Goal: Task Accomplishment & Management: Manage account settings

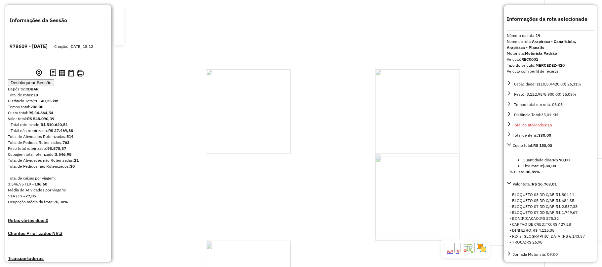
select select "**********"
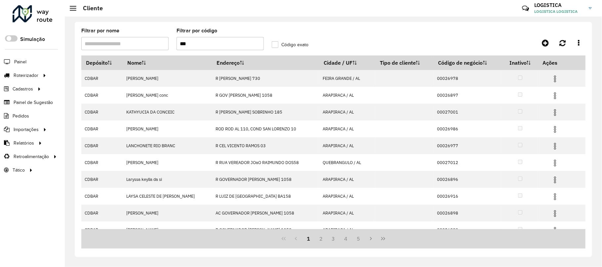
click at [10, 15] on div "Roteirizador AmbevTech" at bounding box center [32, 14] width 65 height 19
click at [35, 15] on div at bounding box center [33, 13] width 40 height 17
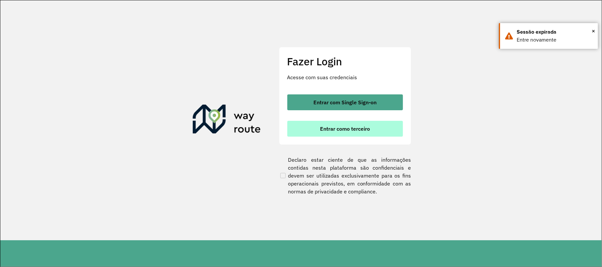
click at [356, 132] on button "Entrar como terceiro" at bounding box center [345, 129] width 116 height 16
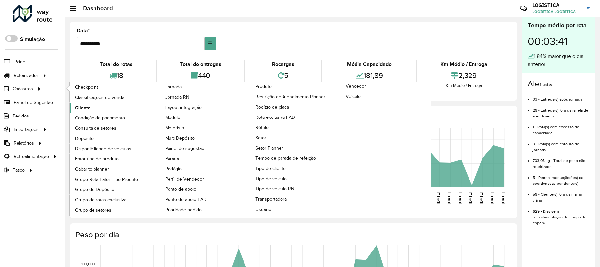
click at [96, 111] on link "Cliente" at bounding box center [115, 108] width 91 height 10
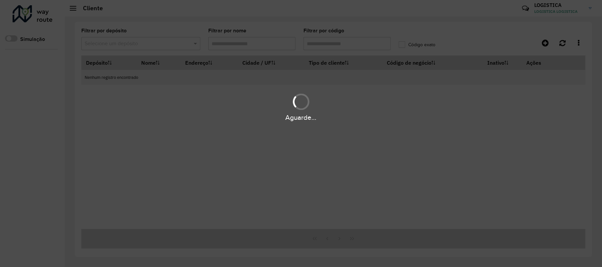
type input "***"
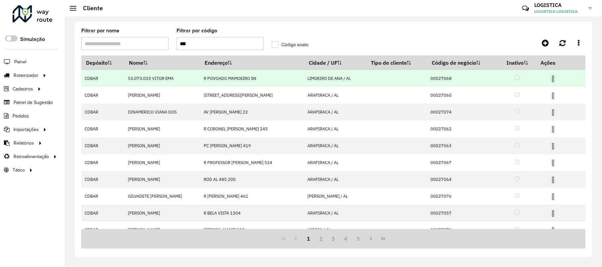
click at [553, 77] on img at bounding box center [553, 79] width 8 height 8
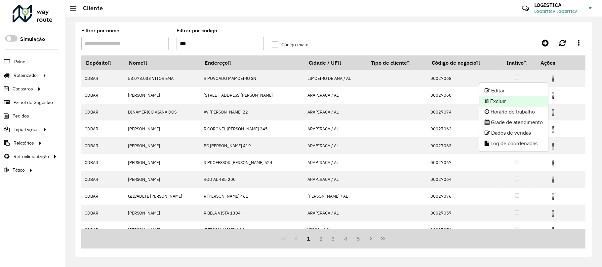
click at [507, 96] on li "Excluir" at bounding box center [513, 101] width 69 height 11
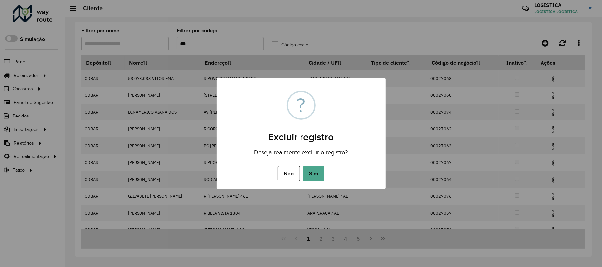
click at [303, 166] on button "Sim" at bounding box center [313, 173] width 21 height 15
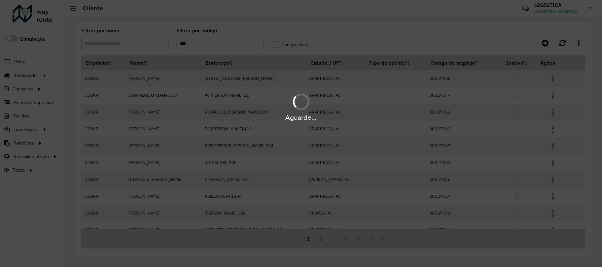
click at [553, 96] on div "Aguarde..." at bounding box center [301, 106] width 602 height 31
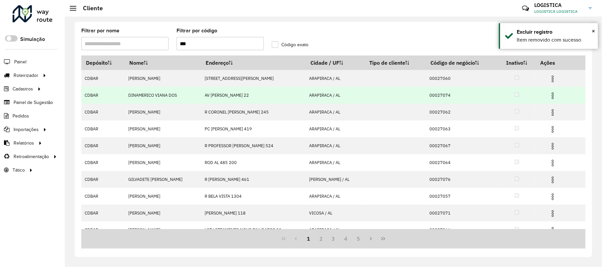
click at [553, 96] on img at bounding box center [553, 96] width 8 height 8
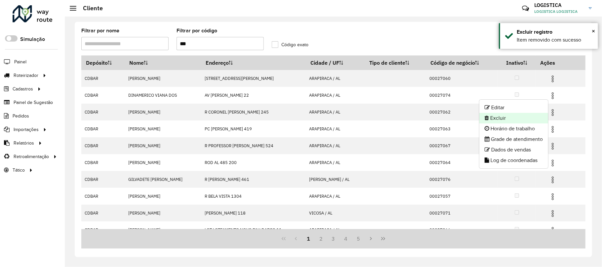
click at [506, 117] on li "Excluir" at bounding box center [513, 118] width 69 height 11
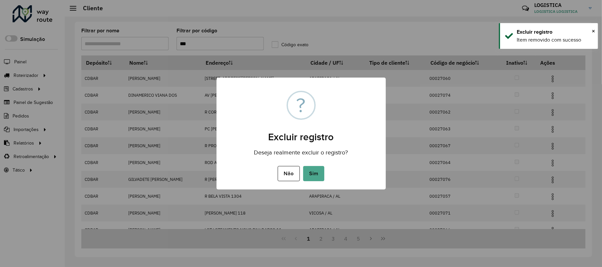
click at [303, 166] on button "Sim" at bounding box center [313, 173] width 21 height 15
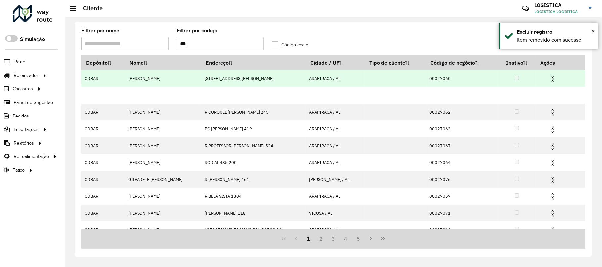
click at [552, 80] on img at bounding box center [553, 79] width 8 height 8
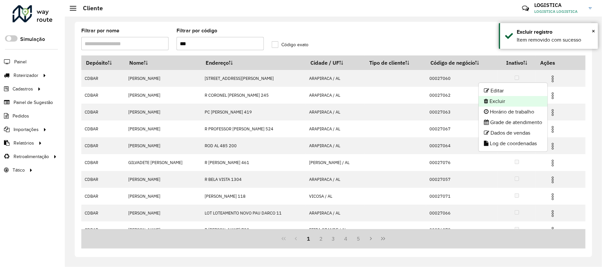
click at [503, 104] on li "Excluir" at bounding box center [513, 101] width 69 height 11
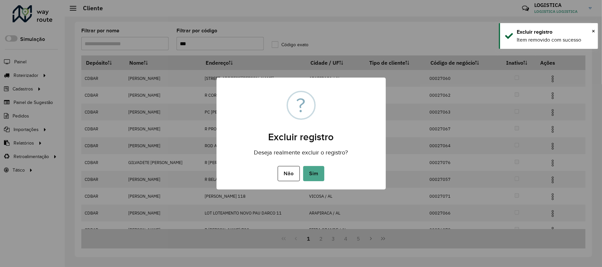
click at [303, 166] on button "Sim" at bounding box center [313, 173] width 21 height 15
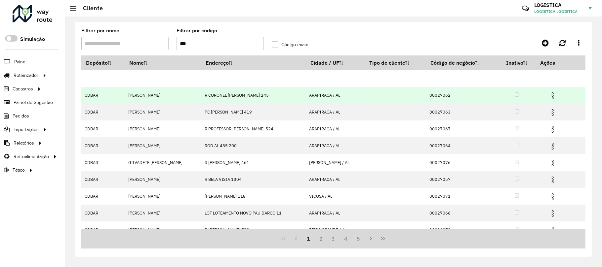
click at [551, 98] on img at bounding box center [553, 96] width 8 height 8
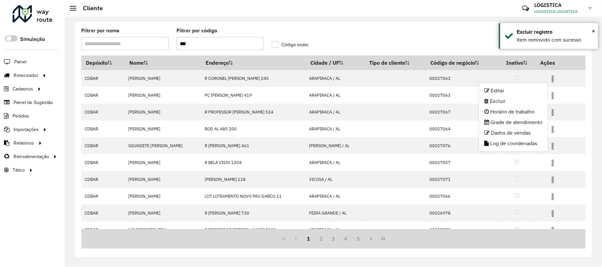
click at [508, 103] on li "Excluir" at bounding box center [513, 101] width 69 height 11
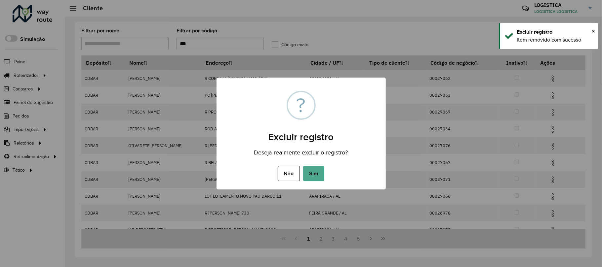
click at [303, 166] on button "Sim" at bounding box center [313, 173] width 21 height 15
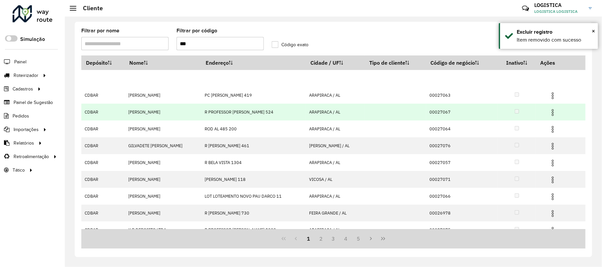
click at [556, 116] on img at bounding box center [553, 113] width 8 height 8
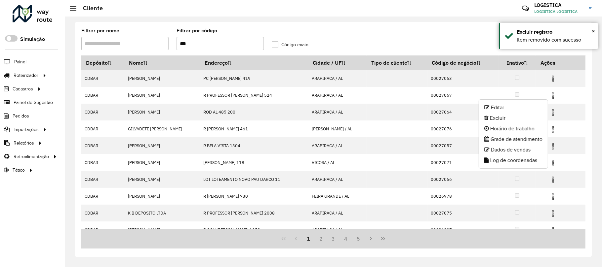
click at [512, 119] on li "Excluir" at bounding box center [513, 118] width 69 height 11
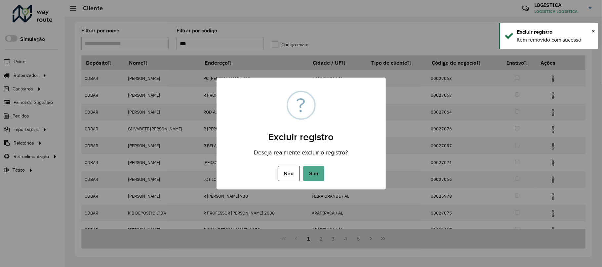
click at [303, 166] on button "Sim" at bounding box center [313, 173] width 21 height 15
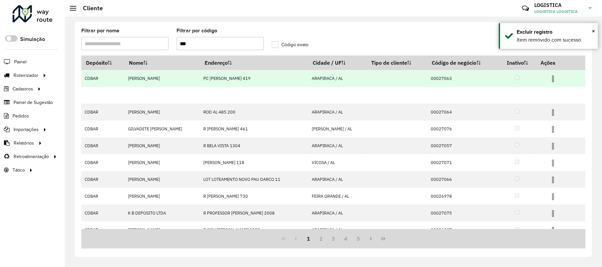
click at [553, 74] on span at bounding box center [553, 78] width 8 height 9
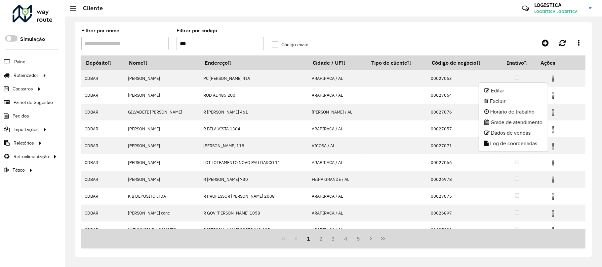
click at [496, 102] on li "Excluir" at bounding box center [513, 101] width 69 height 11
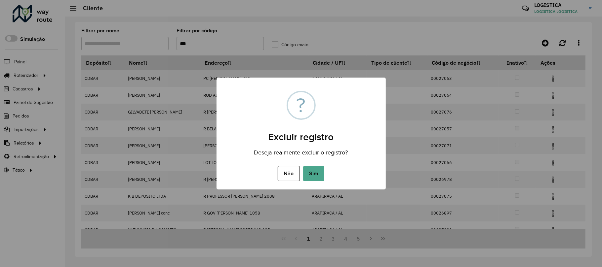
click at [303, 166] on button "Sim" at bounding box center [313, 173] width 21 height 15
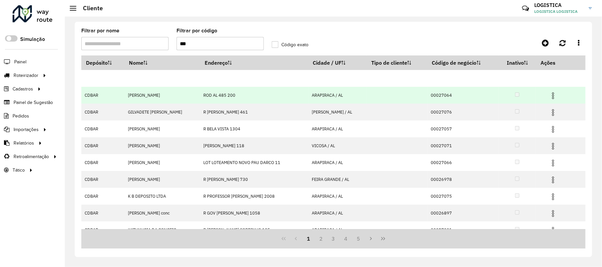
click at [549, 99] on img at bounding box center [553, 96] width 8 height 8
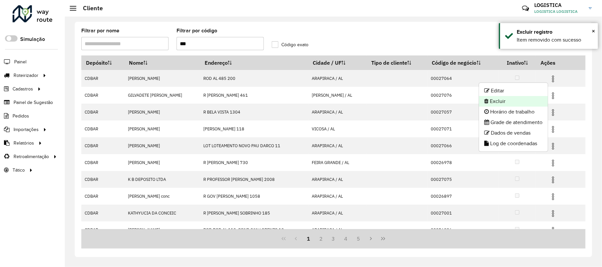
click at [508, 102] on li "Excluir" at bounding box center [513, 101] width 69 height 11
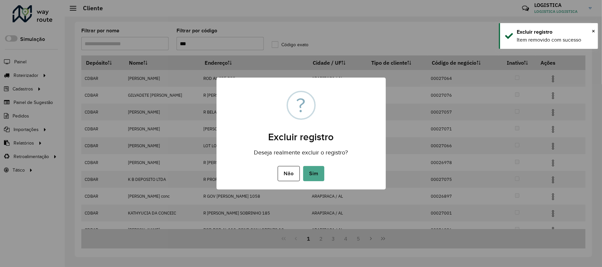
click at [303, 166] on button "Sim" at bounding box center [313, 173] width 21 height 15
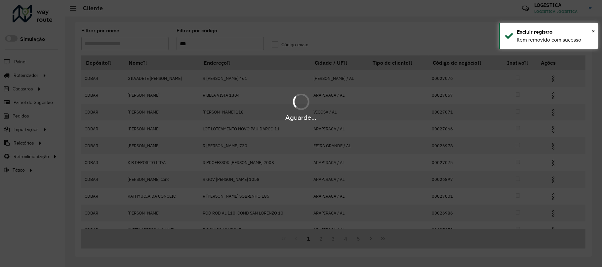
click at [549, 105] on div "Aguarde..." at bounding box center [301, 106] width 602 height 31
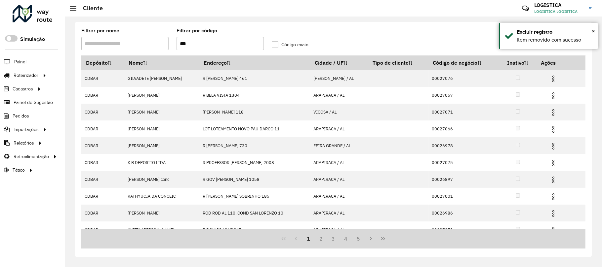
click at [550, 97] on img at bounding box center [553, 96] width 8 height 8
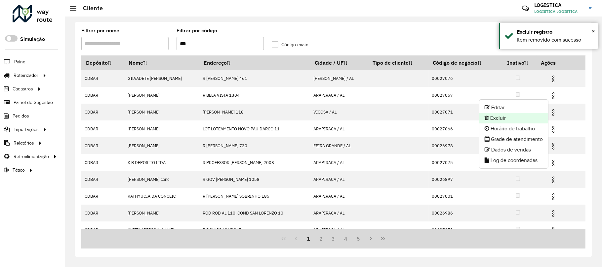
click at [512, 117] on li "Excluir" at bounding box center [513, 118] width 69 height 11
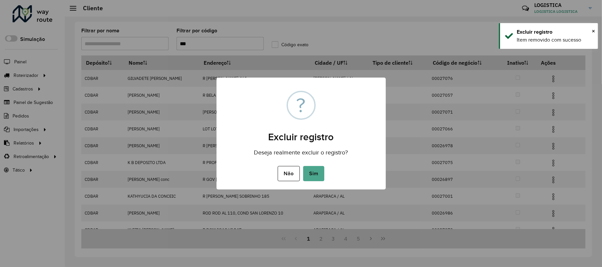
click at [303, 166] on button "Sim" at bounding box center [313, 173] width 21 height 15
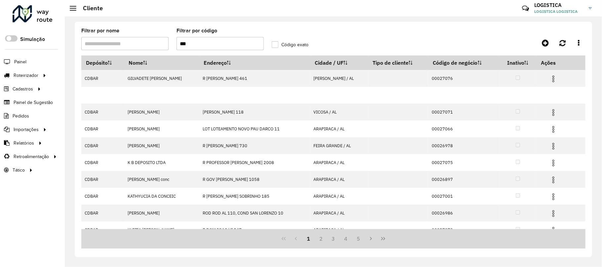
click at [552, 112] on hb-app "Aguarde... Pop-up bloqueado! Seu navegador bloqueou automáticamente a abertura …" at bounding box center [301, 133] width 602 height 267
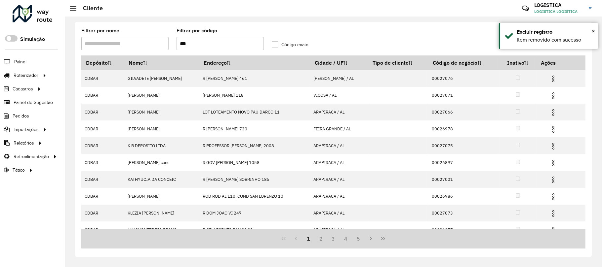
click at [552, 112] on img at bounding box center [553, 113] width 8 height 8
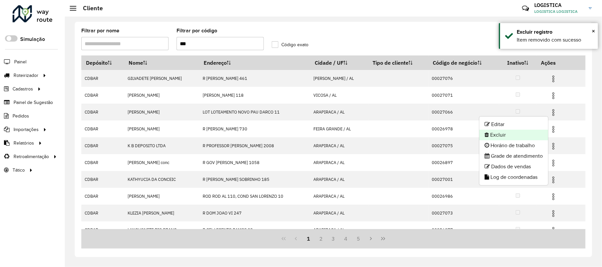
click at [515, 134] on li "Excluir" at bounding box center [513, 135] width 69 height 11
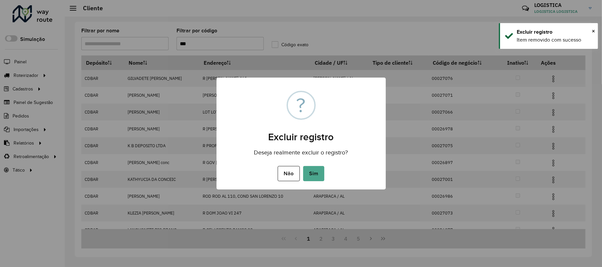
click at [303, 166] on button "Sim" at bounding box center [313, 173] width 21 height 15
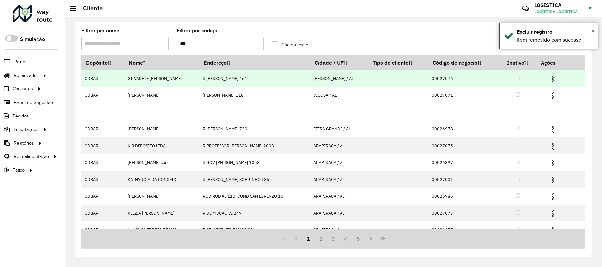
click at [552, 81] on img at bounding box center [553, 79] width 8 height 8
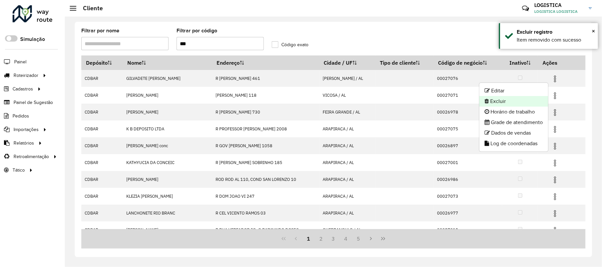
click at [501, 101] on li "Excluir" at bounding box center [513, 101] width 69 height 11
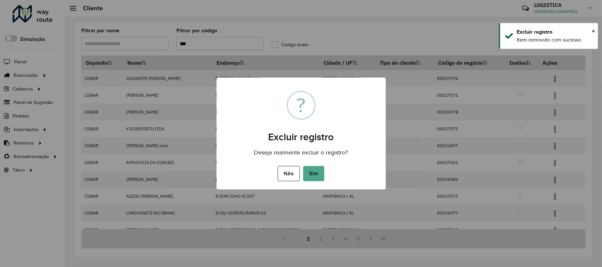
click at [303, 166] on button "Sim" at bounding box center [313, 173] width 21 height 15
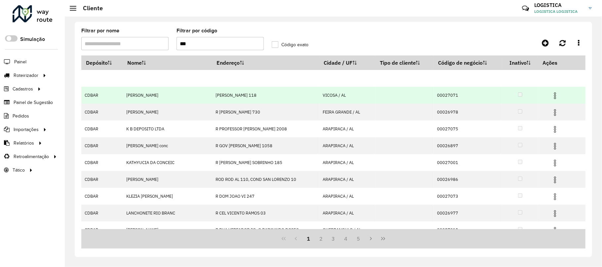
click at [556, 96] on img at bounding box center [555, 96] width 8 height 8
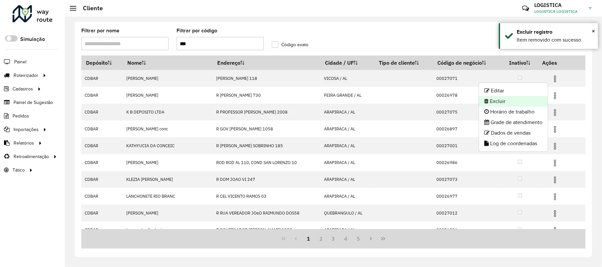
click at [506, 99] on li "Excluir" at bounding box center [513, 101] width 69 height 11
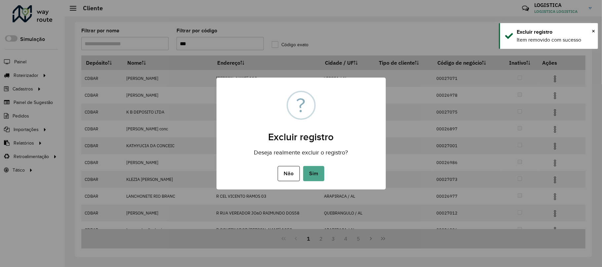
click at [303, 166] on button "Sim" at bounding box center [313, 173] width 21 height 15
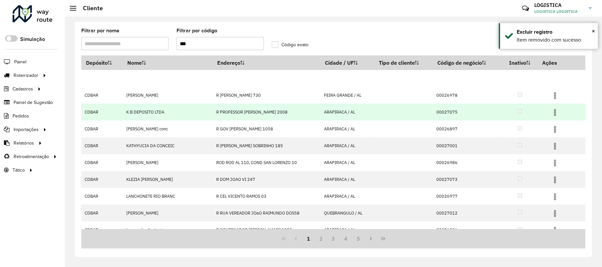
click at [547, 118] on td at bounding box center [558, 112] width 40 height 17
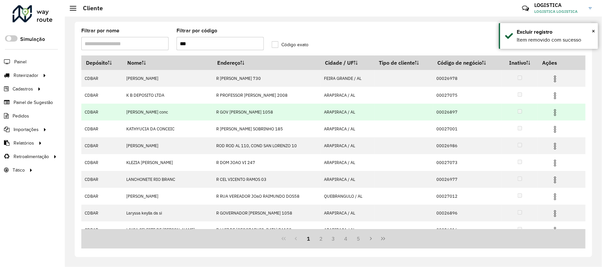
click at [551, 114] on img at bounding box center [555, 113] width 8 height 8
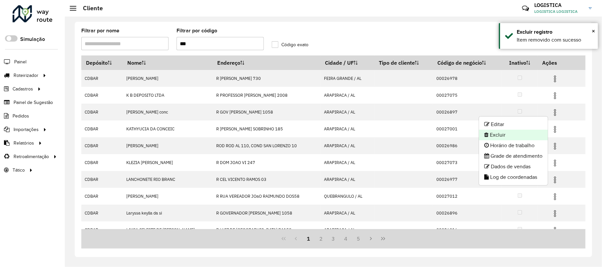
click at [529, 137] on li "Excluir" at bounding box center [513, 135] width 69 height 11
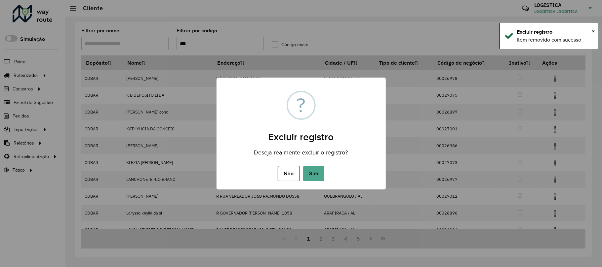
click at [303, 166] on button "Sim" at bounding box center [313, 173] width 21 height 15
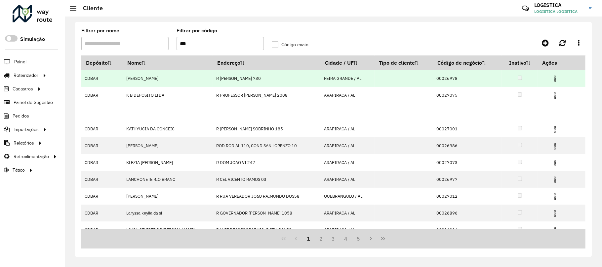
click at [556, 77] on img at bounding box center [555, 79] width 8 height 8
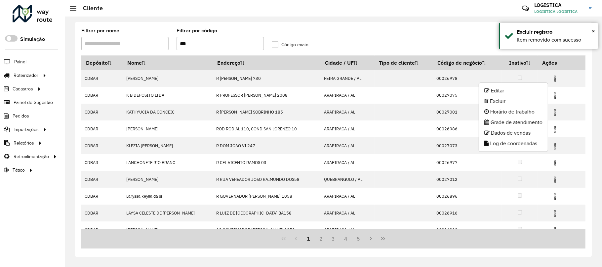
click at [531, 103] on li "Excluir" at bounding box center [513, 101] width 69 height 11
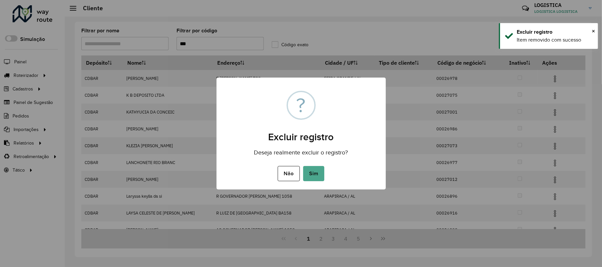
click at [303, 166] on button "Sim" at bounding box center [313, 173] width 21 height 15
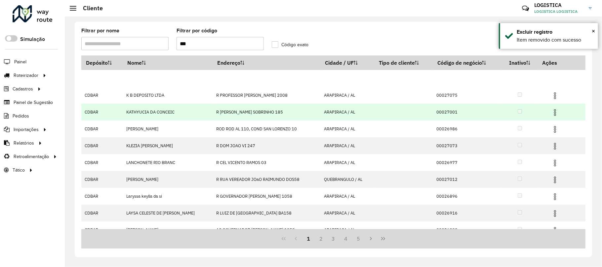
click at [551, 109] on img at bounding box center [555, 113] width 8 height 8
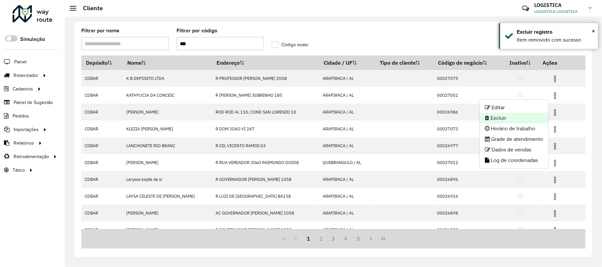
click at [529, 118] on li "Excluir" at bounding box center [514, 118] width 69 height 11
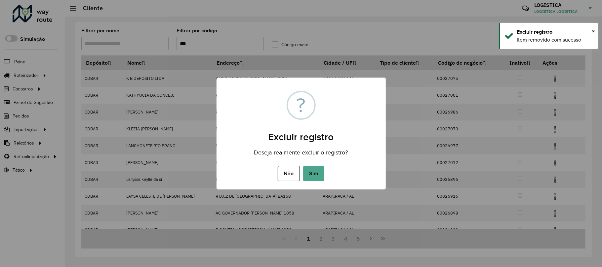
click at [303, 166] on button "Sim" at bounding box center [313, 173] width 21 height 15
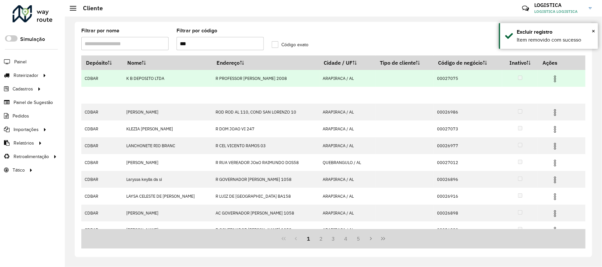
click at [551, 75] on img at bounding box center [555, 79] width 8 height 8
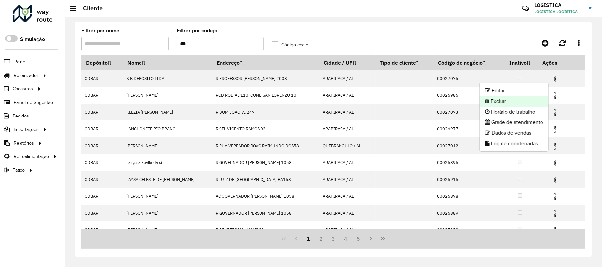
click at [506, 103] on li "Excluir" at bounding box center [514, 101] width 69 height 11
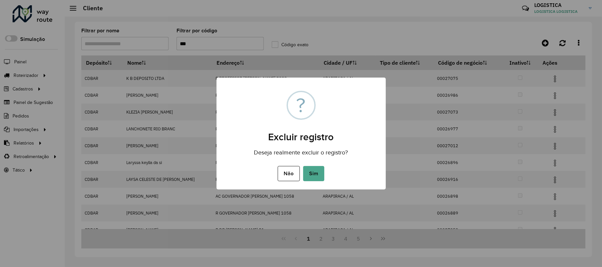
click at [303, 166] on button "Sim" at bounding box center [313, 173] width 21 height 15
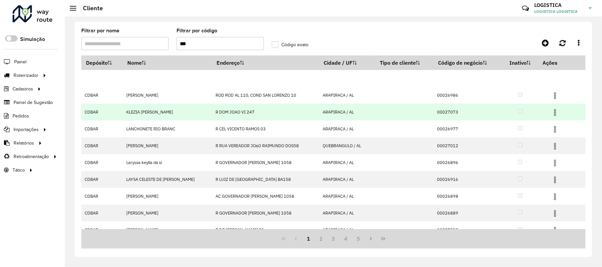
click at [554, 110] on img at bounding box center [555, 113] width 8 height 8
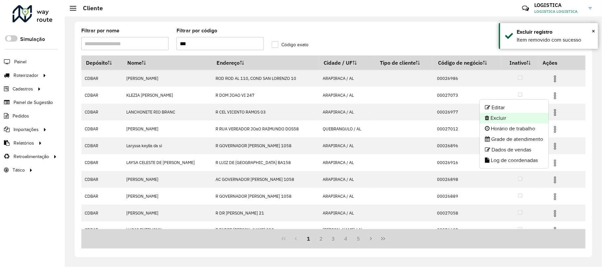
click at [516, 120] on li "Excluir" at bounding box center [514, 118] width 69 height 11
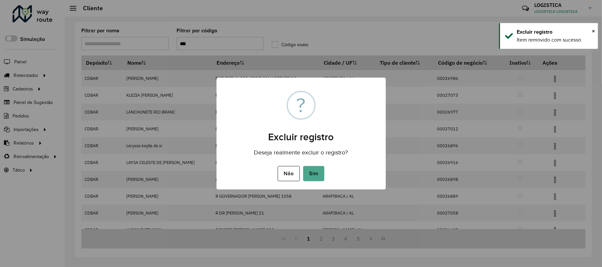
click at [303, 166] on button "Sim" at bounding box center [313, 173] width 21 height 15
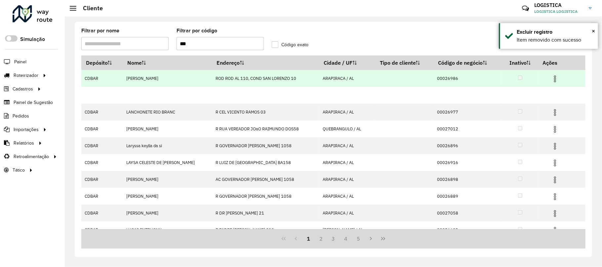
click at [557, 73] on td at bounding box center [558, 78] width 40 height 17
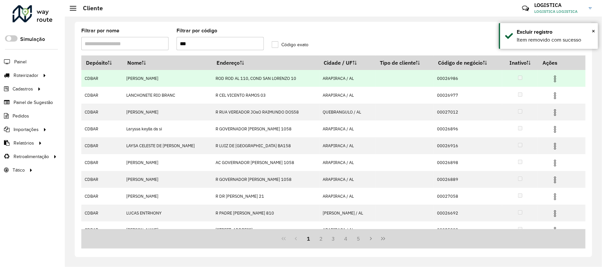
click at [553, 81] on img at bounding box center [555, 79] width 8 height 8
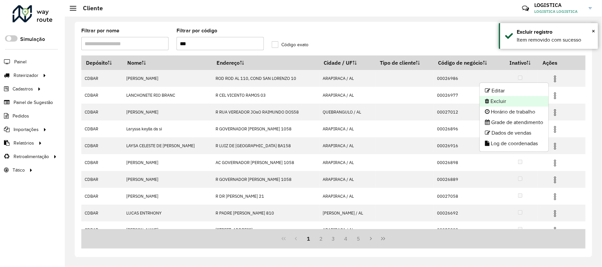
click at [527, 105] on li "Excluir" at bounding box center [514, 101] width 69 height 11
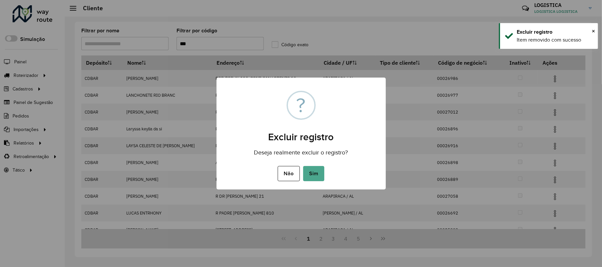
click at [303, 166] on button "Sim" at bounding box center [313, 173] width 21 height 15
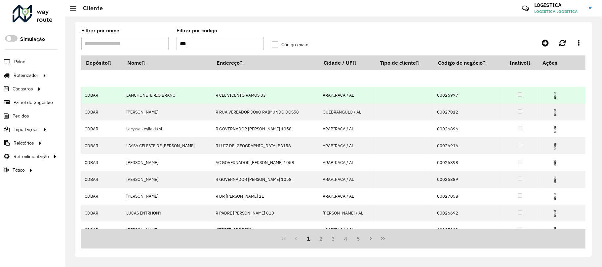
click at [554, 100] on hb-app "Aguarde... Pop-up bloqueado! Seu navegador bloqueou automáticamente a abertura …" at bounding box center [301, 133] width 602 height 267
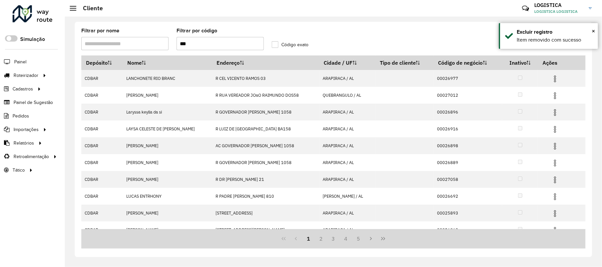
click at [552, 100] on td at bounding box center [558, 95] width 40 height 17
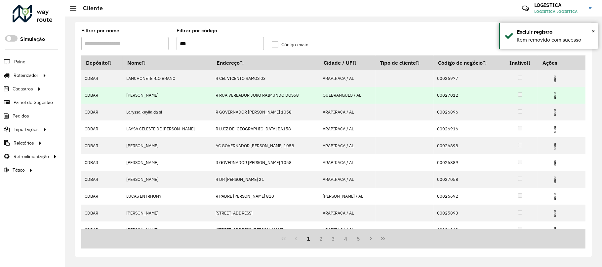
click at [552, 94] on img at bounding box center [555, 96] width 8 height 8
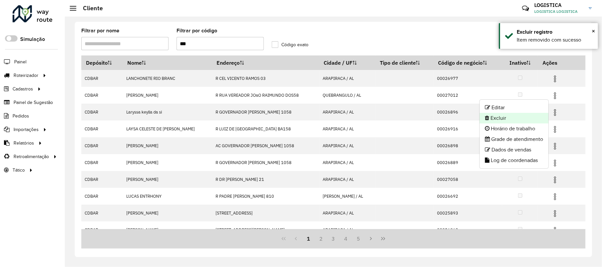
click at [521, 121] on li "Excluir" at bounding box center [514, 118] width 69 height 11
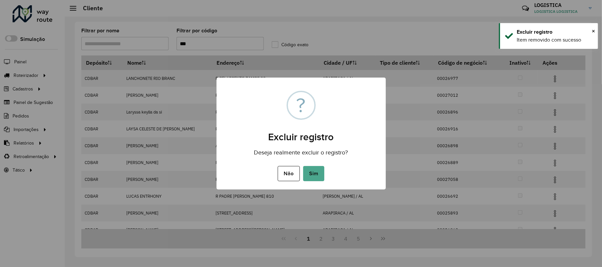
click at [303, 166] on button "Sim" at bounding box center [313, 173] width 21 height 15
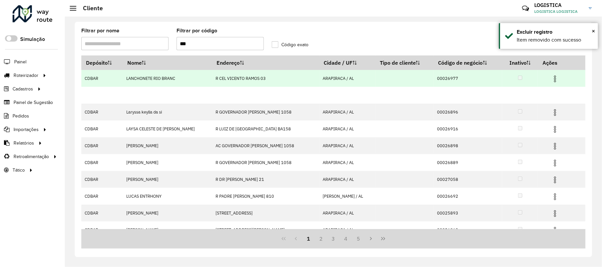
click at [552, 79] on hb-app "Aguarde... Pop-up bloqueado! Seu navegador bloqueou automáticamente a abertura …" at bounding box center [301, 133] width 602 height 267
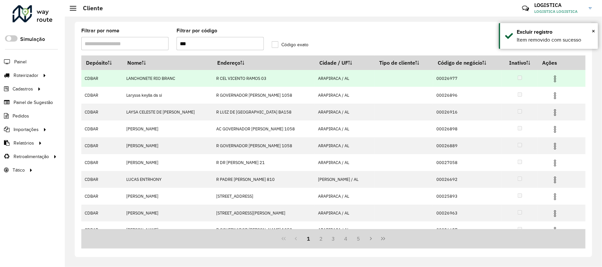
click at [552, 79] on img at bounding box center [555, 79] width 8 height 8
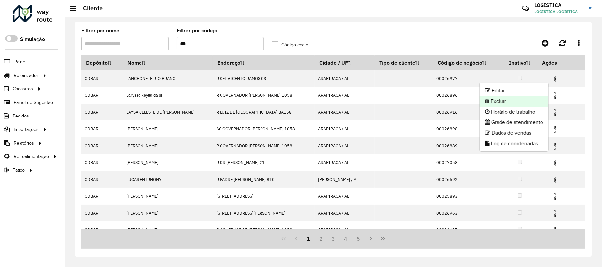
click at [509, 102] on li "Excluir" at bounding box center [514, 101] width 69 height 11
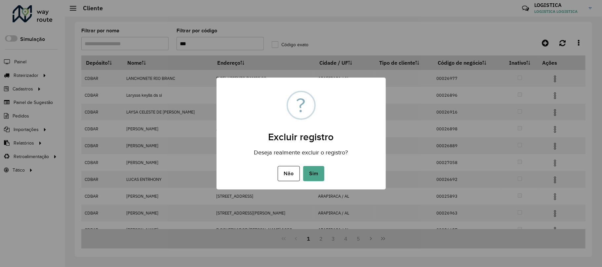
click at [303, 166] on button "Sim" at bounding box center [313, 173] width 21 height 15
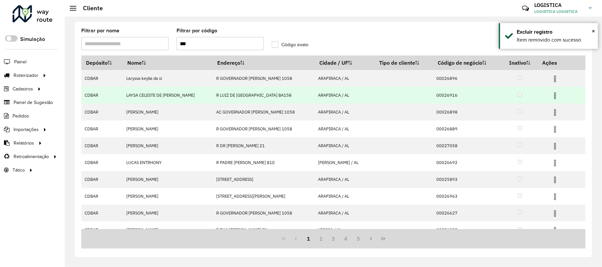
click at [551, 96] on img at bounding box center [555, 96] width 8 height 8
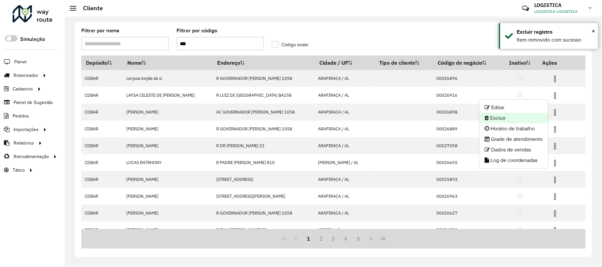
click at [512, 118] on li "Excluir" at bounding box center [513, 118] width 69 height 11
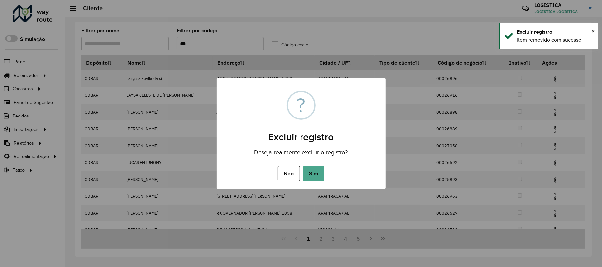
click at [303, 166] on button "Sim" at bounding box center [313, 173] width 21 height 15
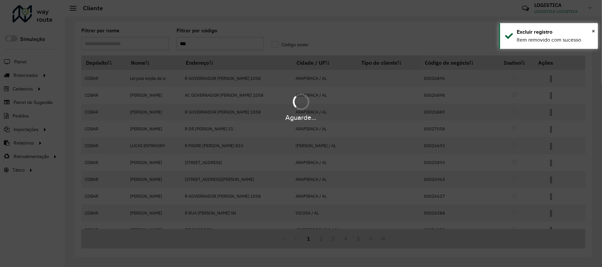
click at [551, 80] on div "Aguarde..." at bounding box center [301, 133] width 602 height 267
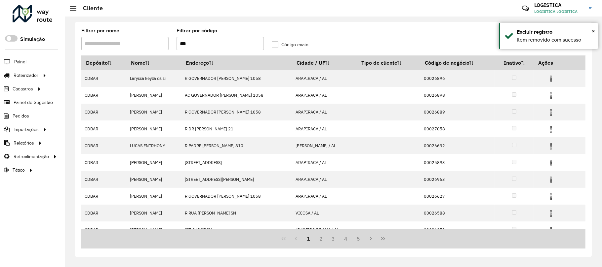
click at [551, 80] on img at bounding box center [551, 79] width 8 height 8
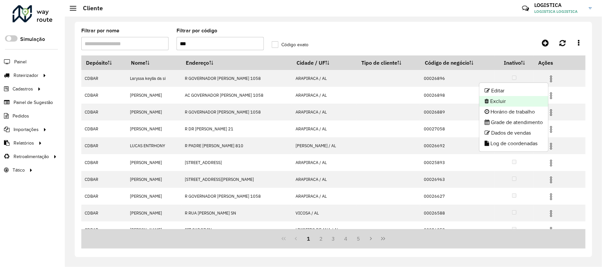
click at [523, 98] on li "Excluir" at bounding box center [513, 101] width 69 height 11
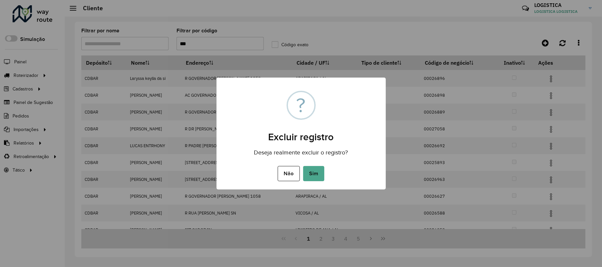
click at [303, 166] on button "Sim" at bounding box center [313, 173] width 21 height 15
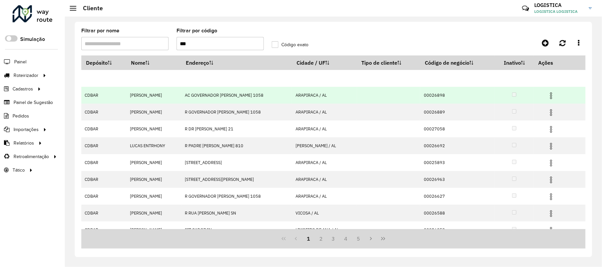
click at [551, 96] on img at bounding box center [551, 96] width 8 height 8
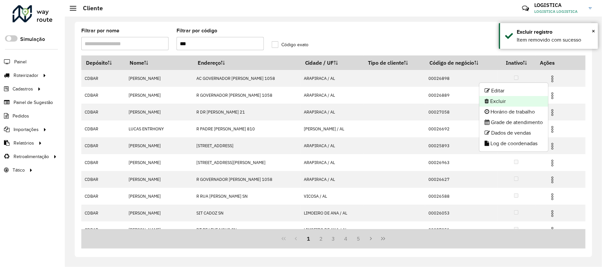
click at [508, 102] on li "Excluir" at bounding box center [513, 101] width 69 height 11
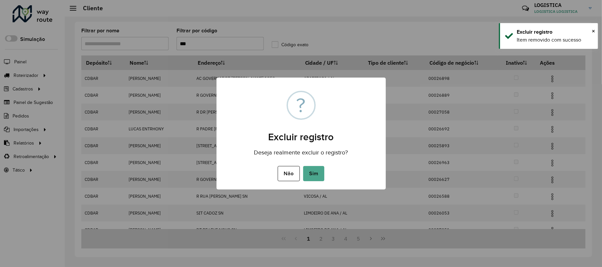
click at [303, 166] on button "Sim" at bounding box center [313, 173] width 21 height 15
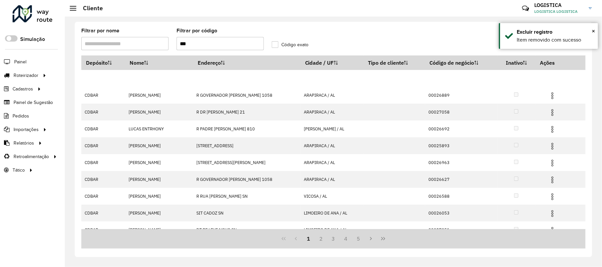
click at [551, 80] on img at bounding box center [552, 79] width 8 height 8
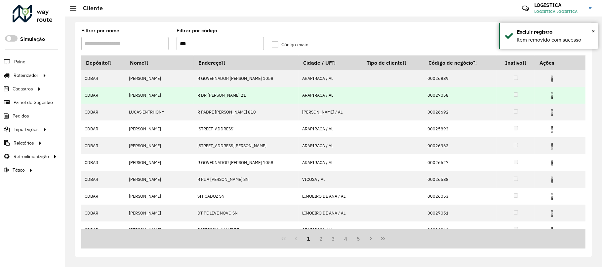
click at [554, 93] on img at bounding box center [552, 96] width 8 height 8
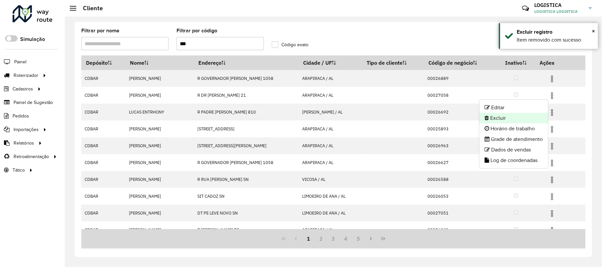
click at [496, 123] on li "Excluir" at bounding box center [513, 118] width 69 height 11
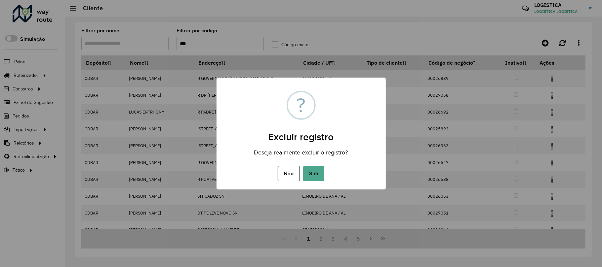
click at [303, 166] on button "Sim" at bounding box center [313, 173] width 21 height 15
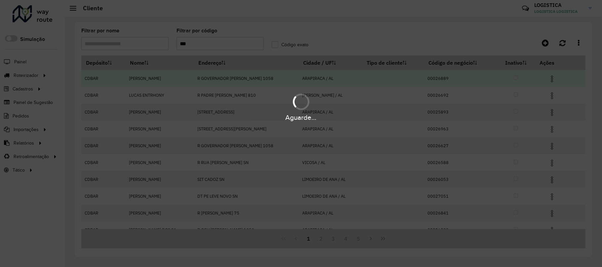
click at [553, 85] on div "Aguarde..." at bounding box center [301, 133] width 602 height 267
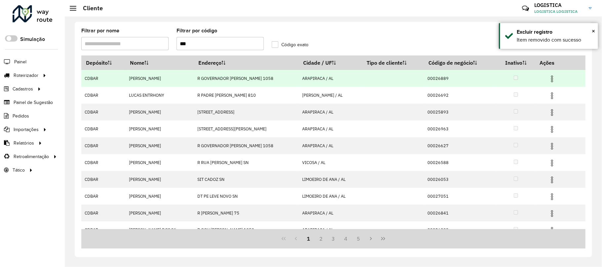
click at [553, 81] on img at bounding box center [552, 79] width 8 height 8
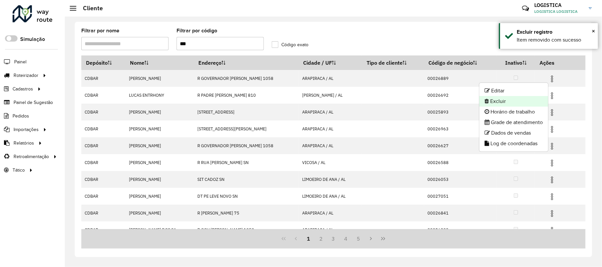
click at [519, 99] on li "Excluir" at bounding box center [513, 101] width 69 height 11
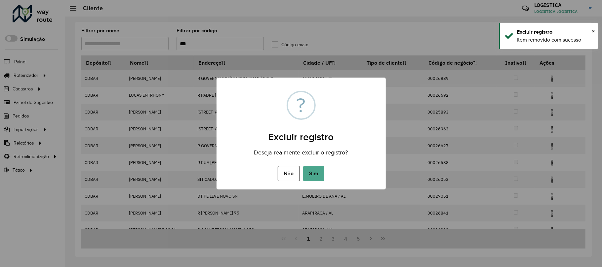
click at [303, 166] on button "Sim" at bounding box center [313, 173] width 21 height 15
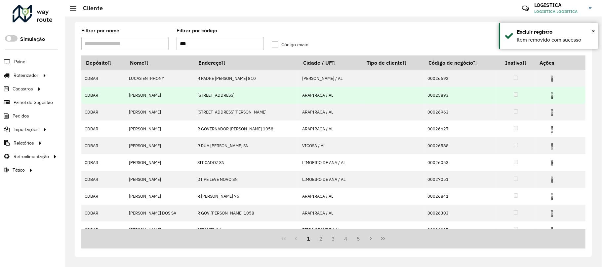
click at [552, 95] on img at bounding box center [552, 96] width 8 height 8
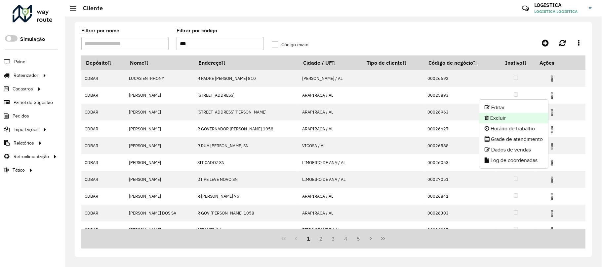
click at [502, 116] on li "Excluir" at bounding box center [513, 118] width 69 height 11
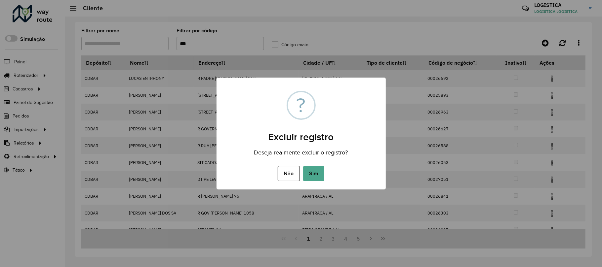
click at [303, 166] on button "Sim" at bounding box center [313, 173] width 21 height 15
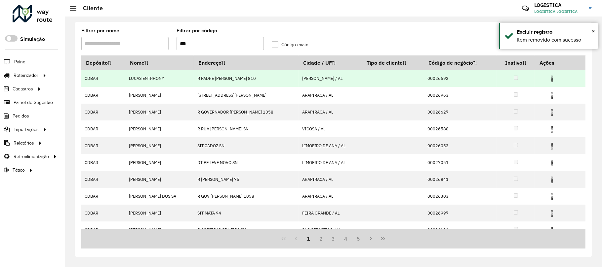
click at [553, 80] on img at bounding box center [552, 79] width 8 height 8
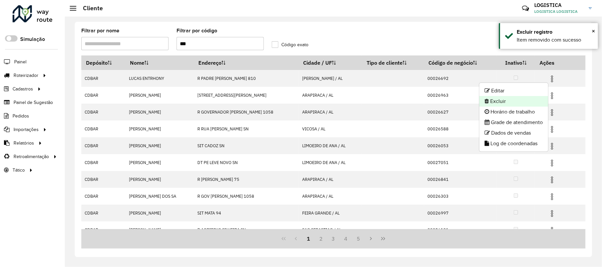
click at [519, 104] on li "Excluir" at bounding box center [513, 101] width 69 height 11
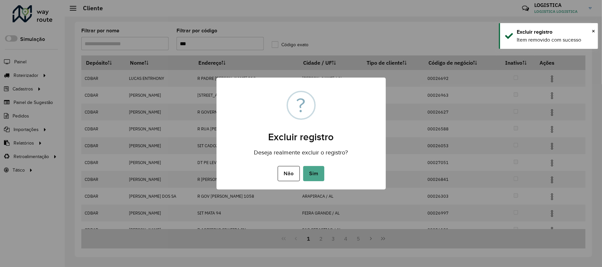
click at [303, 166] on button "Sim" at bounding box center [313, 173] width 21 height 15
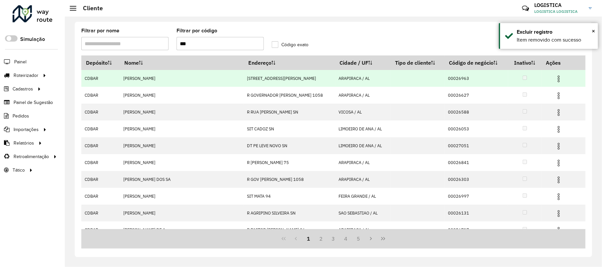
click at [555, 96] on img at bounding box center [559, 96] width 8 height 8
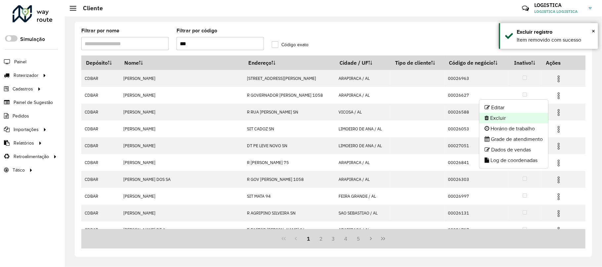
click at [522, 118] on li "Excluir" at bounding box center [513, 118] width 69 height 11
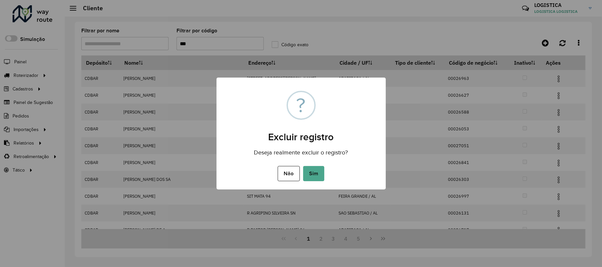
click at [303, 166] on button "Sim" at bounding box center [313, 173] width 21 height 15
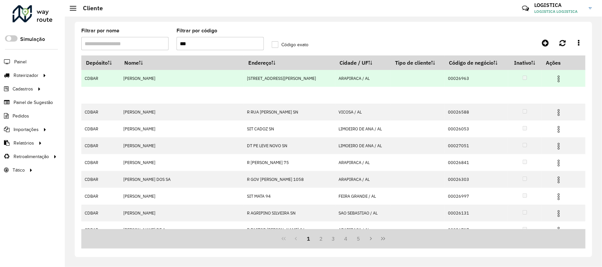
click at [553, 80] on hb-app "Aguarde... Pop-up bloqueado! Seu navegador bloqueou automáticamente a abertura …" at bounding box center [301, 133] width 602 height 267
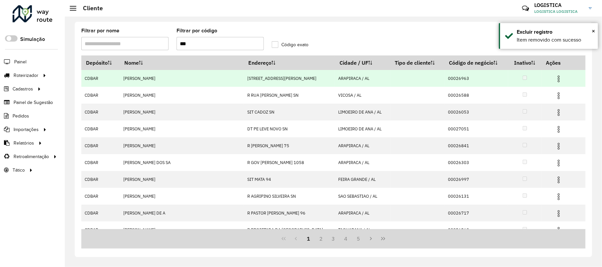
click at [555, 80] on img at bounding box center [559, 79] width 8 height 8
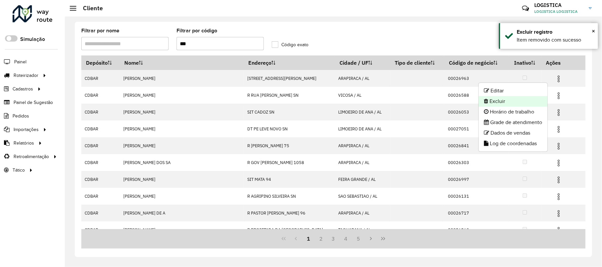
click at [525, 100] on li "Excluir" at bounding box center [513, 101] width 69 height 11
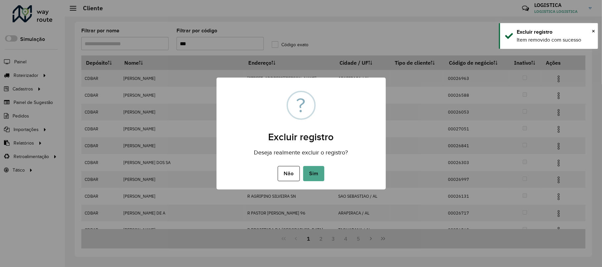
click at [303, 166] on button "Sim" at bounding box center [313, 173] width 21 height 15
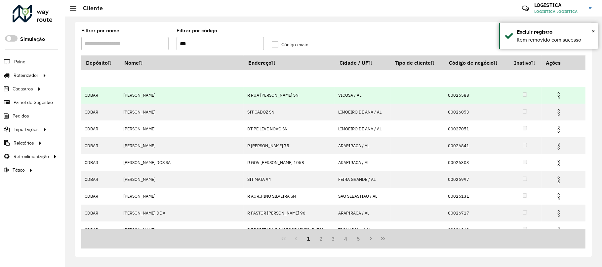
click at [555, 97] on img at bounding box center [559, 96] width 8 height 8
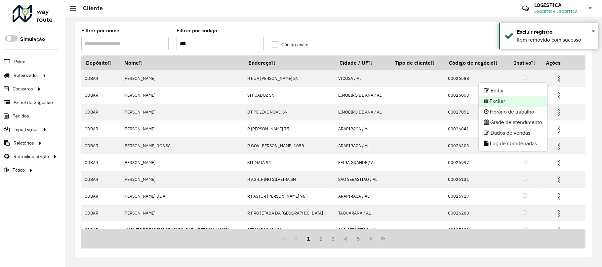
click at [526, 101] on li "Excluir" at bounding box center [513, 101] width 69 height 11
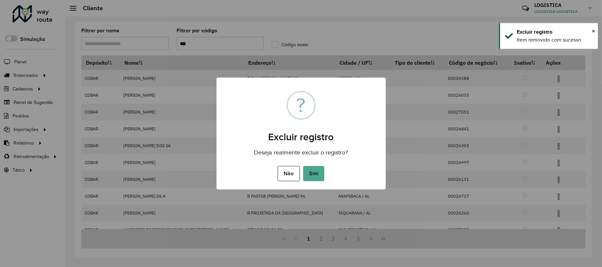
click at [303, 166] on button "Sim" at bounding box center [313, 173] width 21 height 15
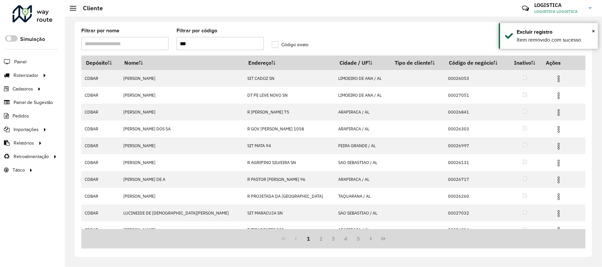
click at [555, 94] on img at bounding box center [559, 96] width 8 height 8
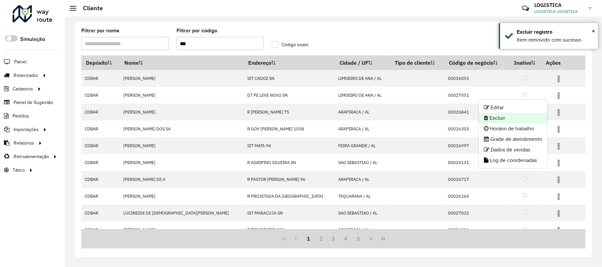
click at [529, 118] on li "Excluir" at bounding box center [513, 118] width 69 height 11
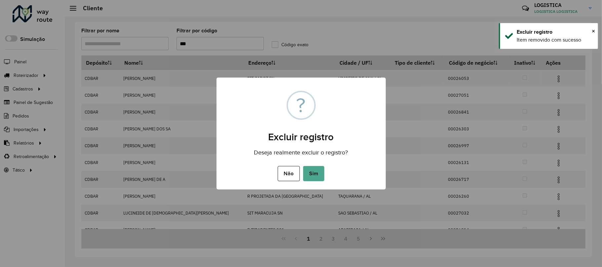
click at [303, 166] on button "Sim" at bounding box center [313, 173] width 21 height 15
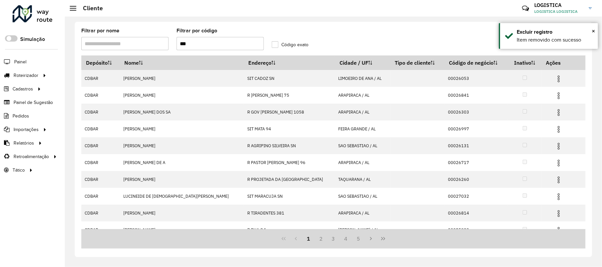
click at [555, 81] on img at bounding box center [559, 79] width 8 height 8
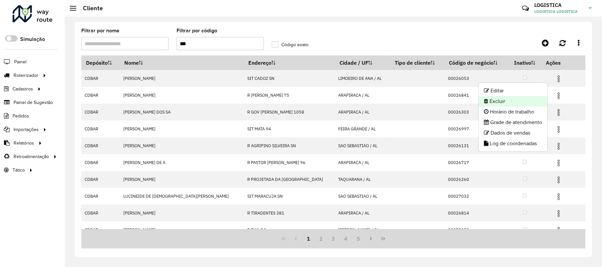
click at [532, 105] on li "Excluir" at bounding box center [513, 101] width 69 height 11
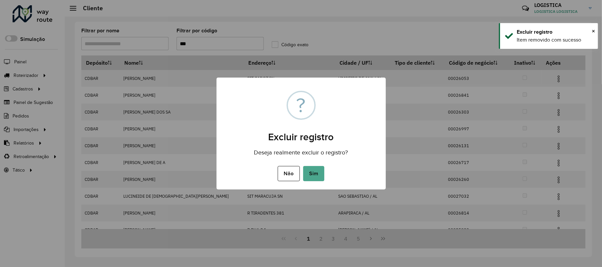
click at [303, 166] on button "Sim" at bounding box center [313, 173] width 21 height 15
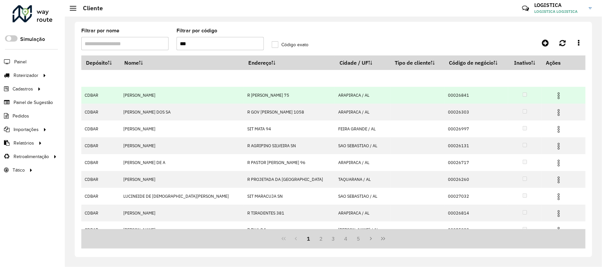
click at [555, 96] on img at bounding box center [559, 96] width 8 height 8
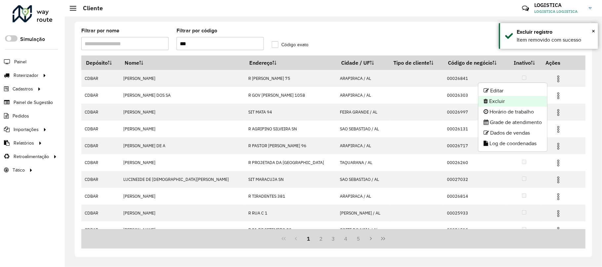
click at [507, 104] on li "Excluir" at bounding box center [512, 101] width 69 height 11
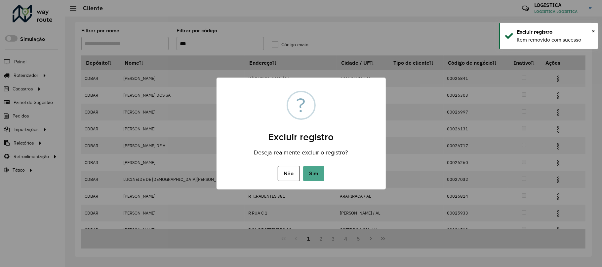
click at [303, 166] on button "Sim" at bounding box center [313, 173] width 21 height 15
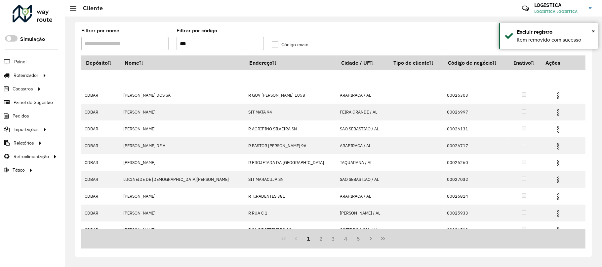
click at [554, 76] on img at bounding box center [558, 79] width 8 height 8
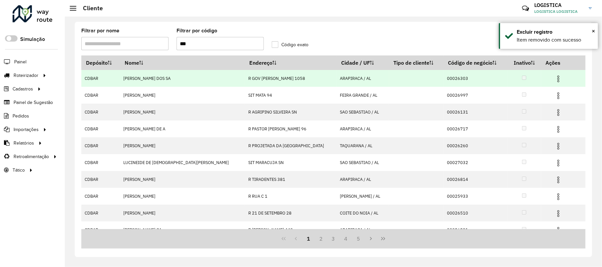
click at [554, 79] on img at bounding box center [558, 79] width 8 height 8
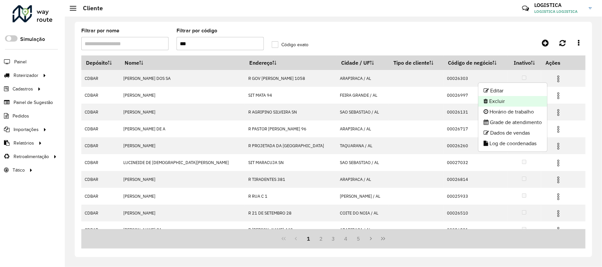
click at [514, 99] on li "Excluir" at bounding box center [512, 101] width 69 height 11
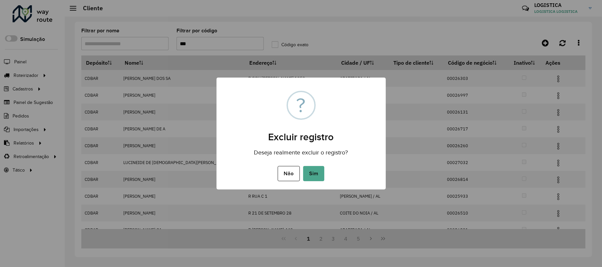
click at [303, 166] on button "Sim" at bounding box center [313, 173] width 21 height 15
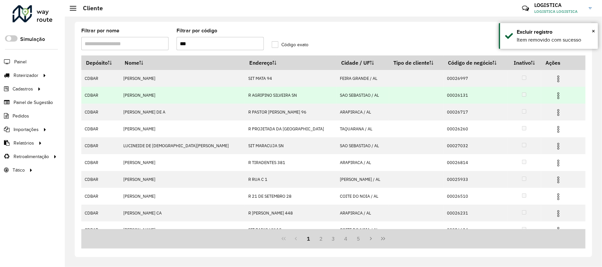
click at [551, 96] on hb-app "Aguarde... Pop-up bloqueado! Seu navegador bloqueou automáticamente a abertura …" at bounding box center [301, 133] width 602 height 267
click at [554, 96] on img at bounding box center [558, 96] width 8 height 8
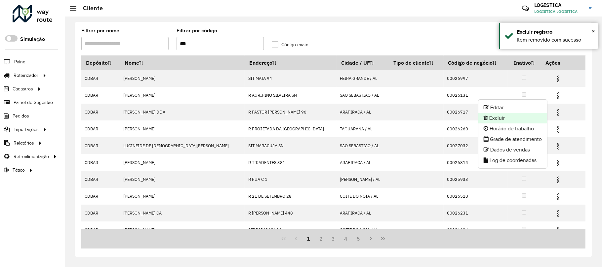
click at [520, 117] on li "Excluir" at bounding box center [512, 118] width 69 height 11
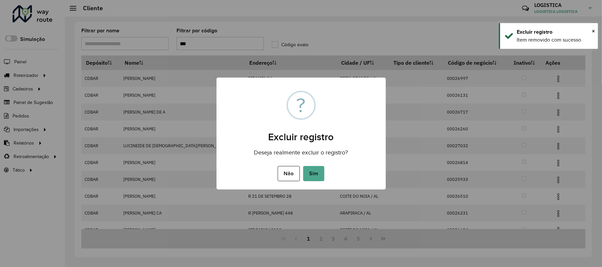
click at [303, 166] on button "Sim" at bounding box center [313, 173] width 21 height 15
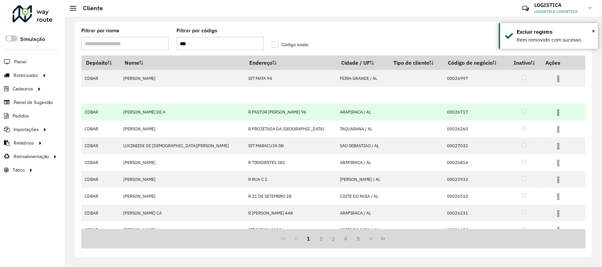
click at [554, 114] on img at bounding box center [558, 113] width 8 height 8
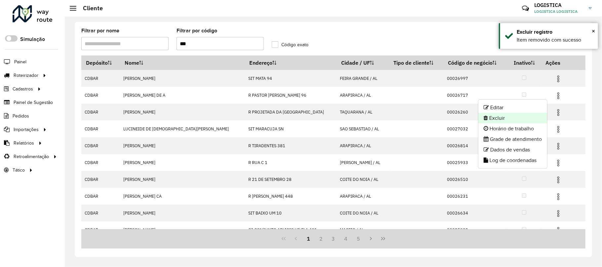
click at [520, 117] on li "Excluir" at bounding box center [512, 118] width 69 height 11
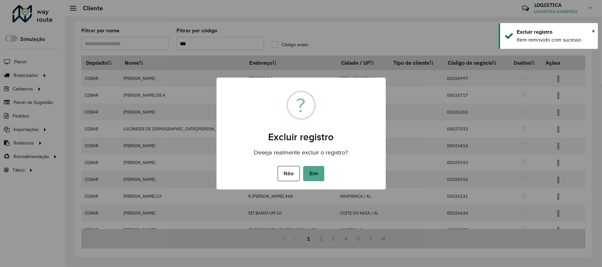
click at [303, 166] on button "Sim" at bounding box center [313, 173] width 21 height 15
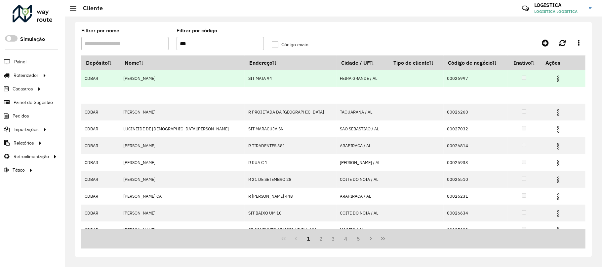
click at [554, 79] on img at bounding box center [558, 79] width 8 height 8
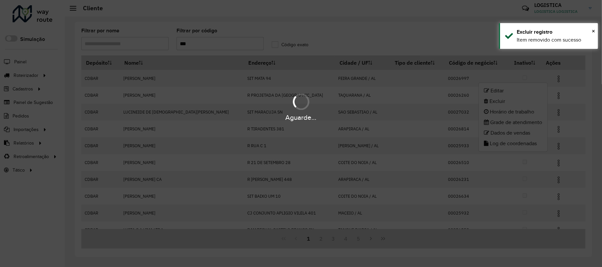
click at [507, 105] on div "Aguarde..." at bounding box center [301, 106] width 602 height 31
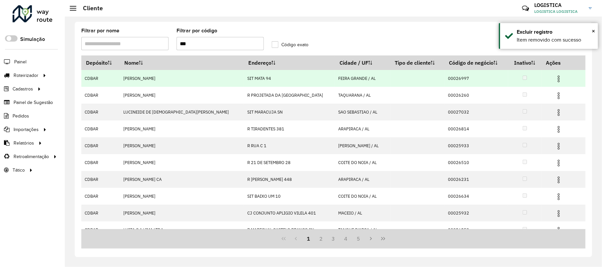
click at [555, 81] on img at bounding box center [559, 79] width 8 height 8
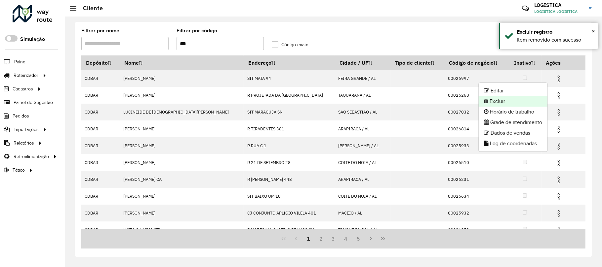
click at [521, 101] on li "Excluir" at bounding box center [513, 101] width 69 height 11
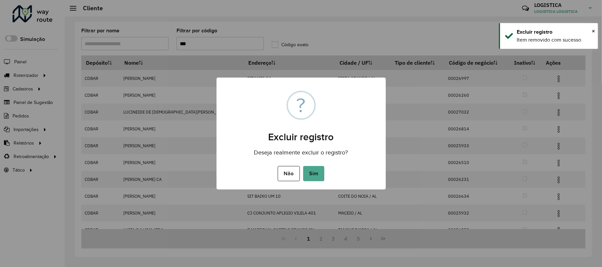
click at [303, 166] on button "Sim" at bounding box center [313, 173] width 21 height 15
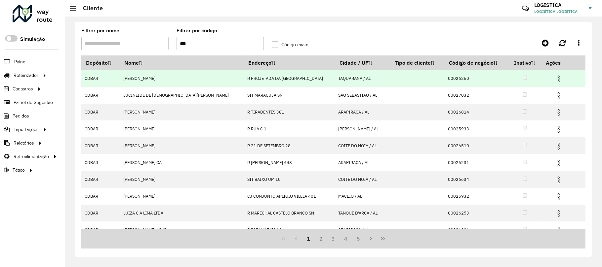
click at [553, 83] on td at bounding box center [561, 78] width 40 height 17
click at [555, 80] on img at bounding box center [559, 79] width 8 height 8
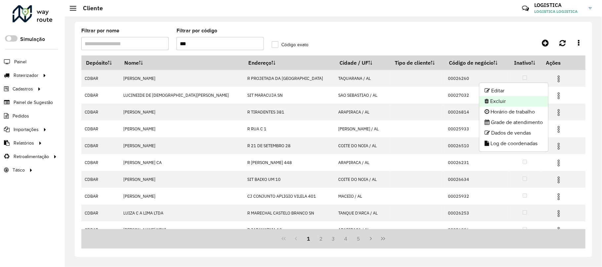
click at [530, 100] on li "Excluir" at bounding box center [513, 101] width 69 height 11
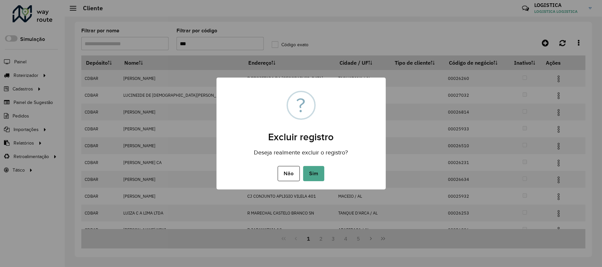
click at [303, 166] on button "Sim" at bounding box center [313, 173] width 21 height 15
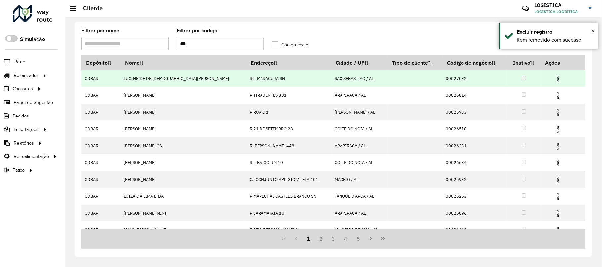
click at [554, 81] on img at bounding box center [558, 79] width 8 height 8
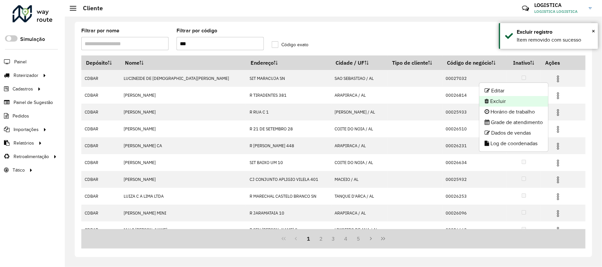
click at [516, 100] on li "Excluir" at bounding box center [513, 101] width 69 height 11
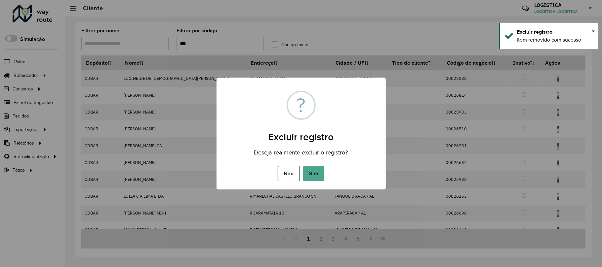
click at [303, 166] on button "Sim" at bounding box center [313, 173] width 21 height 15
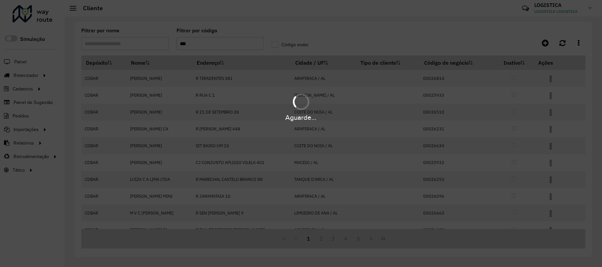
click at [550, 96] on div "Aguarde..." at bounding box center [301, 106] width 602 height 31
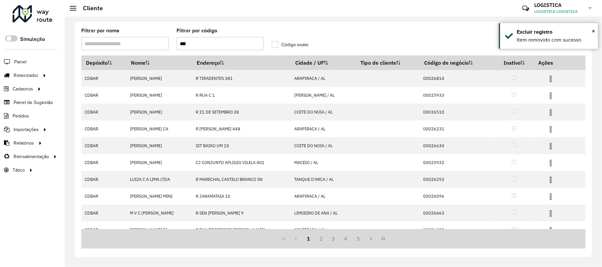
click at [550, 97] on img at bounding box center [551, 96] width 8 height 8
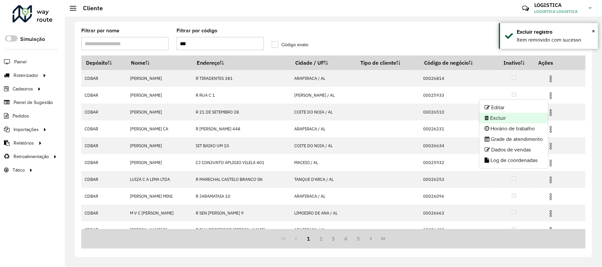
click at [529, 117] on li "Excluir" at bounding box center [513, 118] width 69 height 11
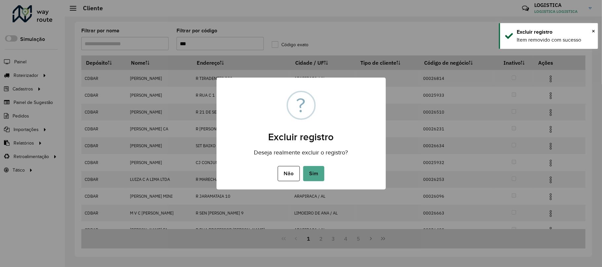
click at [303, 166] on button "Sim" at bounding box center [313, 173] width 21 height 15
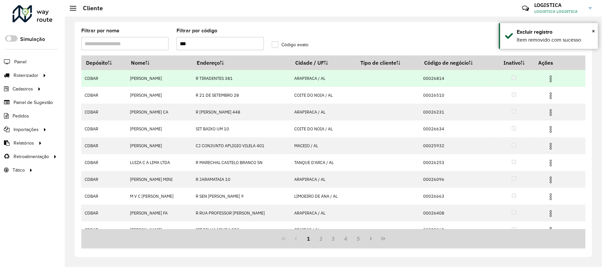
click at [553, 82] on img at bounding box center [551, 79] width 8 height 8
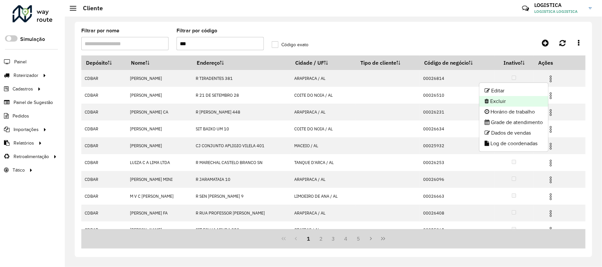
click at [529, 101] on li "Excluir" at bounding box center [513, 101] width 69 height 11
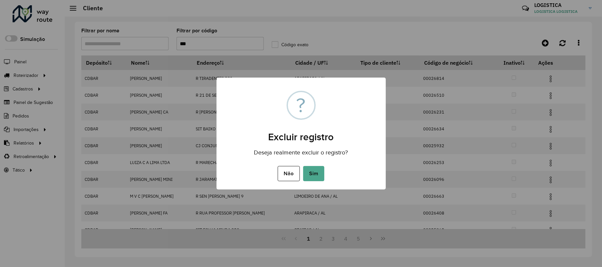
click at [303, 166] on button "Sim" at bounding box center [313, 173] width 21 height 15
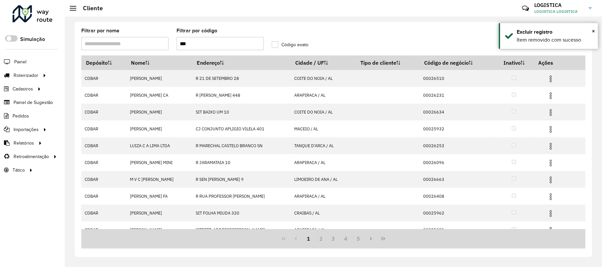
click at [554, 98] on img at bounding box center [551, 96] width 8 height 8
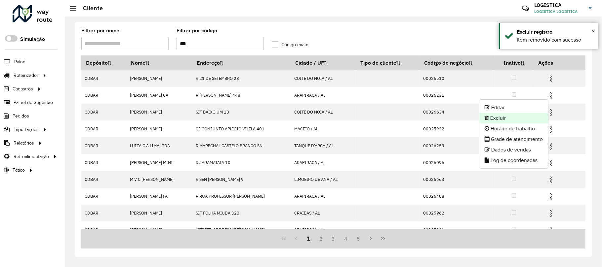
click at [532, 118] on li "Excluir" at bounding box center [513, 118] width 69 height 11
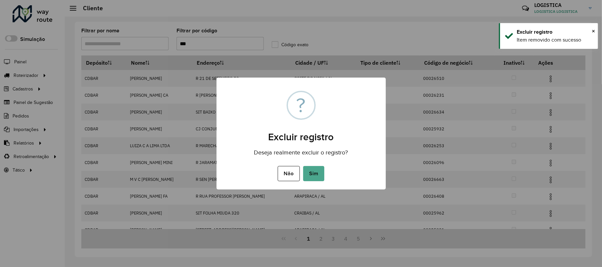
click at [303, 166] on button "Sim" at bounding box center [313, 173] width 21 height 15
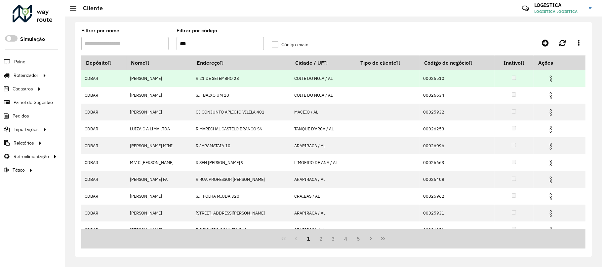
click at [552, 75] on img at bounding box center [551, 79] width 8 height 8
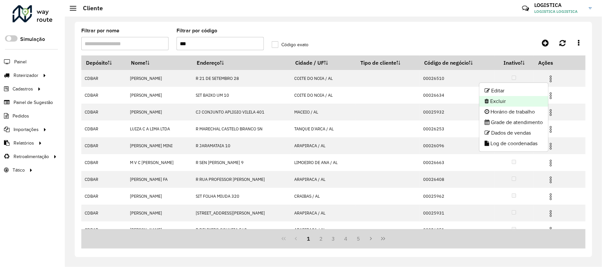
click at [532, 102] on li "Excluir" at bounding box center [513, 101] width 69 height 11
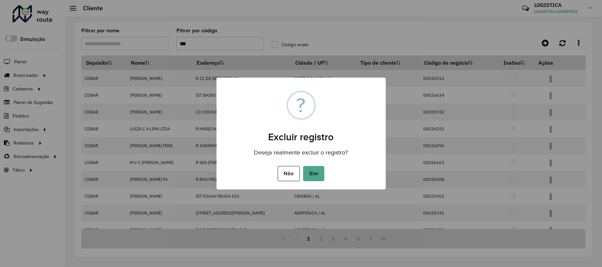
click at [303, 166] on button "Sim" at bounding box center [313, 173] width 21 height 15
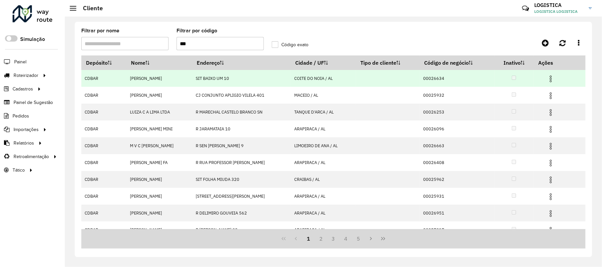
click at [553, 74] on span at bounding box center [551, 78] width 8 height 9
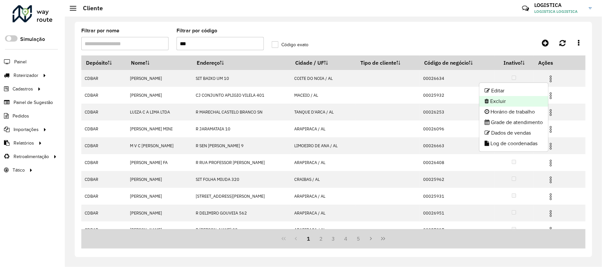
click at [533, 98] on li "Excluir" at bounding box center [513, 101] width 69 height 11
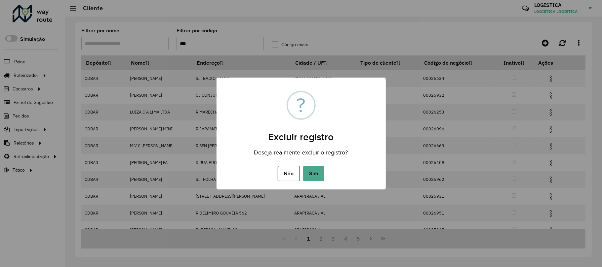
click at [303, 166] on button "Sim" at bounding box center [313, 173] width 21 height 15
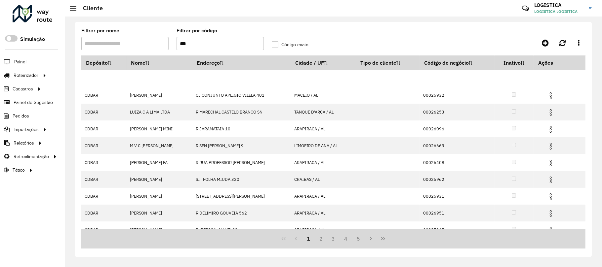
click at [0, 0] on div "Aguarde..." at bounding box center [0, 0] width 0 height 0
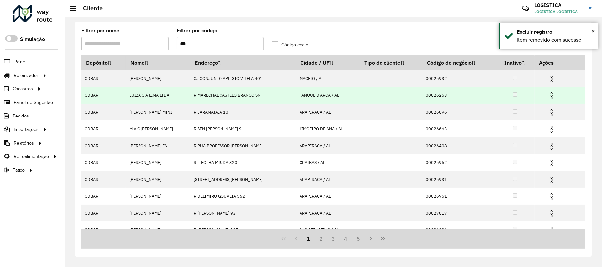
click at [554, 96] on img at bounding box center [552, 96] width 8 height 8
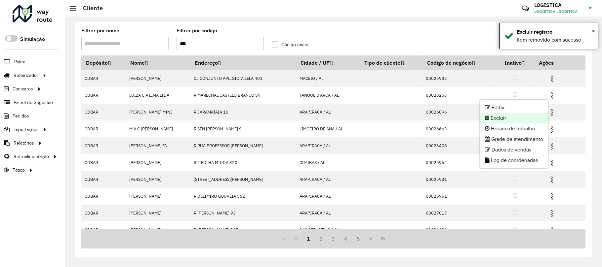
click at [510, 118] on li "Excluir" at bounding box center [514, 118] width 69 height 11
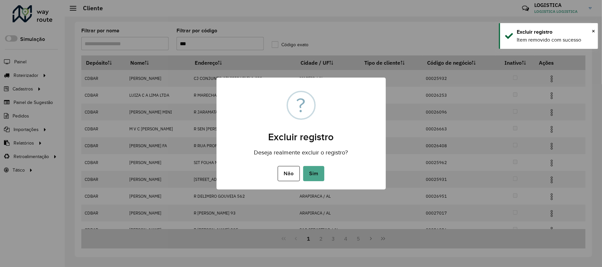
click at [303, 166] on button "Sim" at bounding box center [313, 173] width 21 height 15
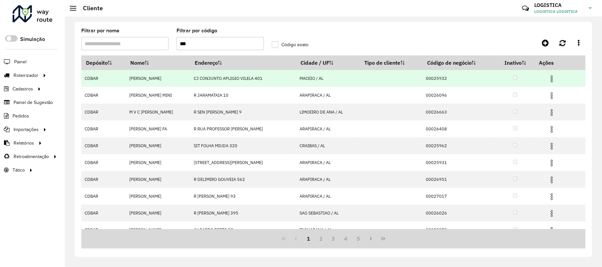
click at [549, 79] on img at bounding box center [552, 79] width 8 height 8
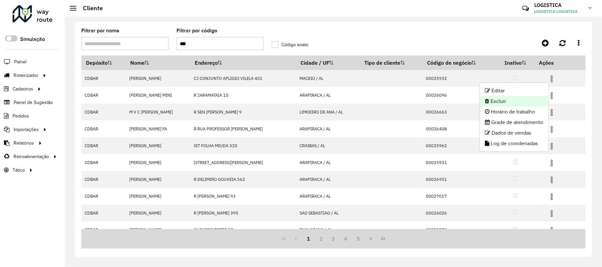
click at [500, 101] on li "Excluir" at bounding box center [514, 101] width 69 height 11
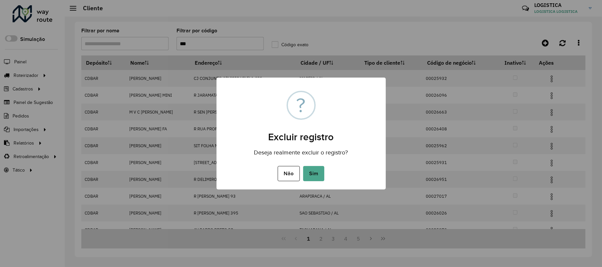
click at [303, 166] on button "Sim" at bounding box center [313, 173] width 21 height 15
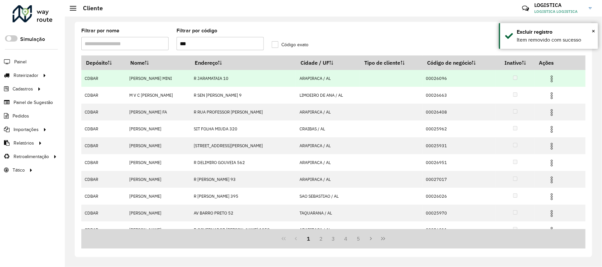
click at [554, 81] on img at bounding box center [552, 79] width 8 height 8
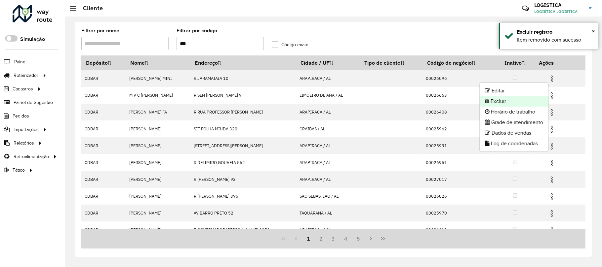
click at [516, 106] on li "Excluir" at bounding box center [514, 101] width 69 height 11
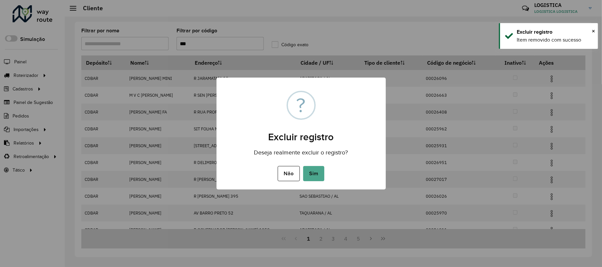
click at [303, 166] on button "Sim" at bounding box center [313, 173] width 21 height 15
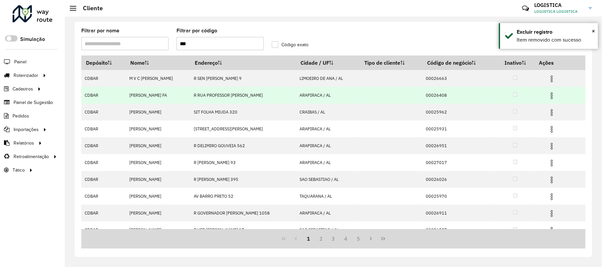
click at [553, 98] on img at bounding box center [552, 96] width 8 height 8
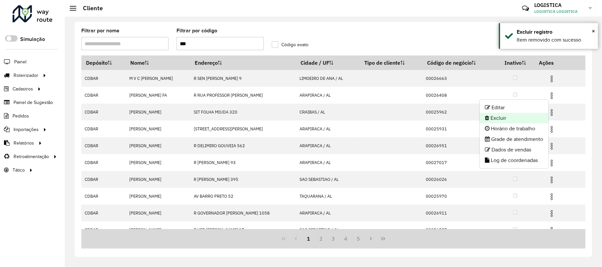
click at [509, 118] on li "Excluir" at bounding box center [514, 118] width 69 height 11
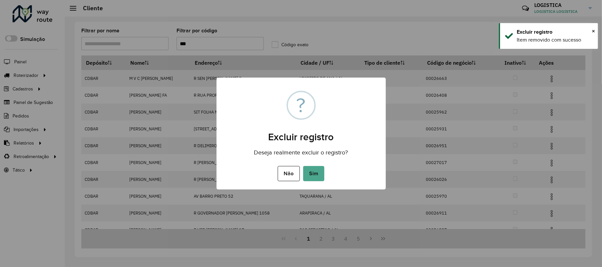
click at [303, 166] on button "Sim" at bounding box center [313, 173] width 21 height 15
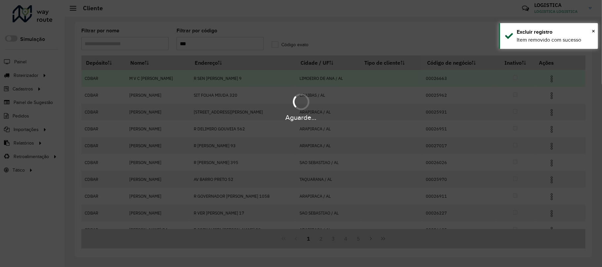
click at [552, 76] on div "Aguarde..." at bounding box center [301, 133] width 602 height 267
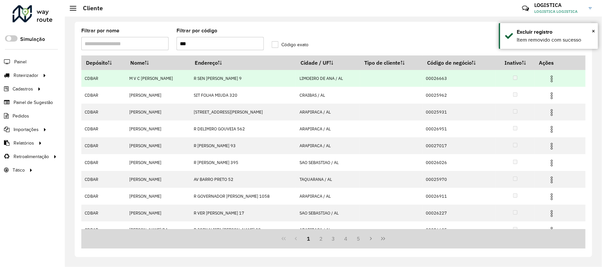
click at [552, 76] on img at bounding box center [552, 79] width 8 height 8
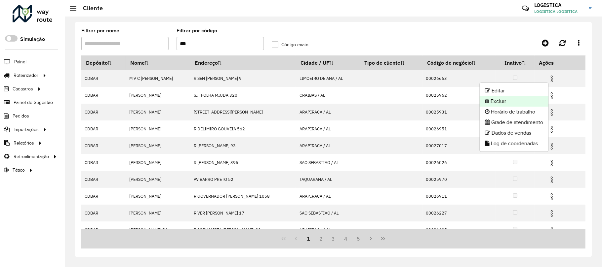
click at [513, 101] on li "Excluir" at bounding box center [514, 101] width 69 height 11
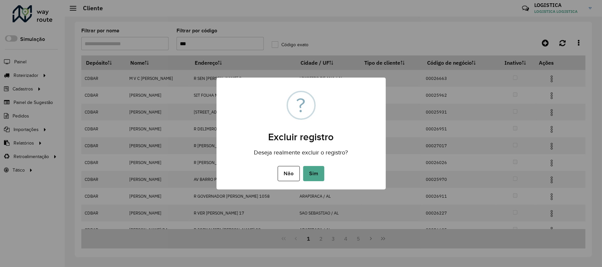
click at [303, 166] on button "Sim" at bounding box center [313, 173] width 21 height 15
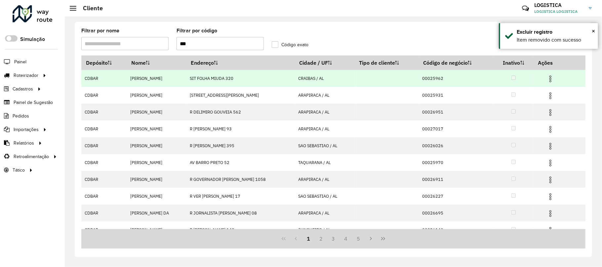
click at [553, 80] on img at bounding box center [550, 79] width 8 height 8
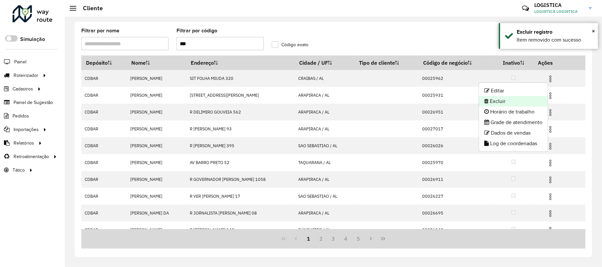
click at [521, 99] on li "Excluir" at bounding box center [513, 101] width 69 height 11
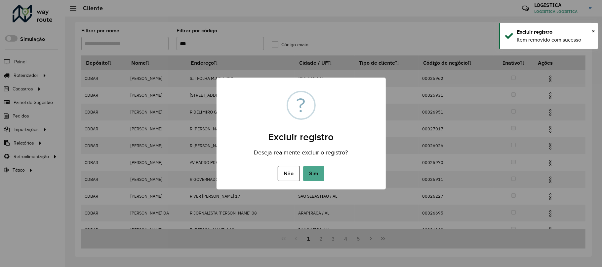
click at [303, 166] on button "Sim" at bounding box center [313, 173] width 21 height 15
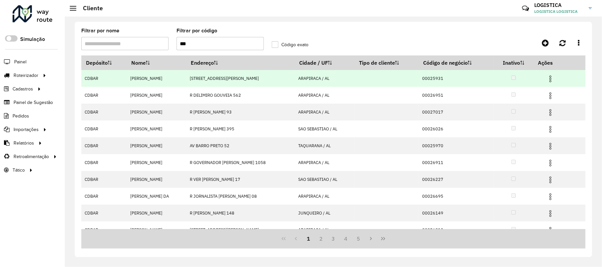
click at [0, 0] on div "Aguarde..." at bounding box center [0, 0] width 0 height 0
click at [552, 96] on img at bounding box center [550, 96] width 8 height 8
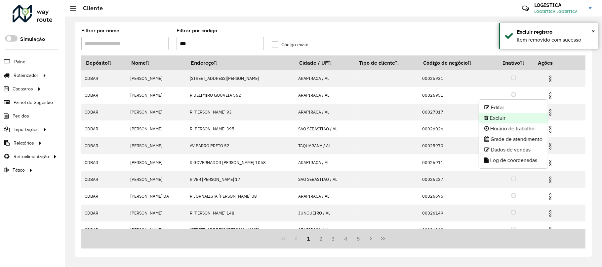
click at [489, 119] on li "Excluir" at bounding box center [513, 118] width 69 height 11
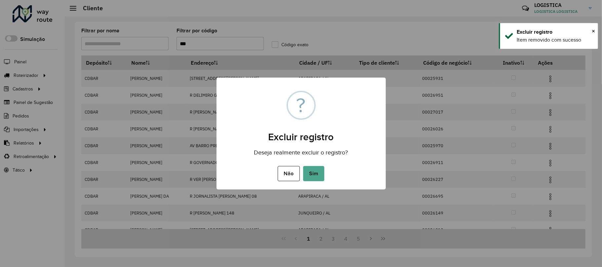
click at [303, 166] on button "Sim" at bounding box center [313, 173] width 21 height 15
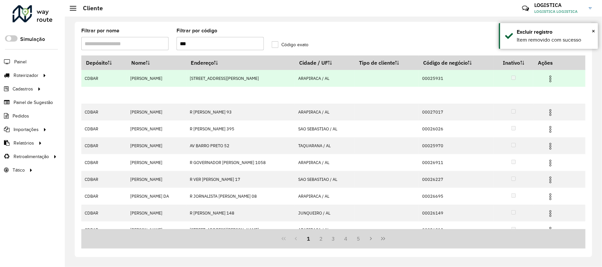
click at [554, 80] on img at bounding box center [550, 79] width 8 height 8
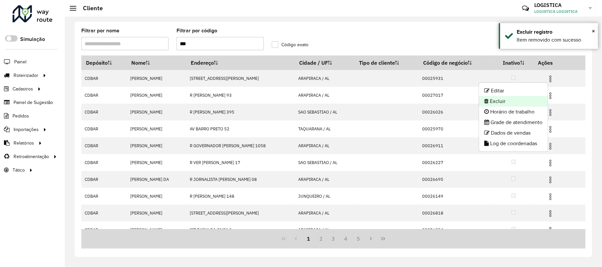
click at [505, 102] on li "Excluir" at bounding box center [513, 101] width 69 height 11
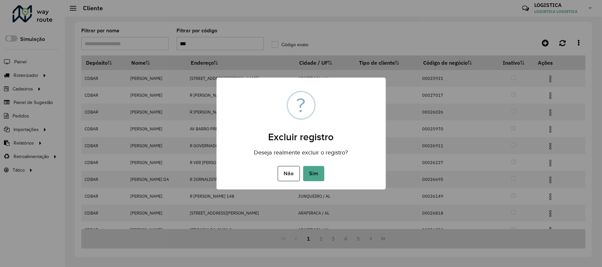
click at [303, 166] on button "Sim" at bounding box center [313, 173] width 21 height 15
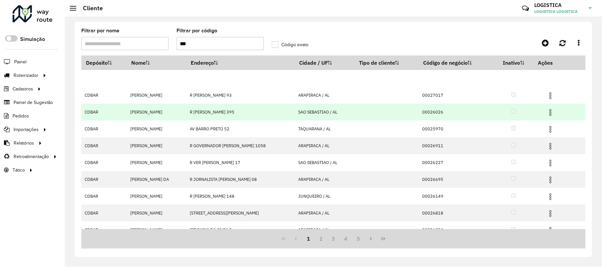
click at [553, 119] on td at bounding box center [553, 112] width 40 height 17
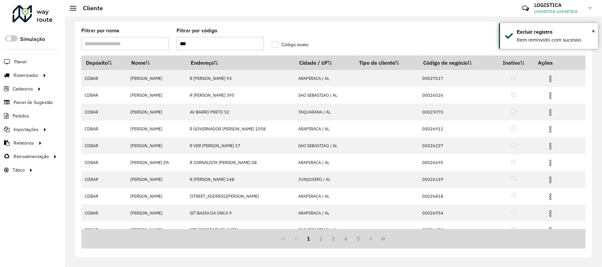
click at [552, 116] on img at bounding box center [550, 113] width 8 height 8
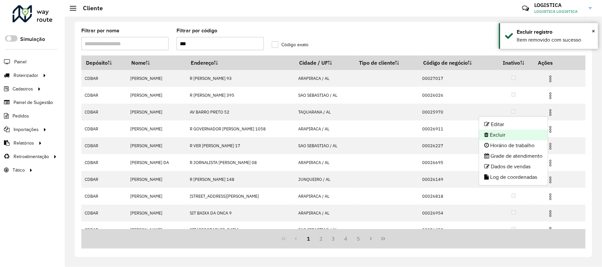
click at [528, 135] on li "Excluir" at bounding box center [513, 135] width 69 height 11
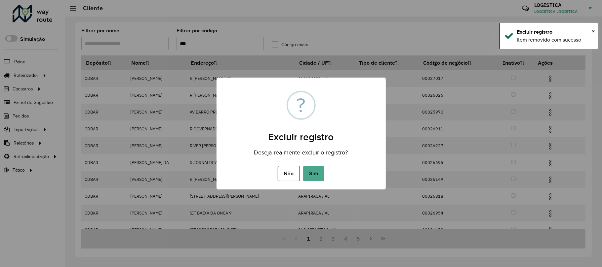
click at [303, 166] on button "Sim" at bounding box center [313, 173] width 21 height 15
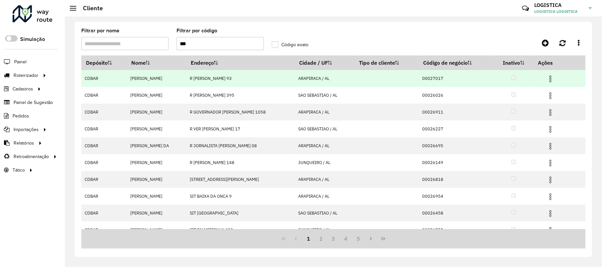
click at [550, 79] on img at bounding box center [550, 79] width 8 height 8
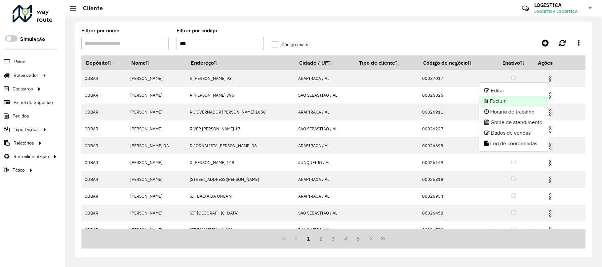
click at [518, 99] on li "Excluir" at bounding box center [513, 101] width 69 height 11
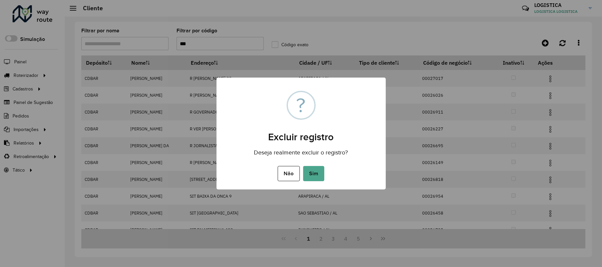
click at [303, 166] on button "Sim" at bounding box center [313, 173] width 21 height 15
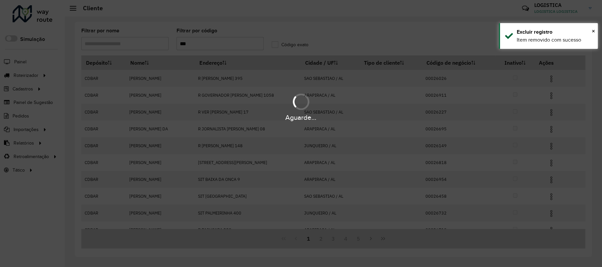
click at [552, 97] on div "Aguarde..." at bounding box center [301, 106] width 602 height 31
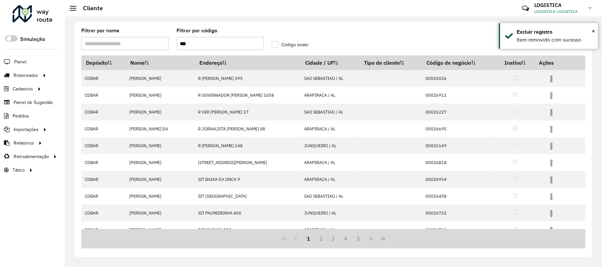
click at [552, 97] on img at bounding box center [551, 96] width 8 height 8
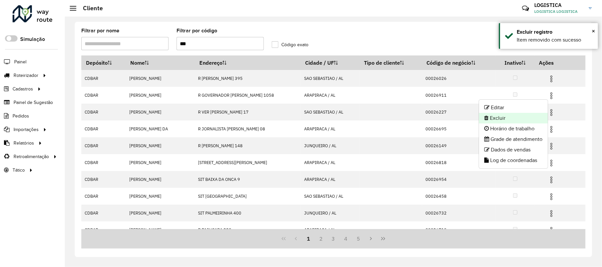
click at [515, 118] on li "Excluir" at bounding box center [513, 118] width 69 height 11
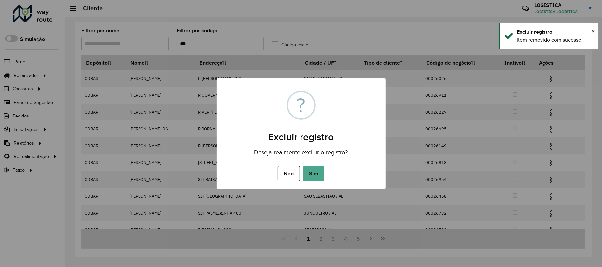
click at [303, 166] on button "Sim" at bounding box center [313, 173] width 21 height 15
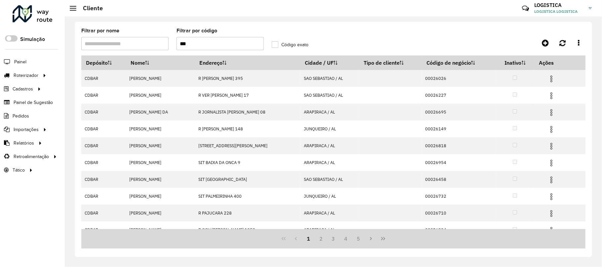
click at [37, 17] on div at bounding box center [33, 13] width 40 height 17
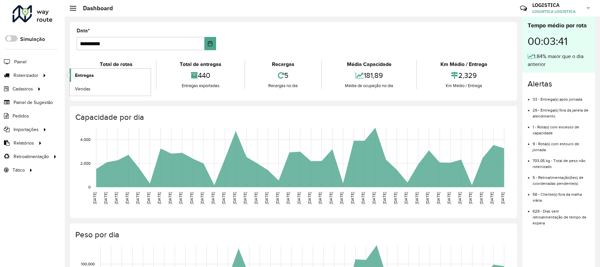
click at [87, 75] on span "Entregas" at bounding box center [84, 75] width 19 height 7
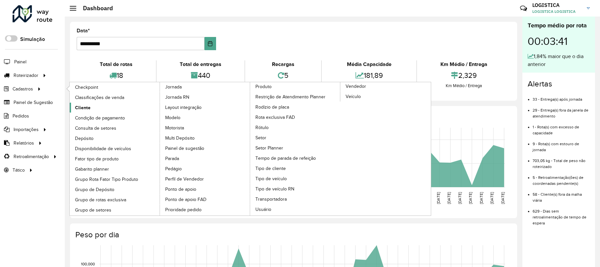
click at [77, 107] on span "Cliente" at bounding box center [83, 107] width 16 height 7
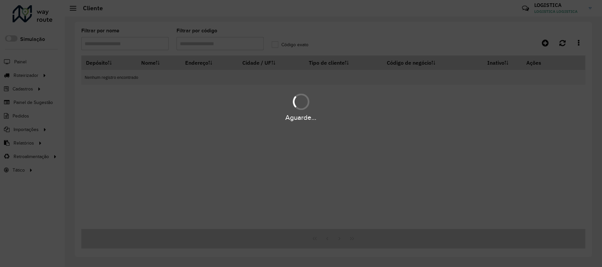
type input "***"
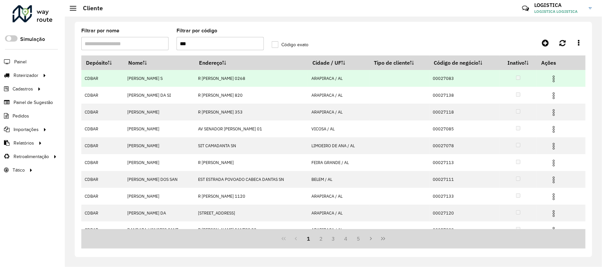
click at [550, 81] on img at bounding box center [554, 79] width 8 height 8
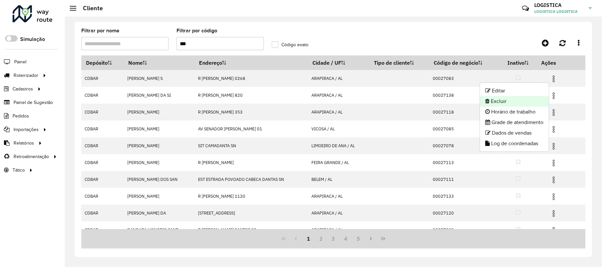
click at [527, 104] on li "Excluir" at bounding box center [514, 101] width 69 height 11
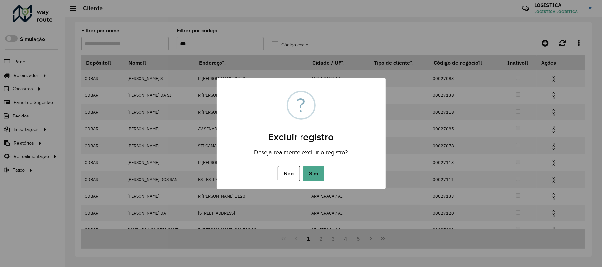
click at [303, 166] on button "Sim" at bounding box center [313, 173] width 21 height 15
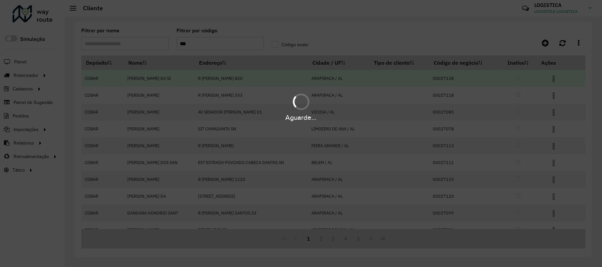
click at [552, 97] on div "Aguarde..." at bounding box center [301, 106] width 602 height 31
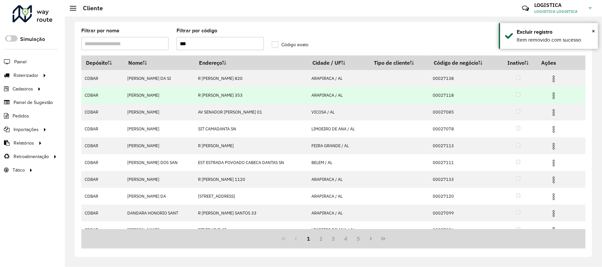
click at [552, 96] on img at bounding box center [554, 96] width 8 height 8
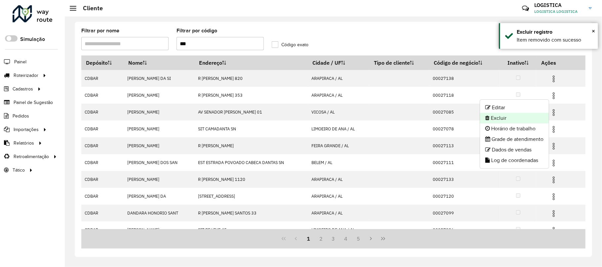
click at [500, 119] on li "Excluir" at bounding box center [514, 118] width 69 height 11
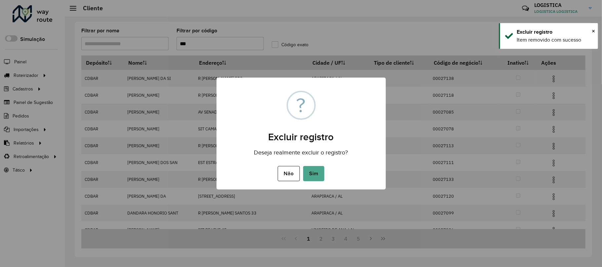
click at [303, 166] on button "Sim" at bounding box center [313, 173] width 21 height 15
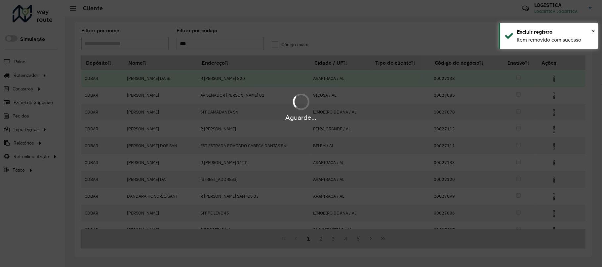
click at [554, 82] on hb-app "Aguarde... Pop-up bloqueado! Seu navegador bloqueou automáticamente a abertura …" at bounding box center [301, 133] width 602 height 267
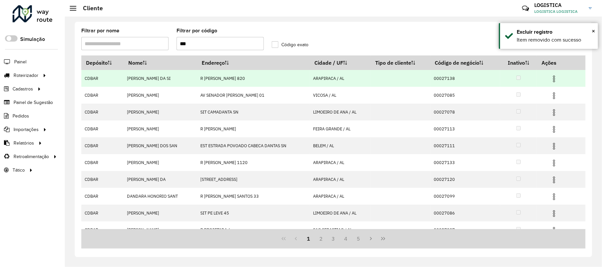
click at [553, 77] on img at bounding box center [554, 79] width 8 height 8
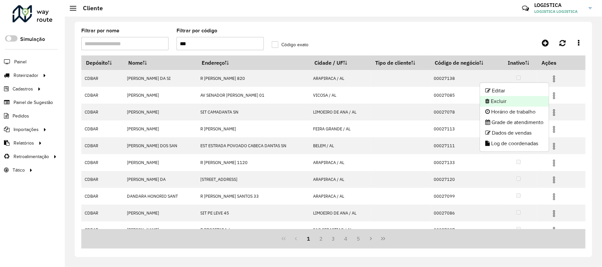
click at [526, 98] on li "Excluir" at bounding box center [514, 101] width 69 height 11
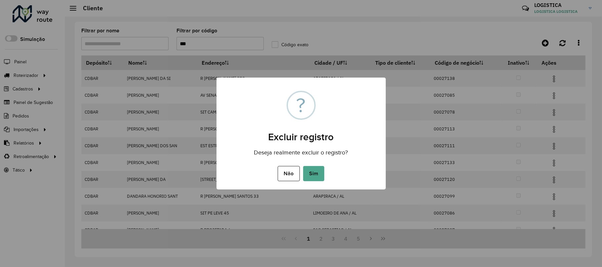
click at [303, 166] on button "Sim" at bounding box center [313, 173] width 21 height 15
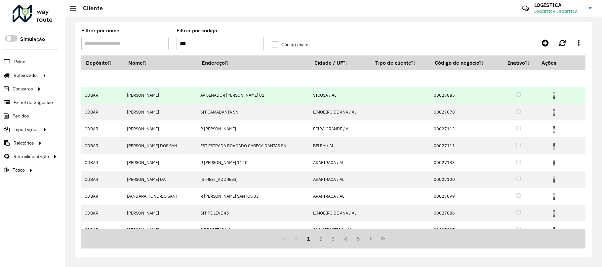
click at [0, 0] on div "Aguarde..." at bounding box center [0, 0] width 0 height 0
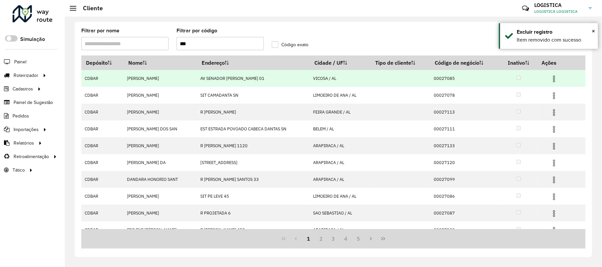
click at [553, 98] on img at bounding box center [554, 96] width 8 height 8
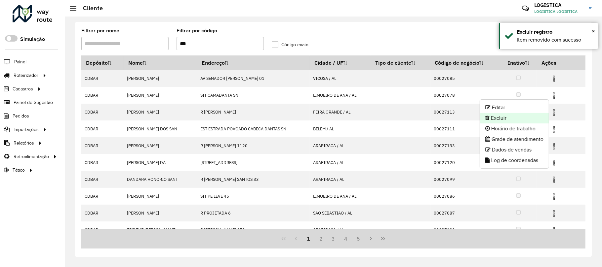
click at [524, 118] on li "Excluir" at bounding box center [514, 118] width 69 height 11
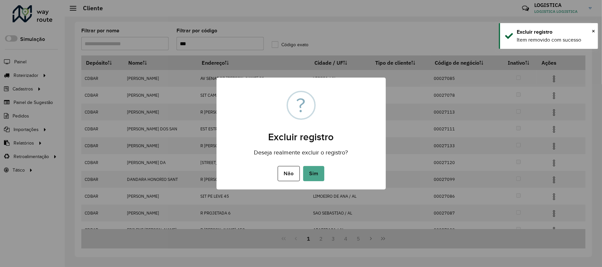
click at [303, 166] on button "Sim" at bounding box center [313, 173] width 21 height 15
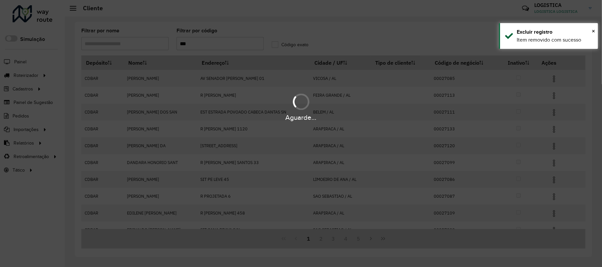
click at [552, 79] on div "Aguarde..." at bounding box center [301, 133] width 602 height 267
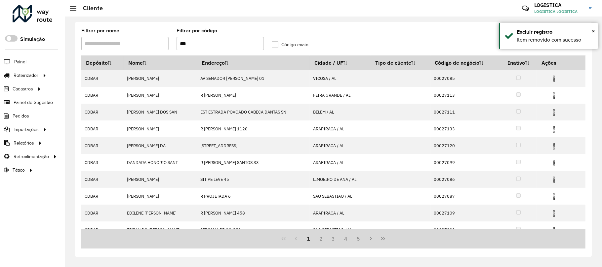
click at [552, 79] on img at bounding box center [554, 79] width 8 height 8
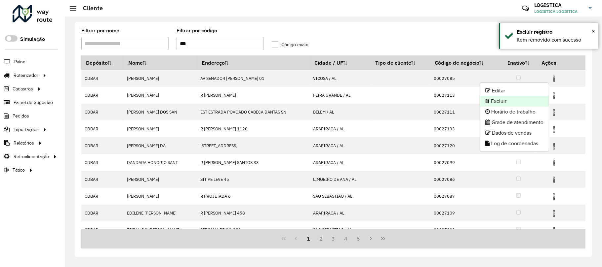
click at [516, 102] on li "Excluir" at bounding box center [514, 101] width 69 height 11
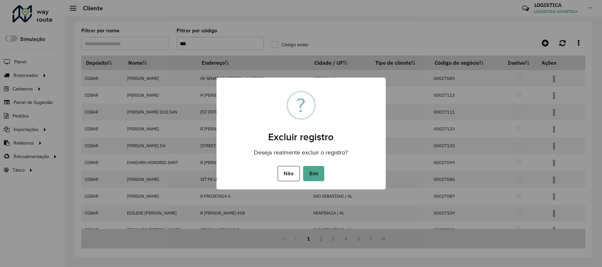
click at [303, 166] on button "Sim" at bounding box center [313, 173] width 21 height 15
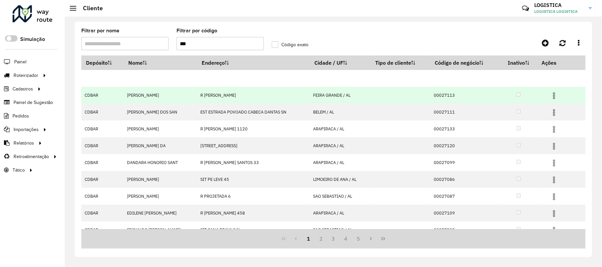
click at [553, 98] on img at bounding box center [554, 96] width 8 height 8
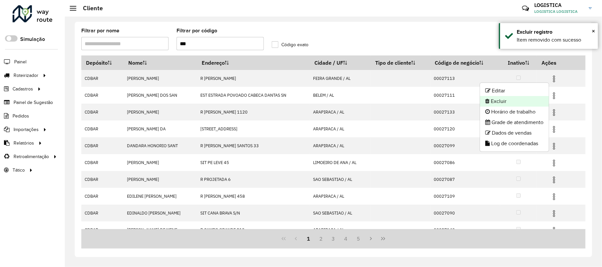
click at [511, 103] on li "Excluir" at bounding box center [514, 101] width 69 height 11
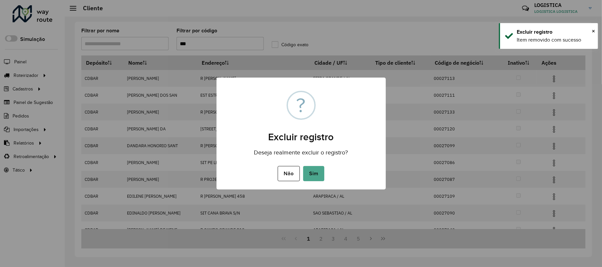
click at [303, 166] on button "Sim" at bounding box center [313, 173] width 21 height 15
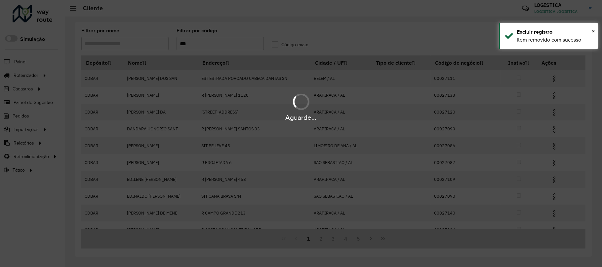
click at [554, 95] on div "Aguarde..." at bounding box center [301, 106] width 602 height 31
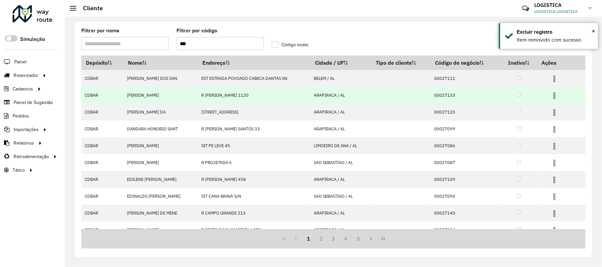
click at [554, 95] on img at bounding box center [554, 96] width 8 height 8
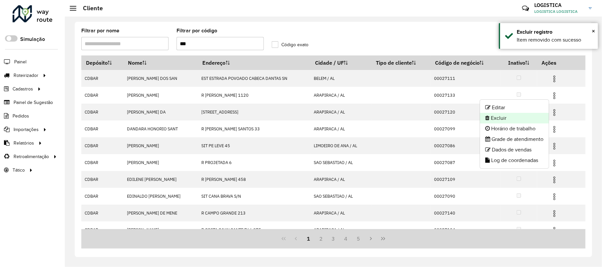
click at [505, 116] on li "Excluir" at bounding box center [514, 118] width 69 height 11
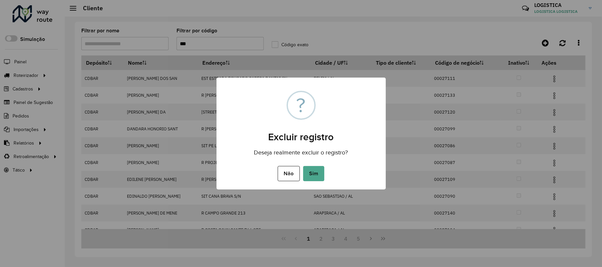
click at [303, 166] on button "Sim" at bounding box center [313, 173] width 21 height 15
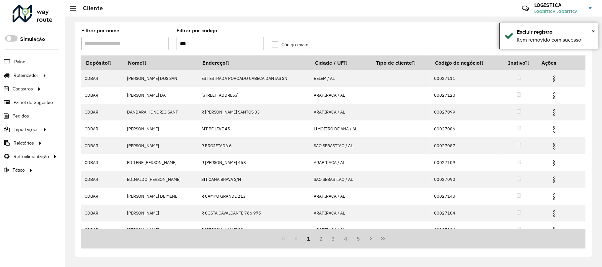
click at [553, 78] on img at bounding box center [554, 79] width 8 height 8
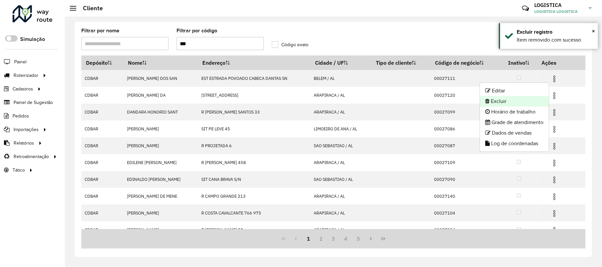
click at [517, 101] on li "Excluir" at bounding box center [514, 101] width 69 height 11
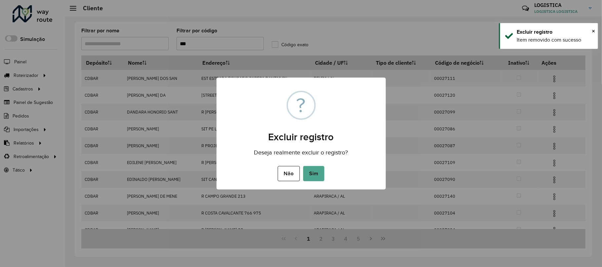
click at [303, 166] on button "Sim" at bounding box center [313, 173] width 21 height 15
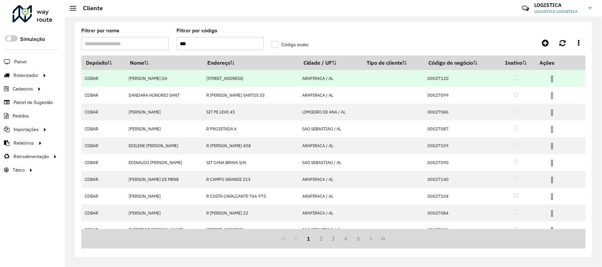
click at [552, 79] on img at bounding box center [552, 79] width 8 height 8
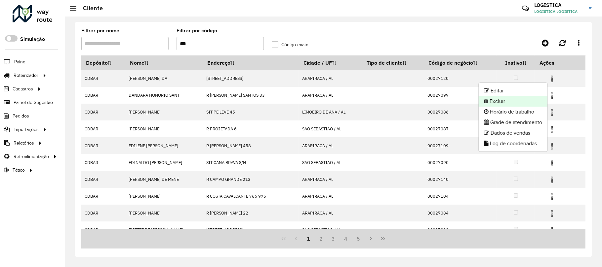
click at [525, 102] on li "Excluir" at bounding box center [513, 101] width 69 height 11
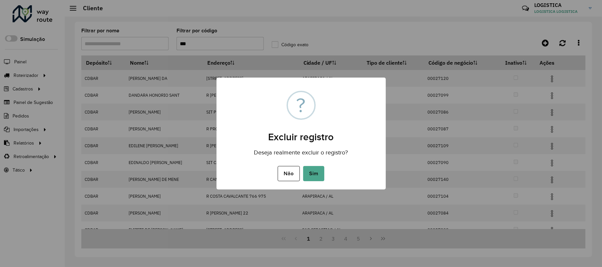
click at [303, 166] on button "Sim" at bounding box center [313, 173] width 21 height 15
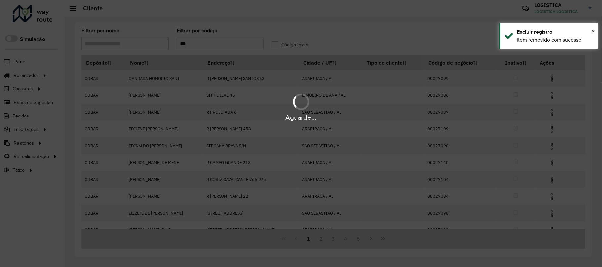
click at [551, 97] on div "Aguarde..." at bounding box center [301, 106] width 602 height 31
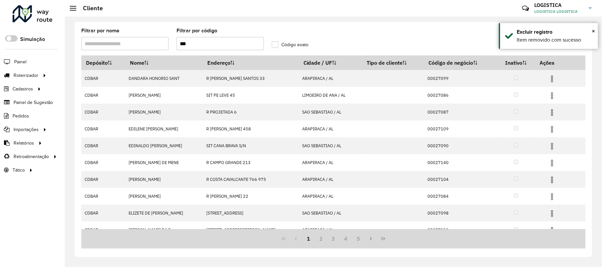
click at [551, 97] on img at bounding box center [552, 96] width 8 height 8
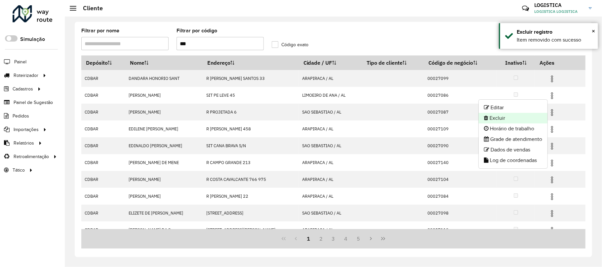
click at [495, 117] on li "Excluir" at bounding box center [513, 118] width 69 height 11
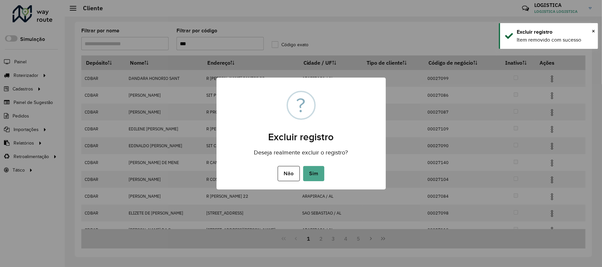
click at [303, 166] on button "Sim" at bounding box center [313, 173] width 21 height 15
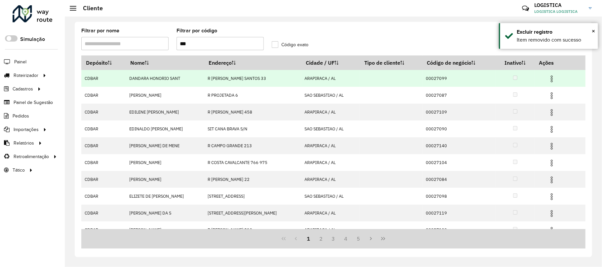
click at [552, 80] on img at bounding box center [552, 79] width 8 height 8
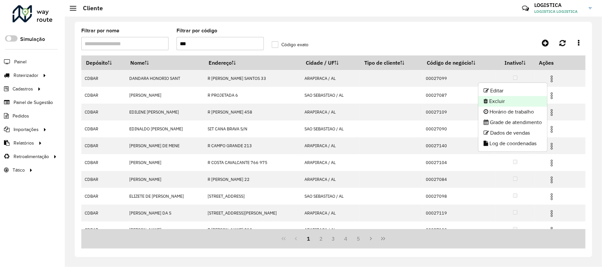
click at [512, 105] on li "Excluir" at bounding box center [512, 101] width 69 height 11
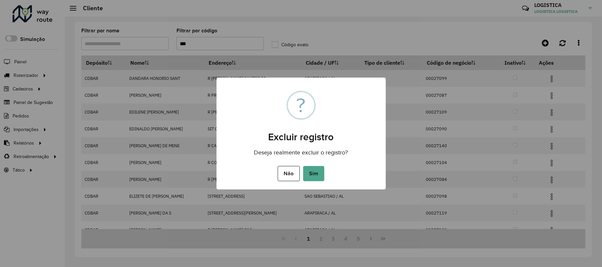
click at [303, 166] on button "Sim" at bounding box center [313, 173] width 21 height 15
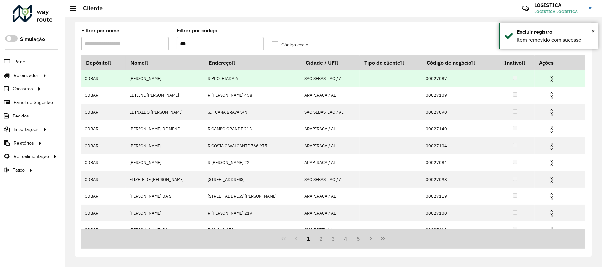
click at [554, 76] on img at bounding box center [552, 79] width 8 height 8
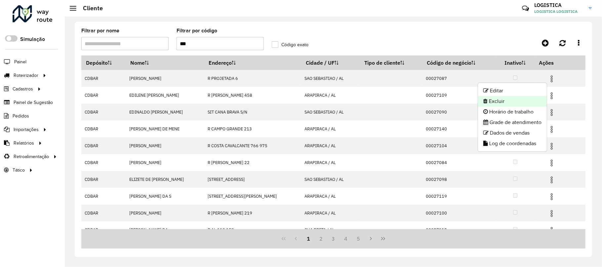
click at [486, 104] on li "Excluir" at bounding box center [512, 101] width 69 height 11
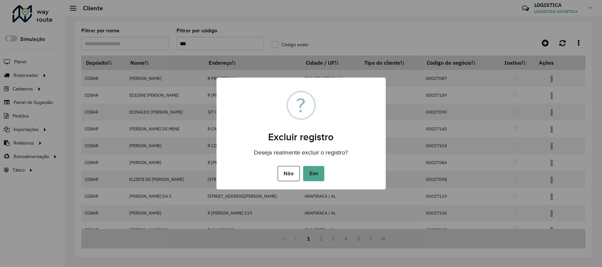
click at [303, 166] on button "Sim" at bounding box center [313, 173] width 21 height 15
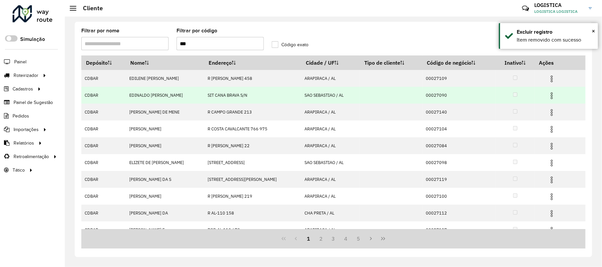
click at [551, 97] on img at bounding box center [552, 96] width 8 height 8
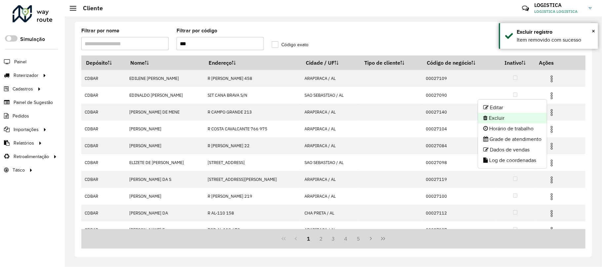
click at [517, 116] on li "Excluir" at bounding box center [512, 118] width 69 height 11
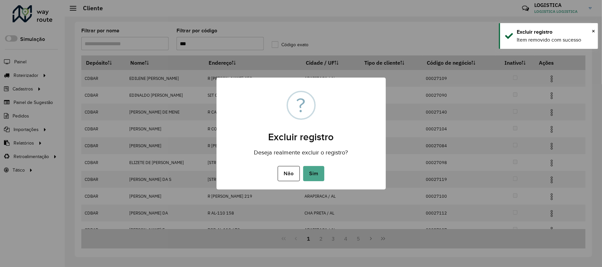
click at [303, 166] on button "Sim" at bounding box center [313, 173] width 21 height 15
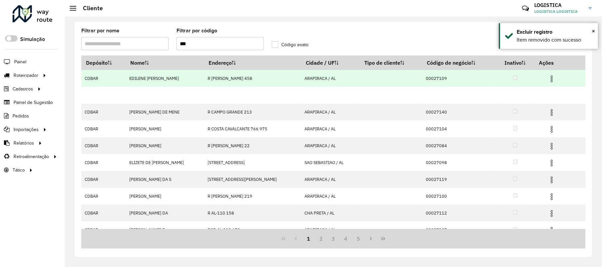
click at [552, 73] on td at bounding box center [554, 78] width 40 height 17
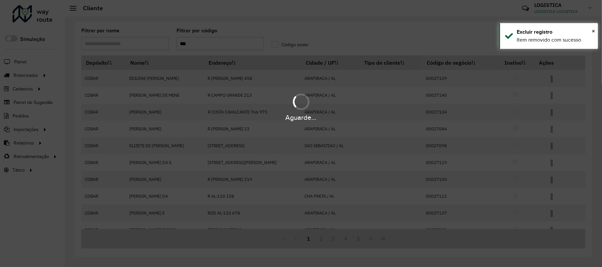
click at [552, 77] on div "Aguarde..." at bounding box center [301, 133] width 602 height 267
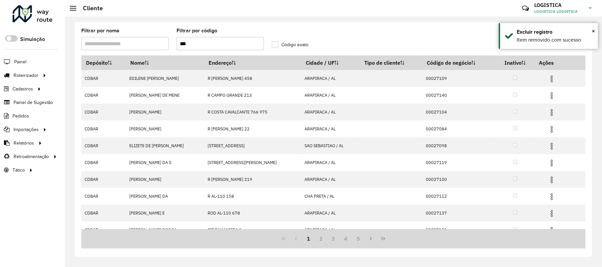
click at [552, 77] on img at bounding box center [552, 79] width 8 height 8
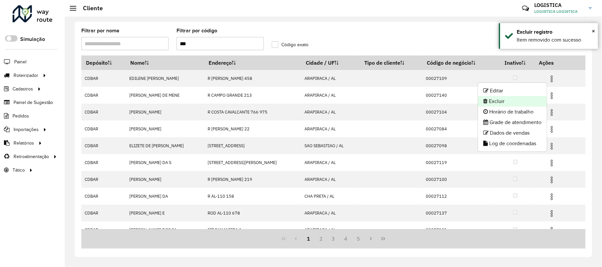
click at [534, 100] on li "Excluir" at bounding box center [512, 101] width 69 height 11
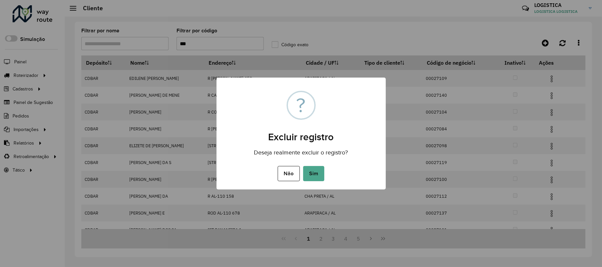
click at [303, 166] on button "Sim" at bounding box center [313, 173] width 21 height 15
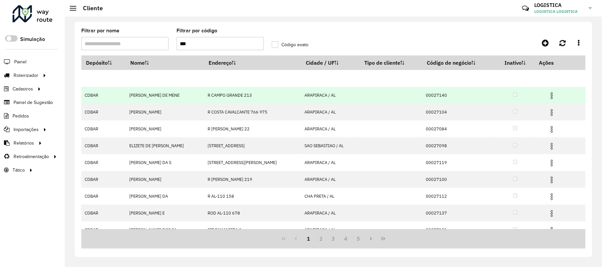
click at [552, 98] on img at bounding box center [552, 96] width 8 height 8
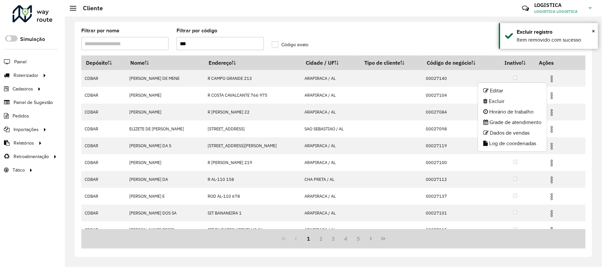
click at [506, 102] on li "Excluir" at bounding box center [512, 101] width 69 height 11
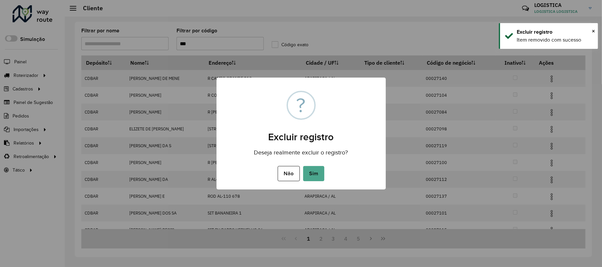
click at [303, 166] on button "Sim" at bounding box center [313, 173] width 21 height 15
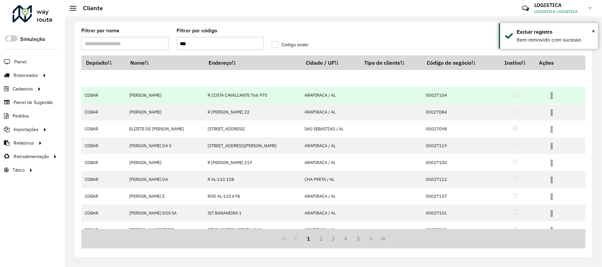
click at [0, 0] on div "Aguarde..." at bounding box center [0, 0] width 0 height 0
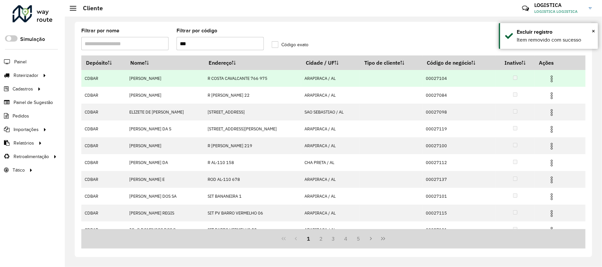
click at [551, 98] on img at bounding box center [552, 96] width 8 height 8
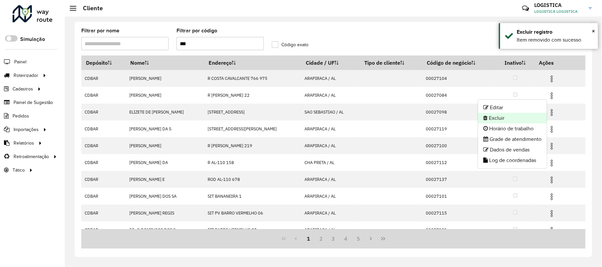
click at [517, 119] on li "Excluir" at bounding box center [512, 118] width 69 height 11
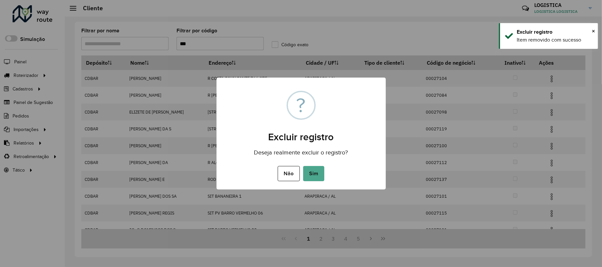
click at [303, 166] on button "Sim" at bounding box center [313, 173] width 21 height 15
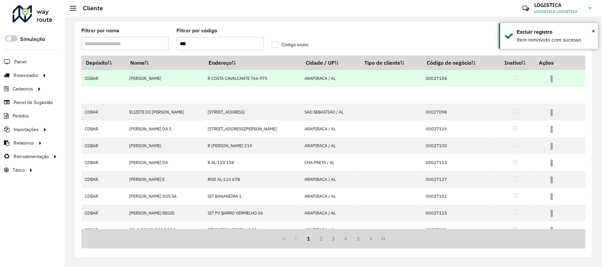
click at [549, 77] on img at bounding box center [552, 79] width 8 height 8
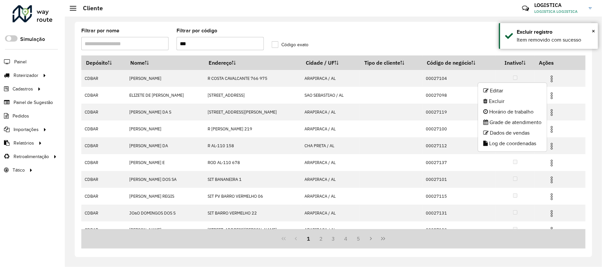
click at [499, 102] on li "Excluir" at bounding box center [512, 101] width 69 height 11
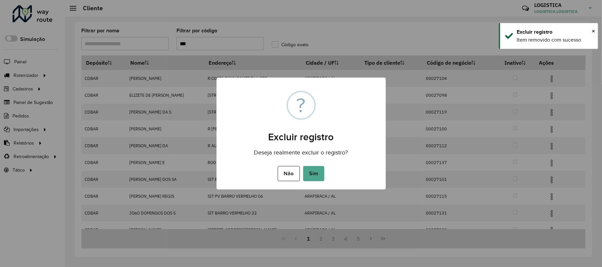
click at [303, 166] on button "Sim" at bounding box center [313, 173] width 21 height 15
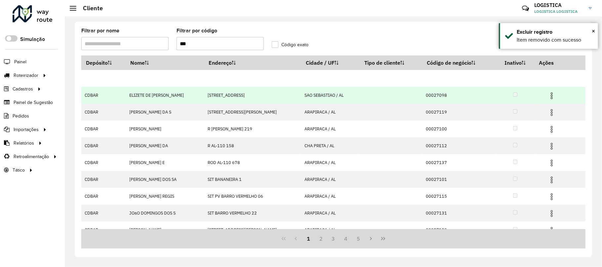
click at [553, 92] on img at bounding box center [552, 96] width 8 height 8
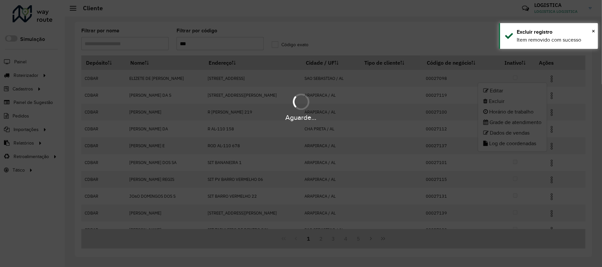
click at [500, 103] on li "Excluir" at bounding box center [512, 101] width 69 height 11
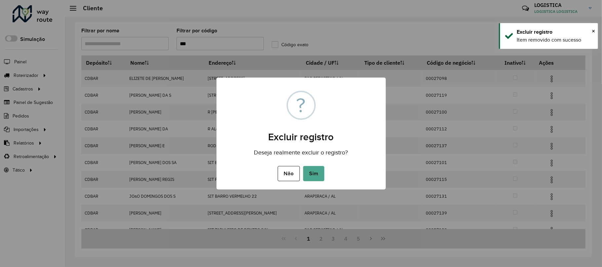
click at [303, 166] on button "Sim" at bounding box center [313, 173] width 21 height 15
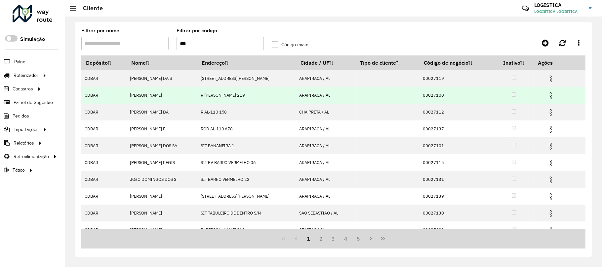
click at [551, 98] on img at bounding box center [551, 96] width 8 height 8
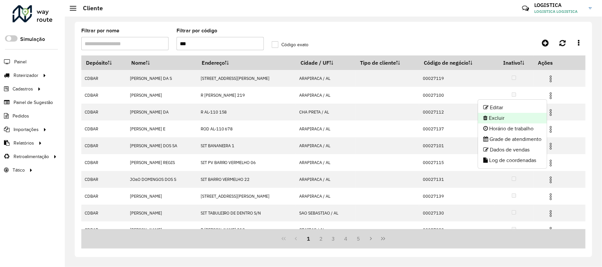
click at [516, 118] on li "Excluir" at bounding box center [512, 118] width 69 height 11
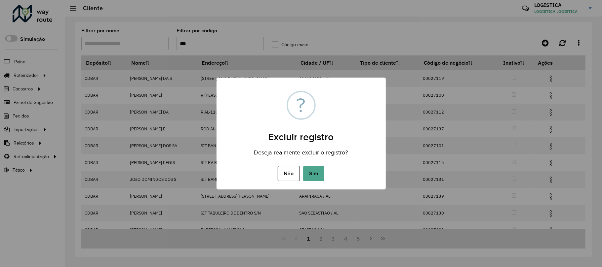
click at [303, 166] on button "Sim" at bounding box center [313, 173] width 21 height 15
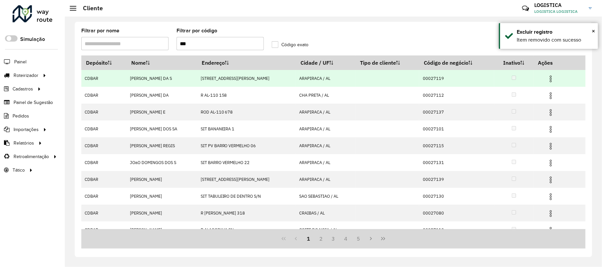
click at [552, 80] on img at bounding box center [551, 79] width 8 height 8
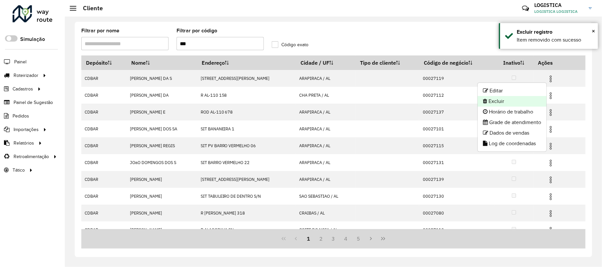
click at [512, 101] on li "Excluir" at bounding box center [512, 101] width 69 height 11
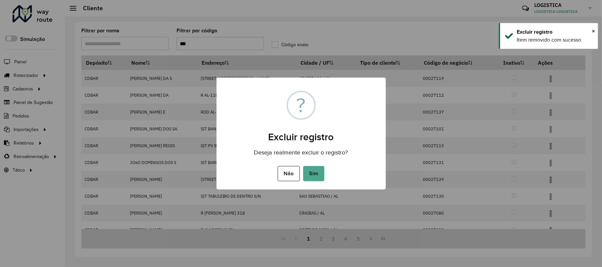
click at [303, 166] on button "Sim" at bounding box center [313, 173] width 21 height 15
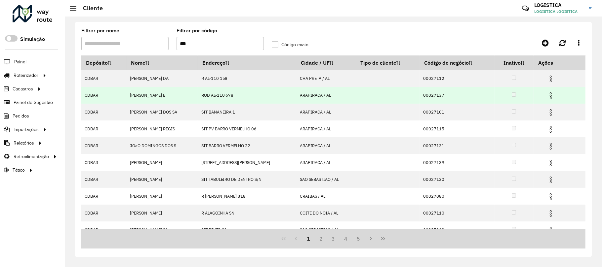
click at [549, 96] on img at bounding box center [551, 96] width 8 height 8
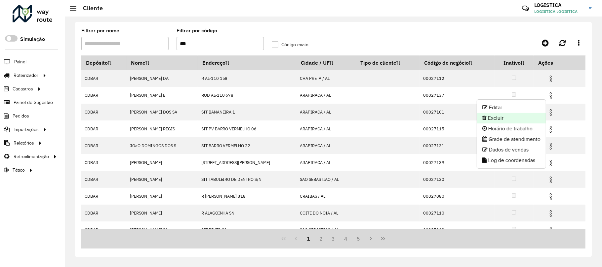
click at [491, 119] on li "Excluir" at bounding box center [511, 118] width 69 height 11
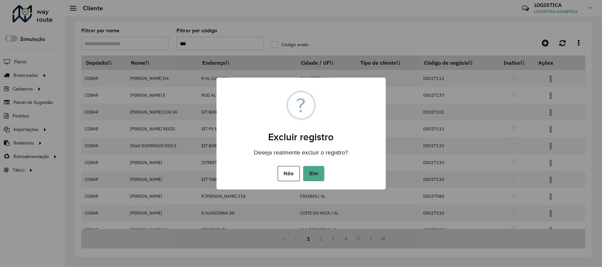
click at [303, 166] on button "Sim" at bounding box center [313, 173] width 21 height 15
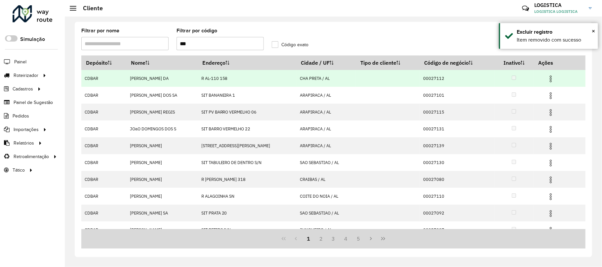
click at [552, 79] on img at bounding box center [551, 79] width 8 height 8
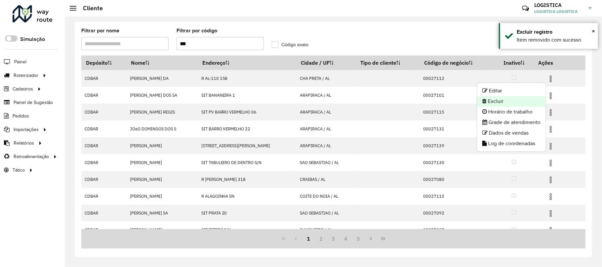
click at [499, 102] on li "Excluir" at bounding box center [511, 101] width 69 height 11
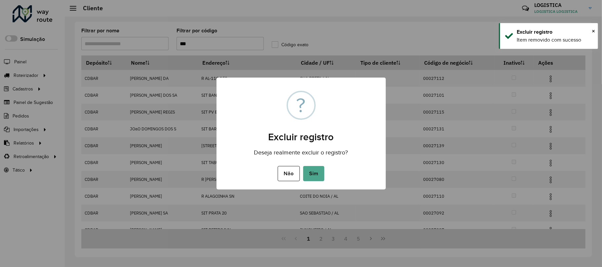
click at [303, 166] on button "Sim" at bounding box center [313, 173] width 21 height 15
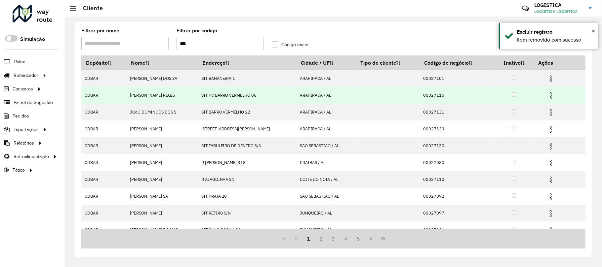
click at [549, 98] on img at bounding box center [551, 96] width 8 height 8
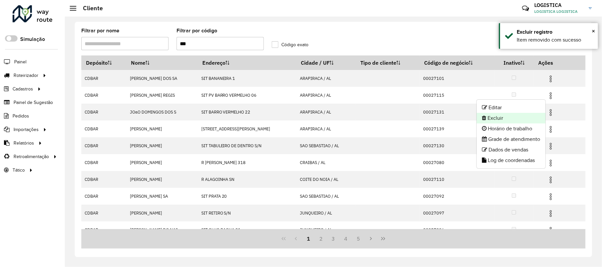
click at [505, 119] on li "Excluir" at bounding box center [511, 118] width 69 height 11
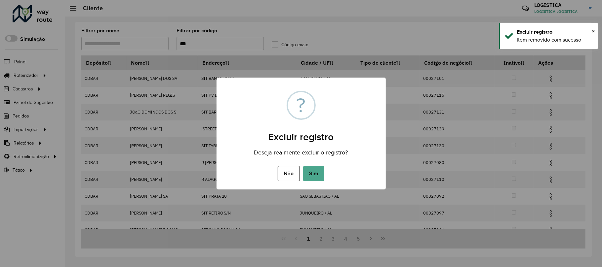
click at [303, 166] on button "Sim" at bounding box center [313, 173] width 21 height 15
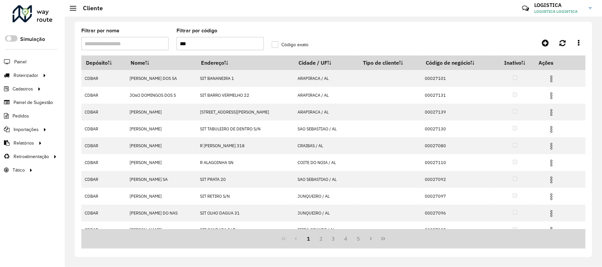
click at [549, 82] on img at bounding box center [551, 79] width 8 height 8
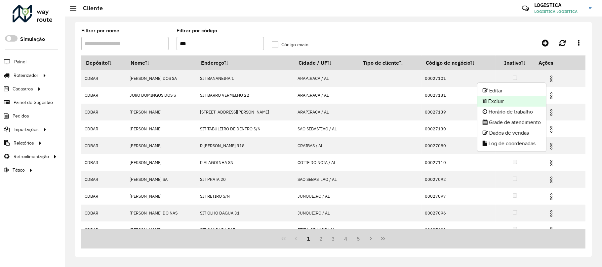
click at [513, 100] on li "Excluir" at bounding box center [511, 101] width 69 height 11
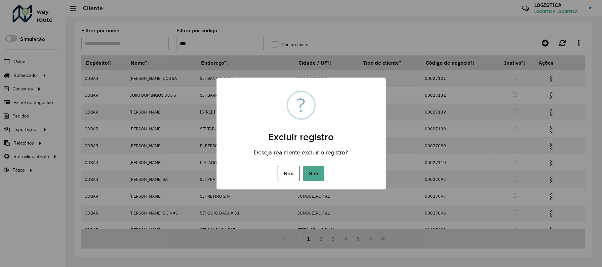
click at [303, 166] on button "Sim" at bounding box center [313, 173] width 21 height 15
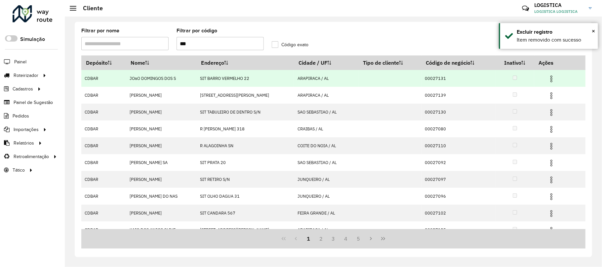
click at [548, 81] on img at bounding box center [551, 79] width 8 height 8
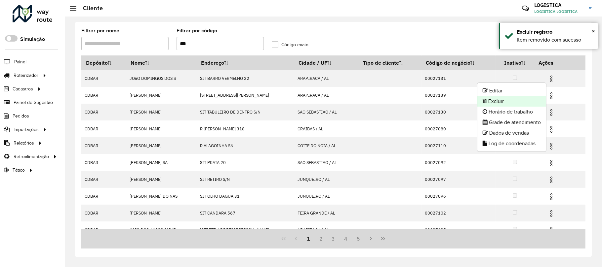
click at [520, 102] on li "Excluir" at bounding box center [511, 101] width 69 height 11
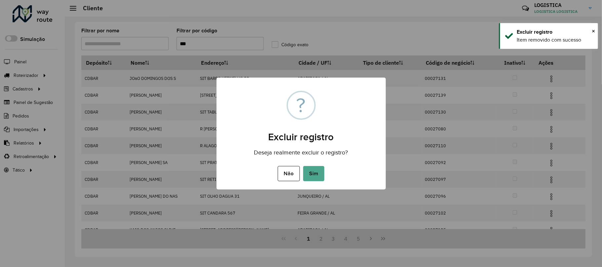
click at [303, 166] on button "Sim" at bounding box center [313, 173] width 21 height 15
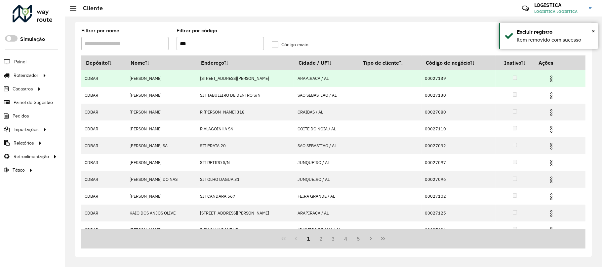
click at [557, 76] on td at bounding box center [554, 78] width 40 height 17
click at [552, 77] on img at bounding box center [551, 79] width 8 height 8
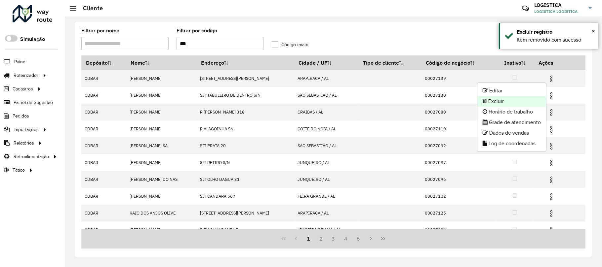
click at [529, 100] on li "Excluir" at bounding box center [511, 101] width 69 height 11
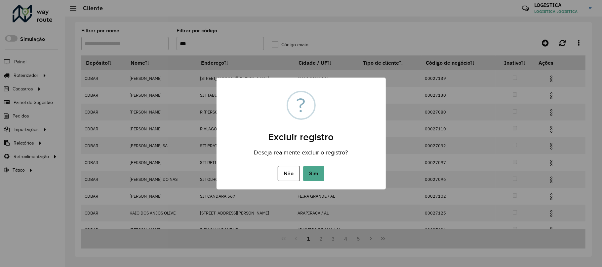
click at [303, 166] on button "Sim" at bounding box center [313, 173] width 21 height 15
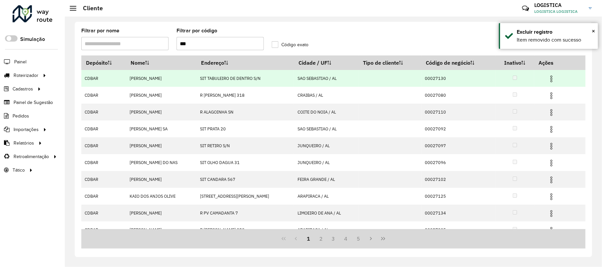
click at [551, 77] on img at bounding box center [551, 79] width 8 height 8
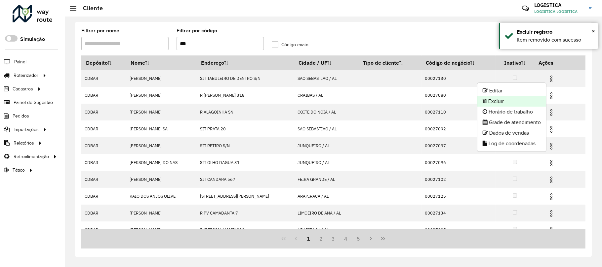
click at [508, 101] on li "Excluir" at bounding box center [511, 101] width 69 height 11
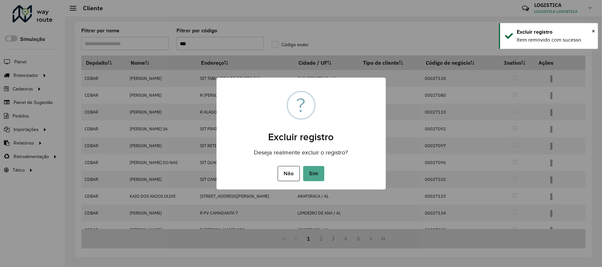
click at [303, 166] on button "Sim" at bounding box center [313, 173] width 21 height 15
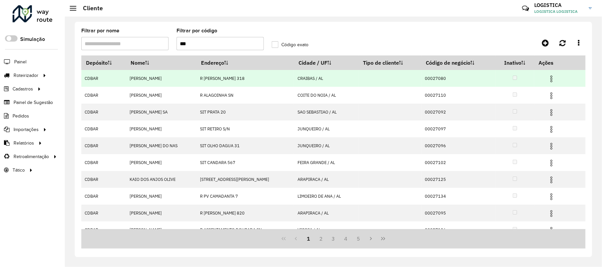
click at [552, 77] on img at bounding box center [551, 79] width 8 height 8
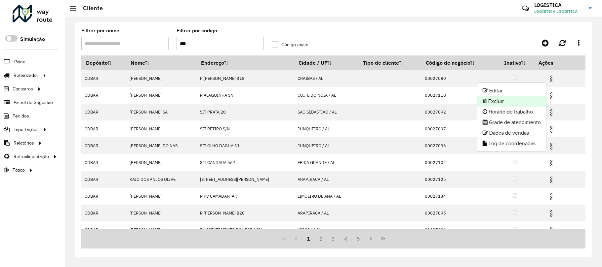
click at [512, 98] on li "Excluir" at bounding box center [511, 101] width 69 height 11
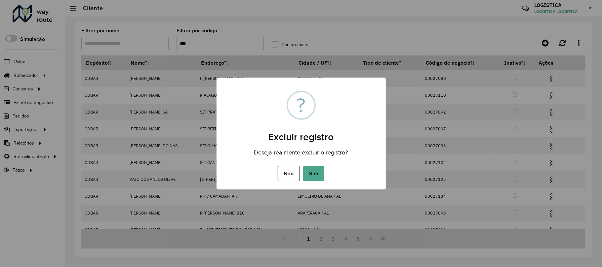
click at [303, 166] on button "Sim" at bounding box center [313, 173] width 21 height 15
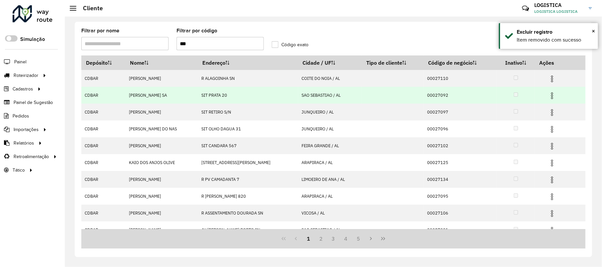
click at [555, 98] on img at bounding box center [552, 96] width 8 height 8
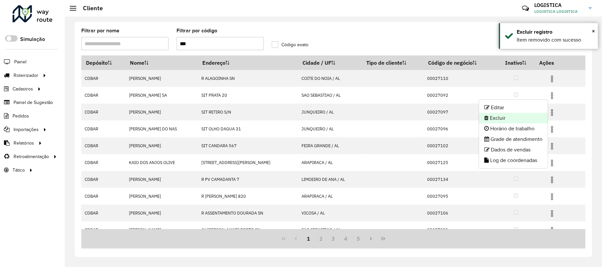
click at [506, 122] on li "Excluir" at bounding box center [513, 118] width 69 height 11
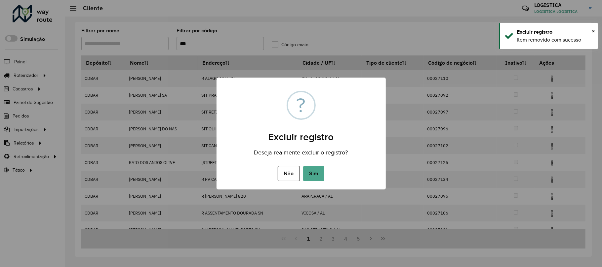
click at [303, 166] on button "Sim" at bounding box center [313, 173] width 21 height 15
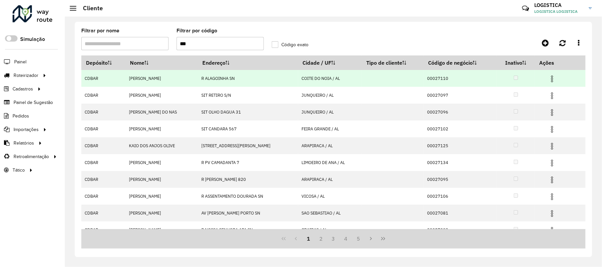
click at [553, 77] on img at bounding box center [552, 79] width 8 height 8
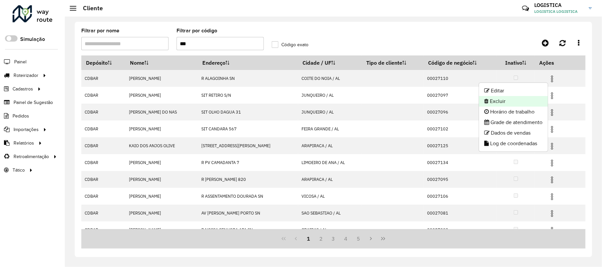
click at [515, 103] on li "Excluir" at bounding box center [513, 101] width 69 height 11
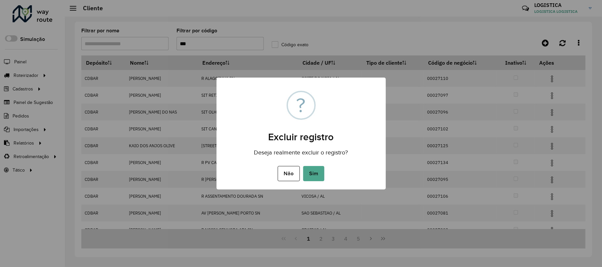
click at [303, 166] on button "Sim" at bounding box center [313, 173] width 21 height 15
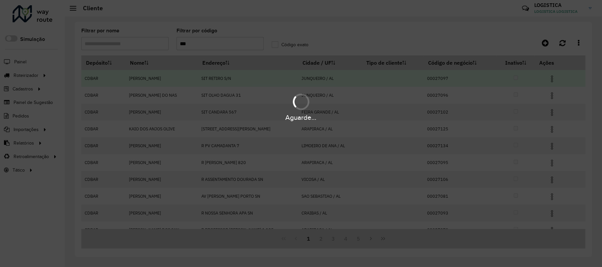
click at [556, 94] on div "Aguarde..." at bounding box center [301, 106] width 602 height 31
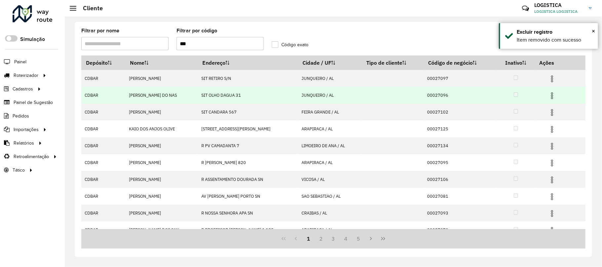
click at [552, 96] on img at bounding box center [552, 96] width 8 height 8
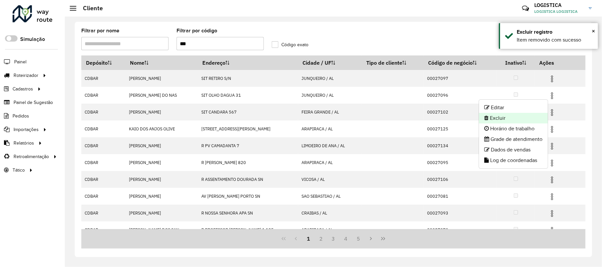
click at [504, 120] on li "Excluir" at bounding box center [513, 118] width 69 height 11
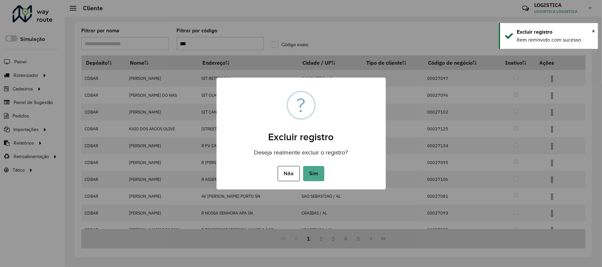
click at [303, 166] on button "Sim" at bounding box center [313, 173] width 21 height 15
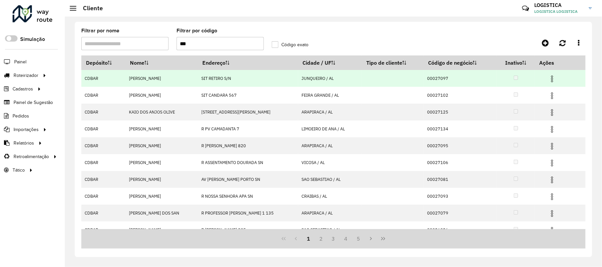
click at [554, 81] on img at bounding box center [552, 79] width 8 height 8
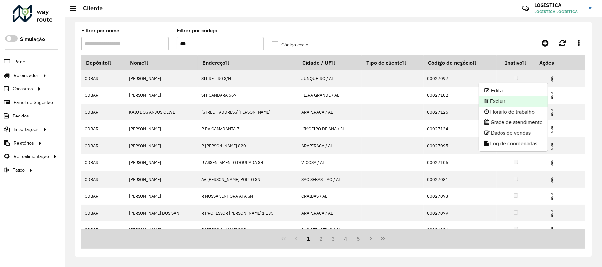
click at [518, 104] on li "Excluir" at bounding box center [513, 101] width 69 height 11
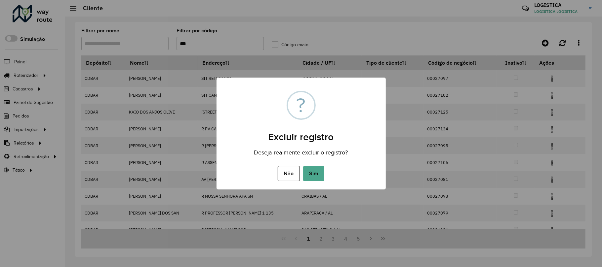
click at [303, 166] on button "Sim" at bounding box center [313, 173] width 21 height 15
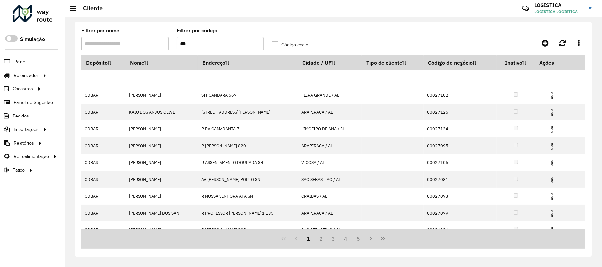
click at [551, 96] on hb-app "Aguarde... Pop-up bloqueado! Seu navegador bloqueou automáticamente a abertura …" at bounding box center [301, 133] width 602 height 267
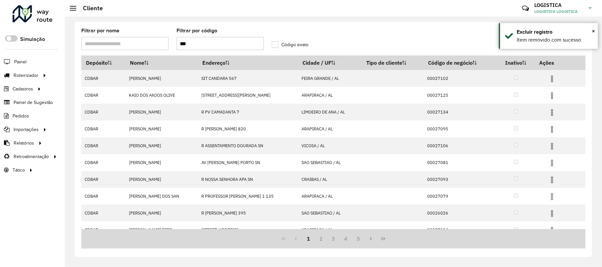
click at [551, 96] on img at bounding box center [552, 96] width 8 height 8
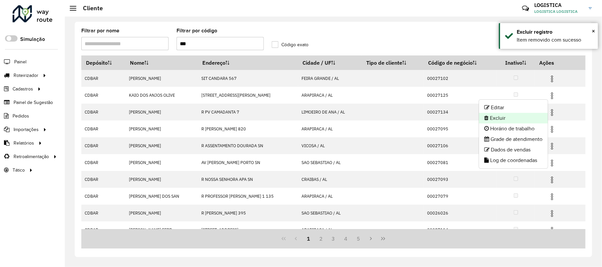
click at [512, 121] on li "Excluir" at bounding box center [513, 118] width 69 height 11
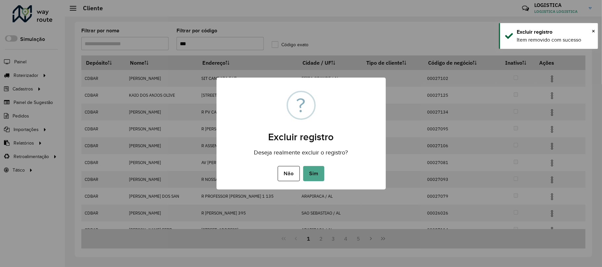
click at [303, 166] on button "Sim" at bounding box center [313, 173] width 21 height 15
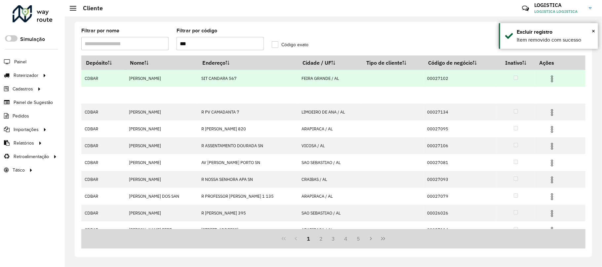
click at [554, 79] on img at bounding box center [552, 79] width 8 height 8
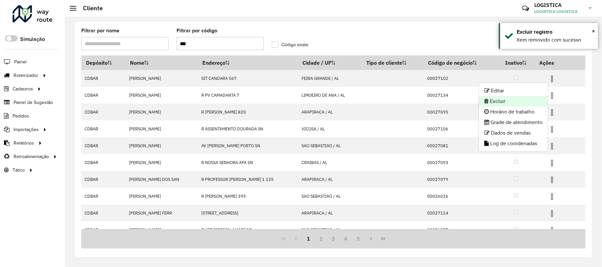
click at [510, 104] on li "Excluir" at bounding box center [513, 101] width 69 height 11
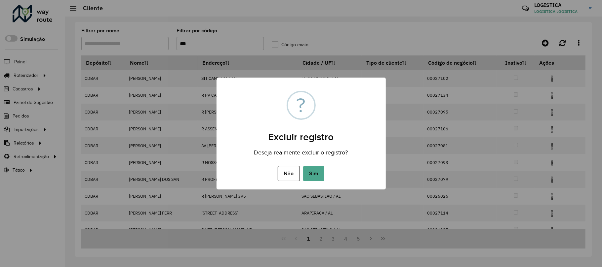
click at [303, 166] on button "Sim" at bounding box center [313, 173] width 21 height 15
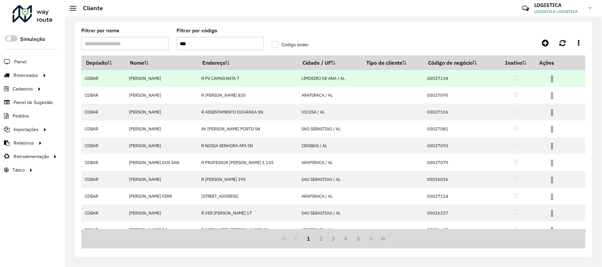
click at [551, 80] on img at bounding box center [552, 79] width 8 height 8
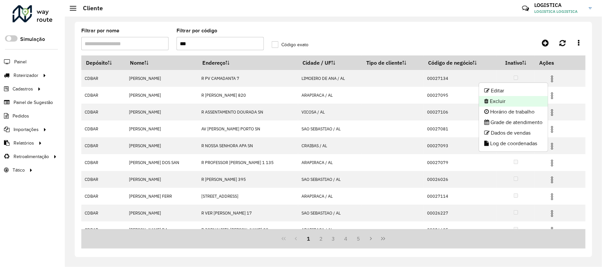
click at [529, 102] on li "Excluir" at bounding box center [513, 101] width 69 height 11
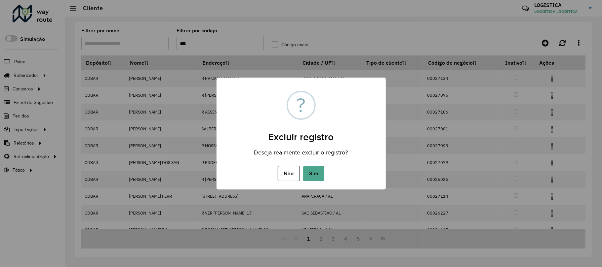
click at [303, 166] on button "Sim" at bounding box center [313, 173] width 21 height 15
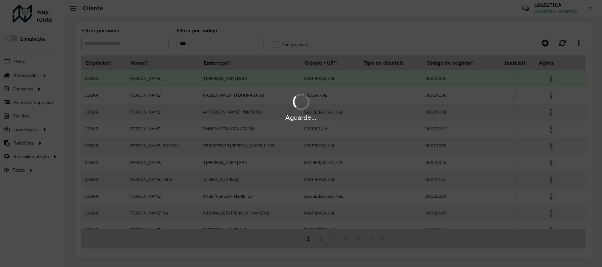
click at [553, 94] on div "Aguarde..." at bounding box center [301, 106] width 602 height 31
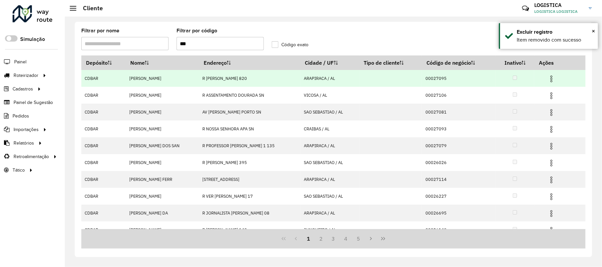
click at [553, 94] on img at bounding box center [551, 96] width 8 height 8
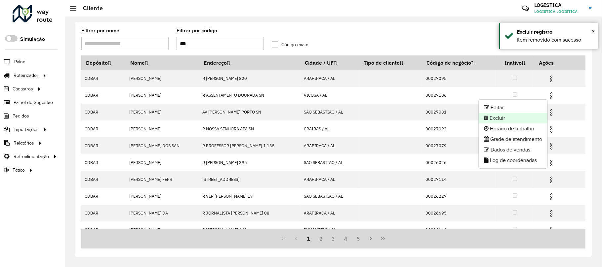
click at [502, 117] on li "Excluir" at bounding box center [513, 118] width 69 height 11
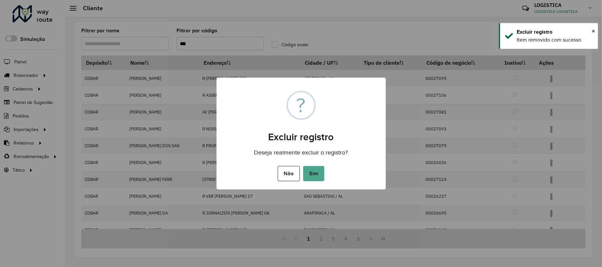
click at [303, 166] on button "Sim" at bounding box center [313, 173] width 21 height 15
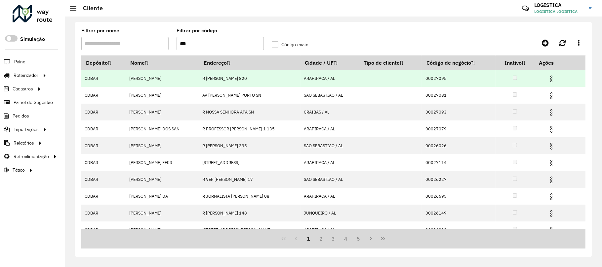
click at [550, 76] on img at bounding box center [551, 79] width 8 height 8
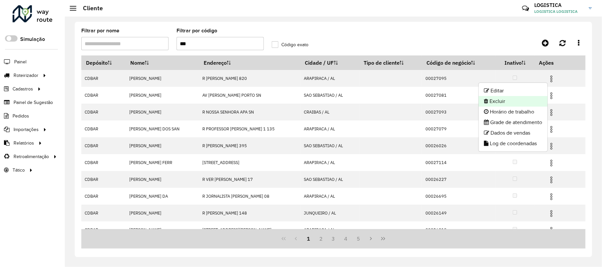
click at [522, 101] on li "Excluir" at bounding box center [513, 101] width 69 height 11
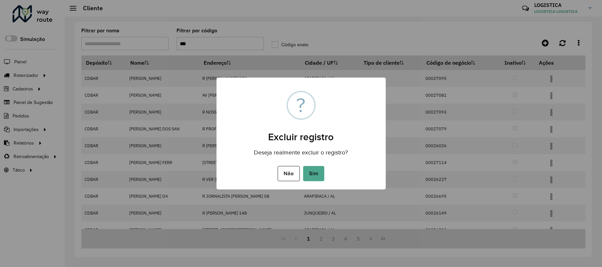
click at [303, 166] on button "Sim" at bounding box center [313, 173] width 21 height 15
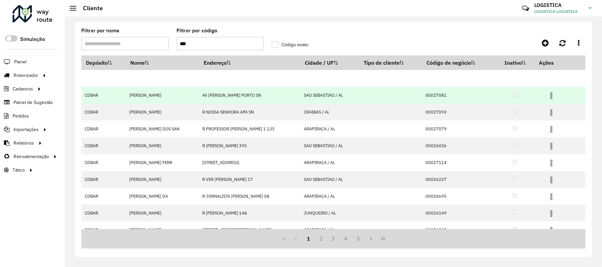
click at [549, 96] on hb-app "Aguarde... Pop-up bloqueado! Seu navegador bloqueou automáticamente a abertura …" at bounding box center [301, 133] width 602 height 267
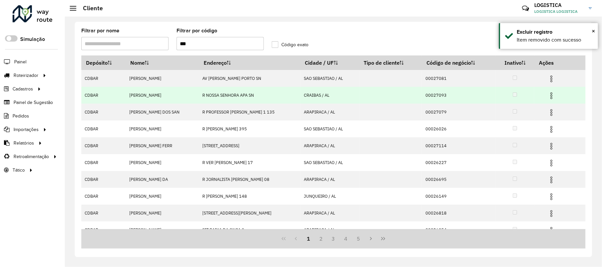
click at [552, 96] on img at bounding box center [551, 96] width 8 height 8
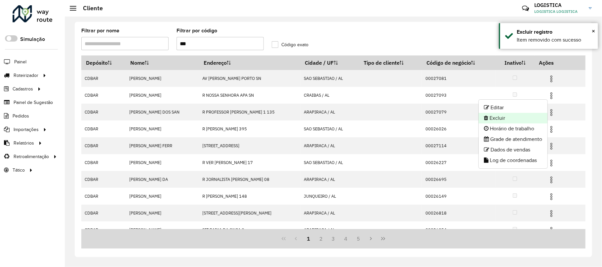
click at [503, 115] on li "Excluir" at bounding box center [513, 118] width 69 height 11
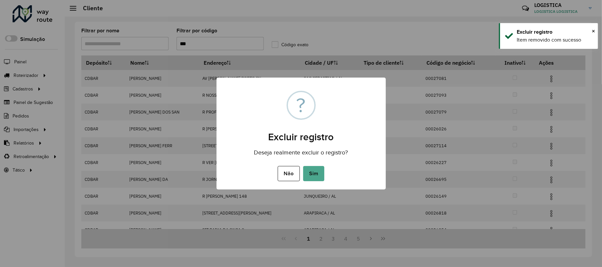
click at [303, 166] on button "Sim" at bounding box center [313, 173] width 21 height 15
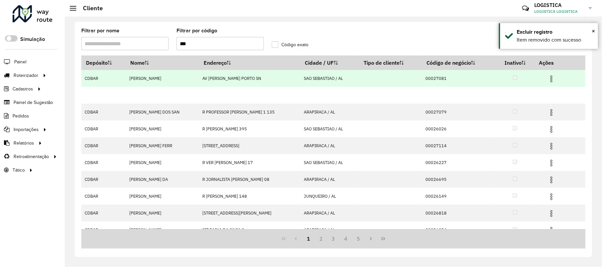
click at [547, 71] on td at bounding box center [554, 78] width 40 height 17
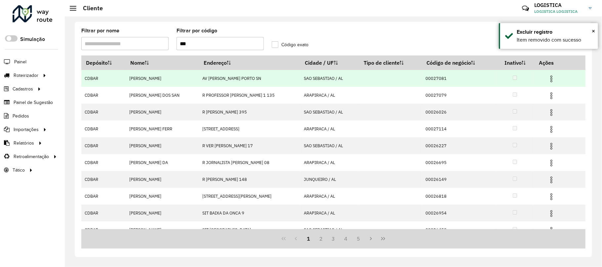
click at [554, 80] on img at bounding box center [551, 79] width 8 height 8
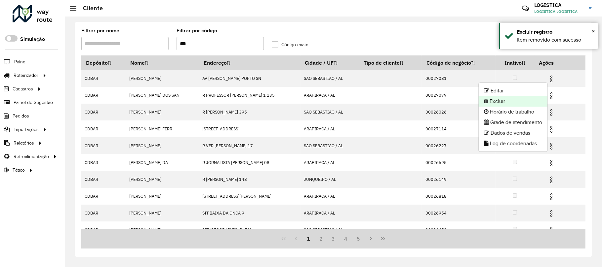
click at [529, 104] on li "Excluir" at bounding box center [513, 101] width 69 height 11
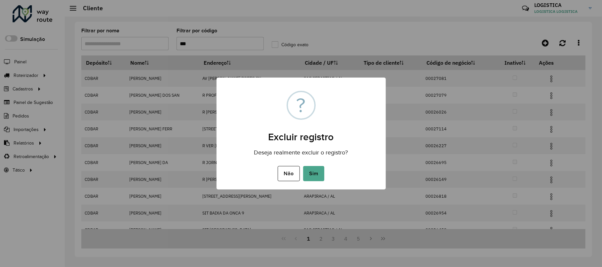
click at [303, 166] on button "Sim" at bounding box center [313, 173] width 21 height 15
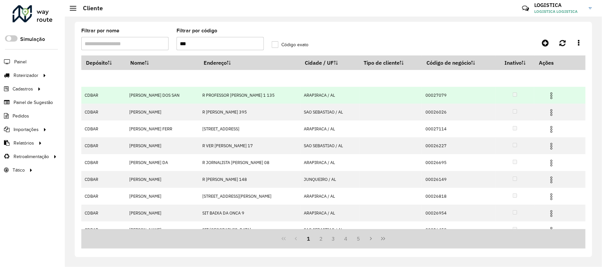
click at [537, 101] on hb-app "Aguarde... Pop-up bloqueado! Seu navegador bloqueou automáticamente a abertura …" at bounding box center [301, 133] width 602 height 267
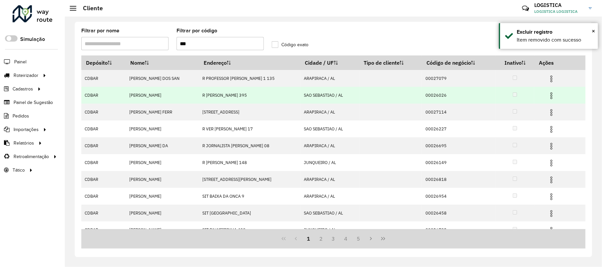
click at [554, 96] on img at bounding box center [551, 96] width 8 height 8
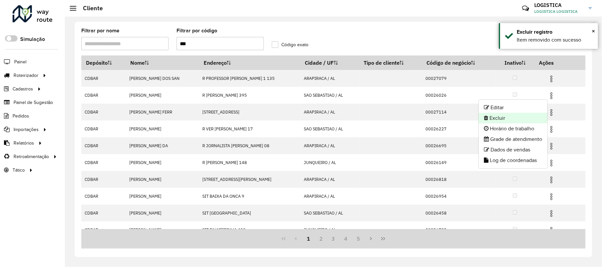
click at [521, 118] on li "Excluir" at bounding box center [513, 118] width 69 height 11
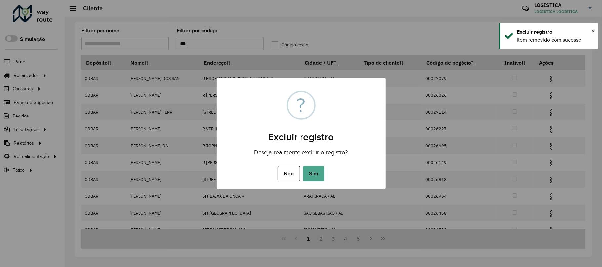
click at [303, 166] on button "Sim" at bounding box center [313, 173] width 21 height 15
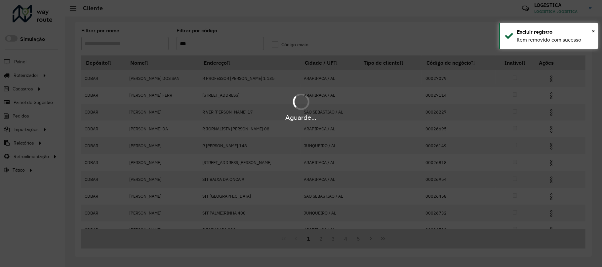
click at [552, 80] on div "Aguarde..." at bounding box center [301, 133] width 602 height 267
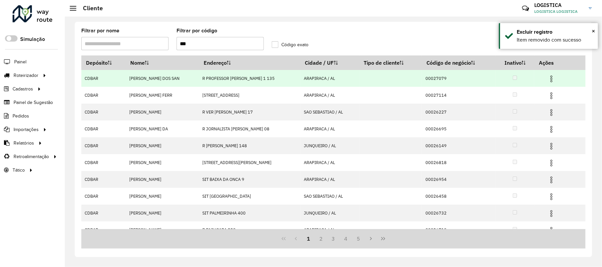
click at [549, 81] on img at bounding box center [551, 79] width 8 height 8
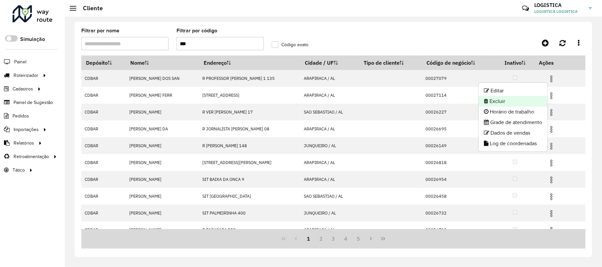
click at [518, 103] on li "Excluir" at bounding box center [513, 101] width 69 height 11
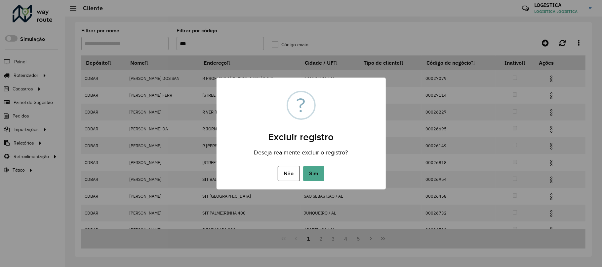
click at [303, 166] on button "Sim" at bounding box center [313, 173] width 21 height 15
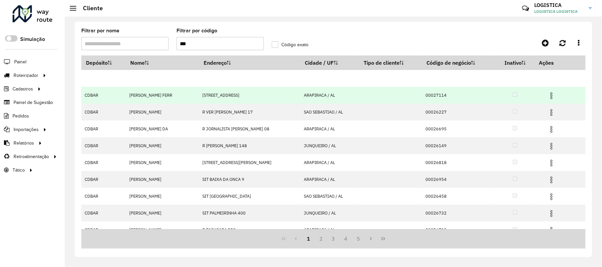
click at [556, 94] on td at bounding box center [554, 95] width 40 height 17
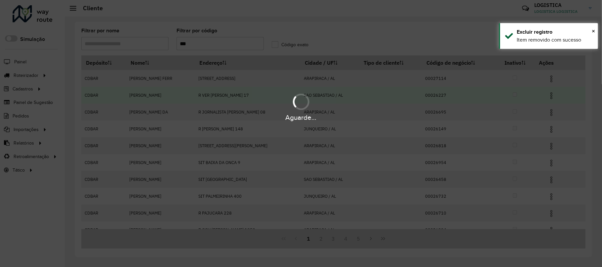
click at [551, 97] on img at bounding box center [551, 96] width 8 height 8
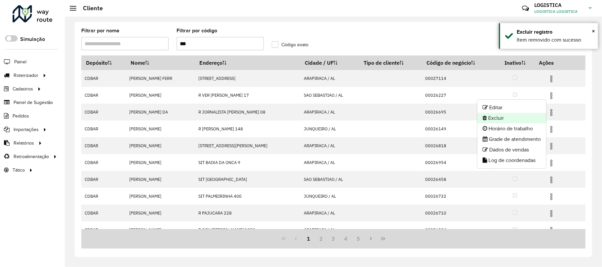
click at [525, 117] on li "Excluir" at bounding box center [511, 118] width 69 height 11
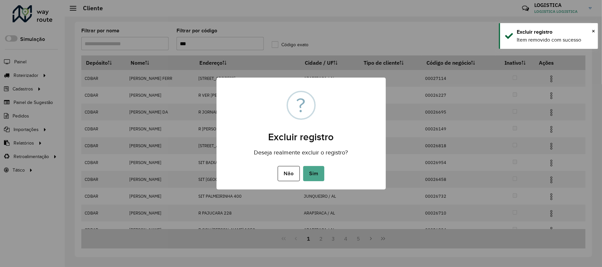
click at [303, 166] on button "Sim" at bounding box center [313, 173] width 21 height 15
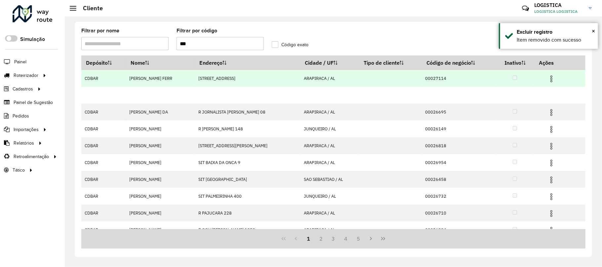
click at [551, 76] on img at bounding box center [551, 79] width 8 height 8
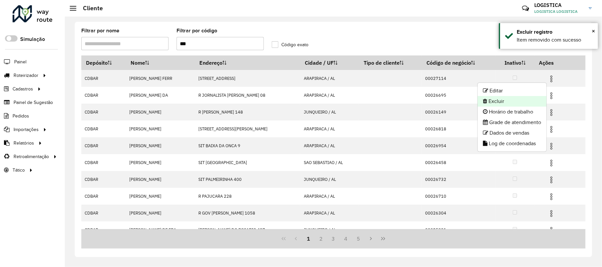
click at [488, 104] on li "Excluir" at bounding box center [512, 101] width 69 height 11
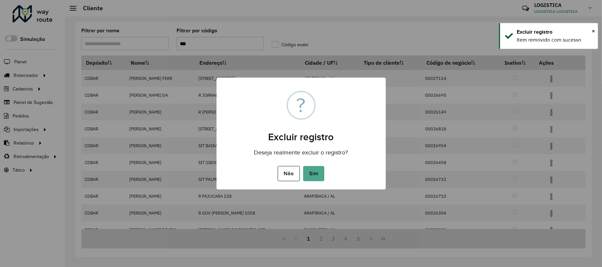
click at [303, 166] on button "Sim" at bounding box center [313, 173] width 21 height 15
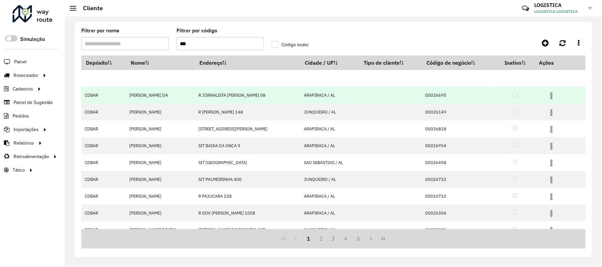
click at [552, 98] on hb-app "Aguarde... Pop-up bloqueado! Seu navegador bloqueou automáticamente a abertura …" at bounding box center [301, 133] width 602 height 267
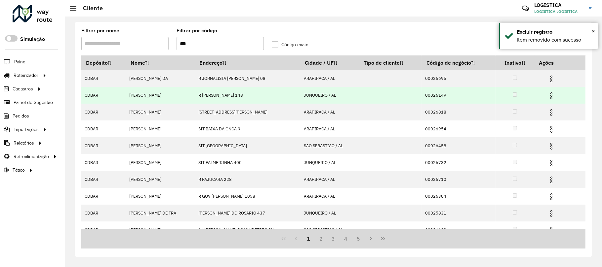
click at [547, 94] on img at bounding box center [551, 96] width 8 height 8
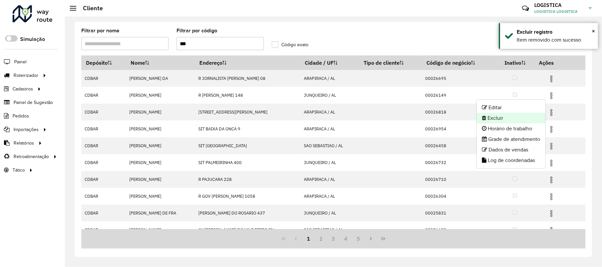
click at [506, 116] on li "Excluir" at bounding box center [511, 118] width 69 height 11
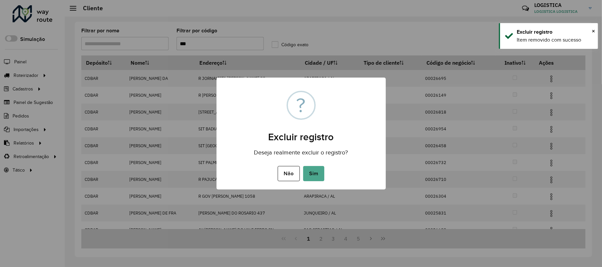
click at [303, 166] on button "Sim" at bounding box center [313, 173] width 21 height 15
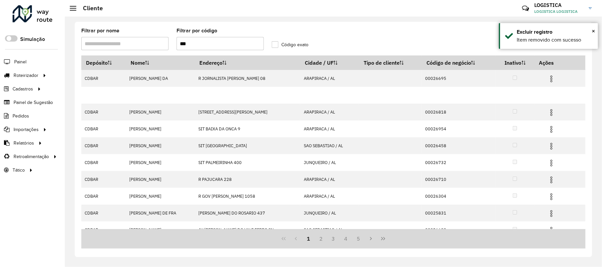
click at [551, 81] on hb-app "Aguarde... Pop-up bloqueado! Seu navegador bloqueou automáticamente a abertura …" at bounding box center [301, 133] width 602 height 267
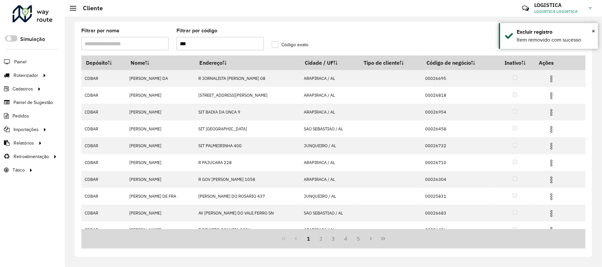
click at [549, 82] on img at bounding box center [551, 79] width 8 height 8
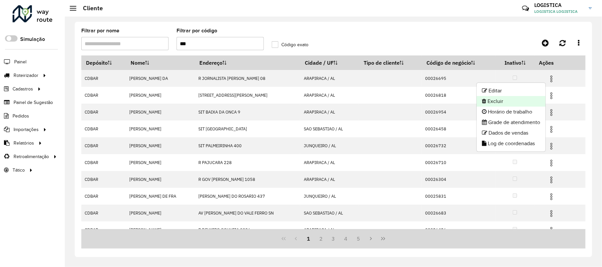
click at [518, 99] on li "Excluir" at bounding box center [511, 101] width 69 height 11
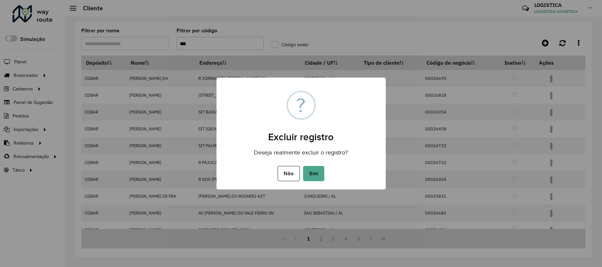
click at [303, 166] on button "Sim" at bounding box center [313, 173] width 21 height 15
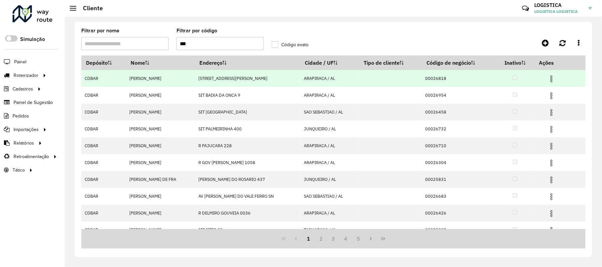
click at [549, 77] on img at bounding box center [551, 79] width 8 height 8
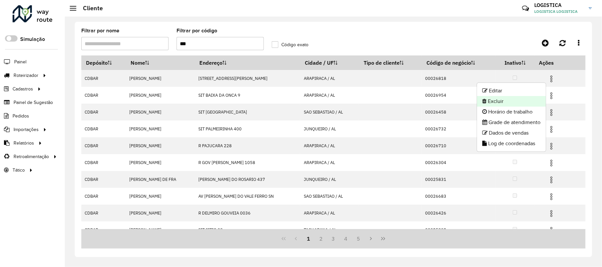
click at [512, 101] on li "Excluir" at bounding box center [511, 101] width 69 height 11
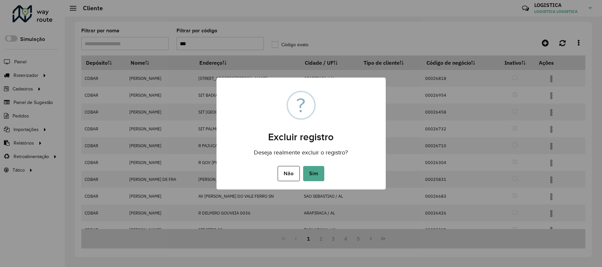
click at [303, 166] on button "Sim" at bounding box center [313, 173] width 21 height 15
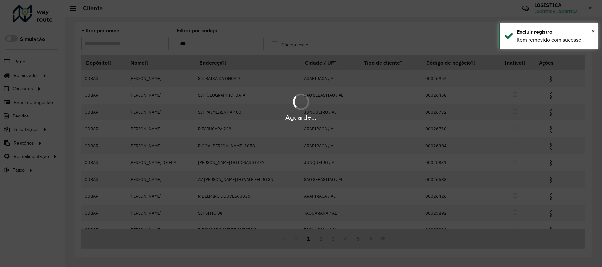
click at [551, 96] on div "Aguarde..." at bounding box center [301, 106] width 602 height 31
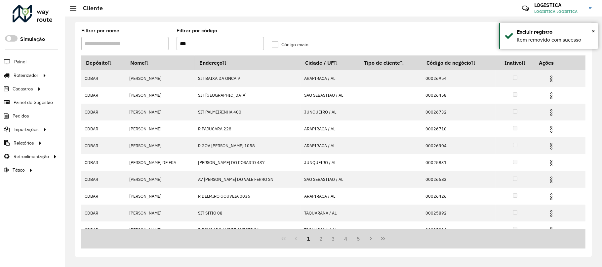
click at [551, 96] on img at bounding box center [551, 96] width 8 height 8
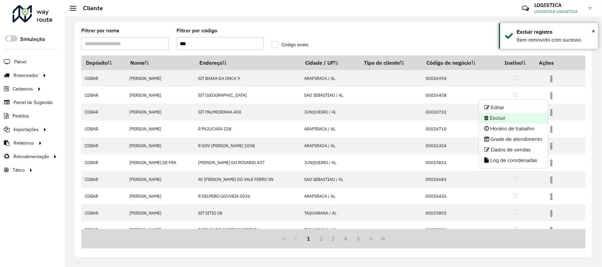
click at [502, 119] on li "Excluir" at bounding box center [513, 118] width 69 height 11
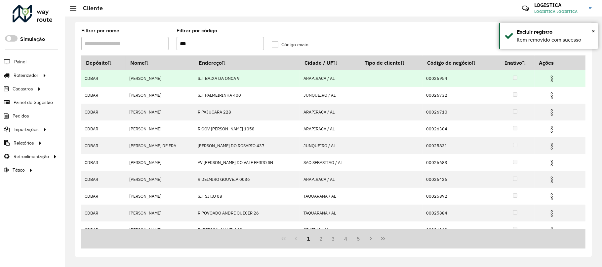
click at [552, 79] on img at bounding box center [552, 79] width 8 height 8
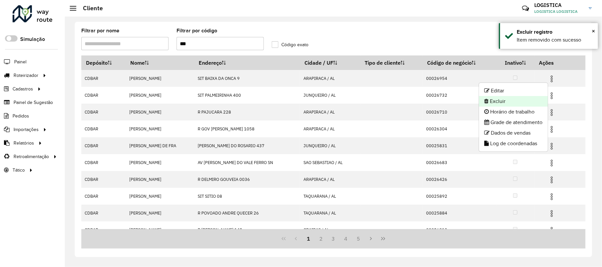
click at [508, 100] on li "Excluir" at bounding box center [513, 101] width 69 height 11
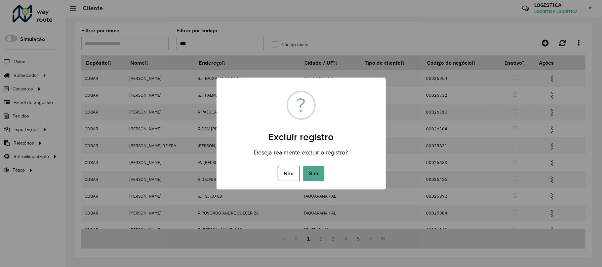
click at [303, 166] on button "Sim" at bounding box center [313, 173] width 21 height 15
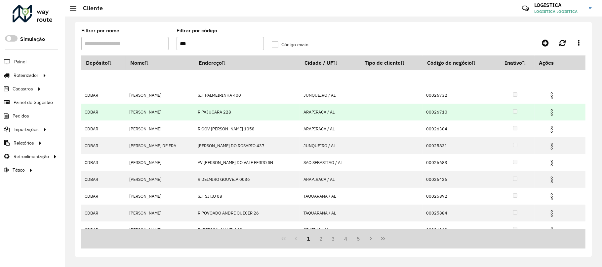
click at [554, 114] on tbody "CDBAR MARCIA MARIA ALEXAND SIT BAIXA DA ONCA 9 ARAPIRACA / AL 00026954 CDBAR MA…" at bounding box center [333, 171] width 504 height 202
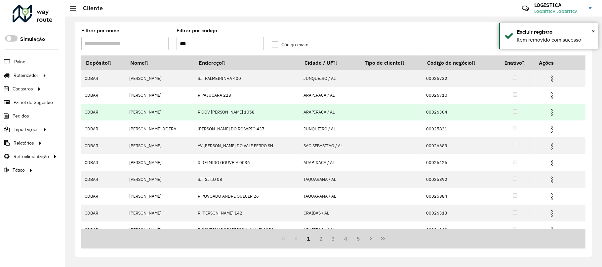
click at [552, 116] on img at bounding box center [552, 113] width 8 height 8
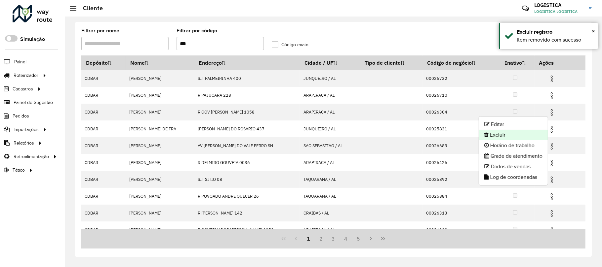
click at [515, 134] on li "Excluir" at bounding box center [513, 135] width 69 height 11
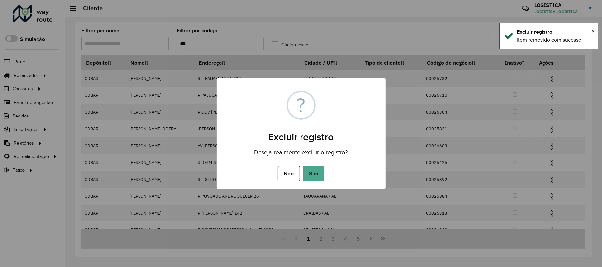
click at [303, 166] on button "Sim" at bounding box center [313, 173] width 21 height 15
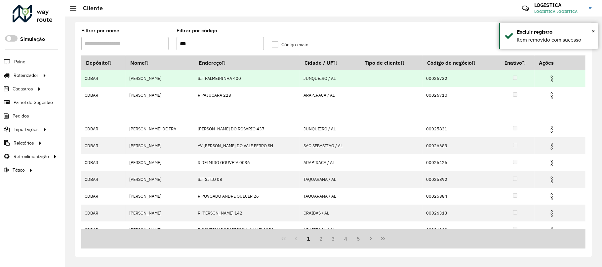
click at [549, 81] on hb-app "Aguarde... Pop-up bloqueado! Seu navegador bloqueou automáticamente a abertura …" at bounding box center [301, 133] width 602 height 267
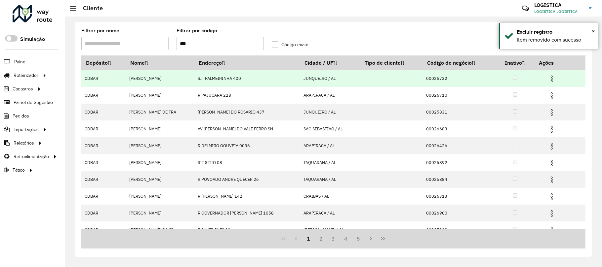
click at [549, 82] on img at bounding box center [552, 79] width 8 height 8
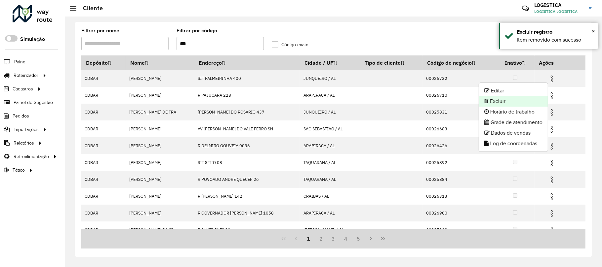
click at [525, 99] on li "Excluir" at bounding box center [513, 101] width 69 height 11
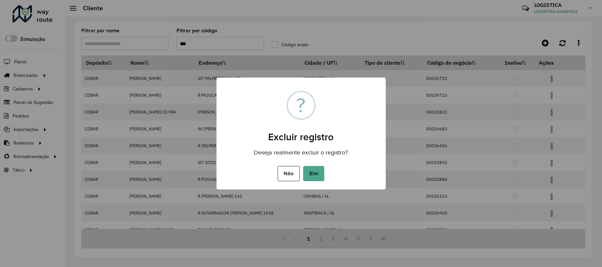
click at [303, 166] on button "Sim" at bounding box center [313, 173] width 21 height 15
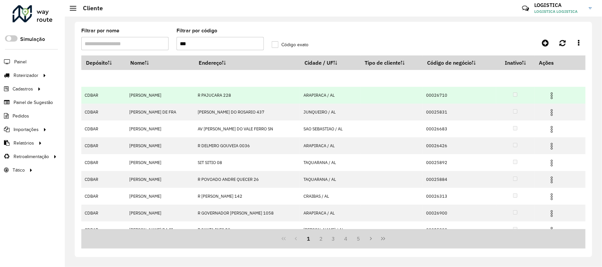
click at [554, 93] on img at bounding box center [552, 96] width 8 height 8
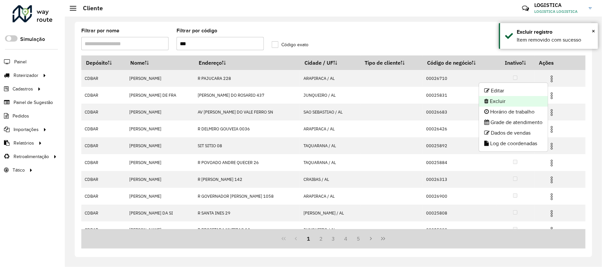
click at [505, 102] on li "Excluir" at bounding box center [513, 101] width 69 height 11
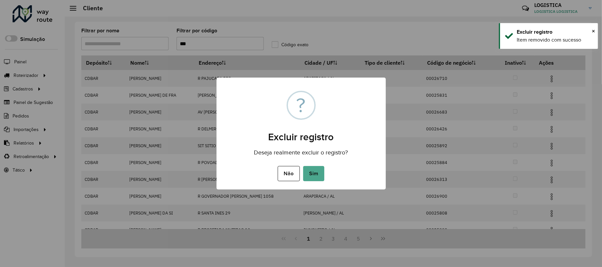
click at [303, 166] on button "Sim" at bounding box center [313, 173] width 21 height 15
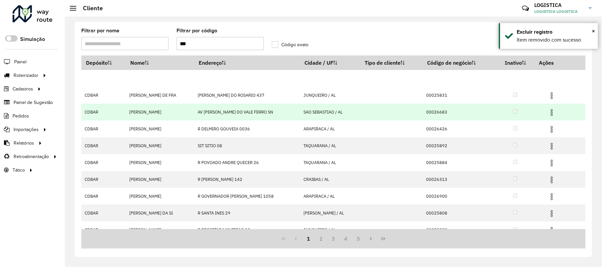
click at [555, 110] on img at bounding box center [552, 113] width 8 height 8
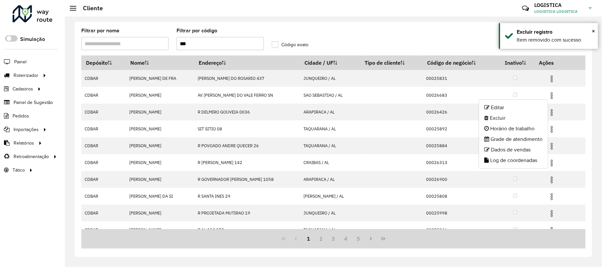
click at [517, 119] on li "Excluir" at bounding box center [513, 118] width 69 height 11
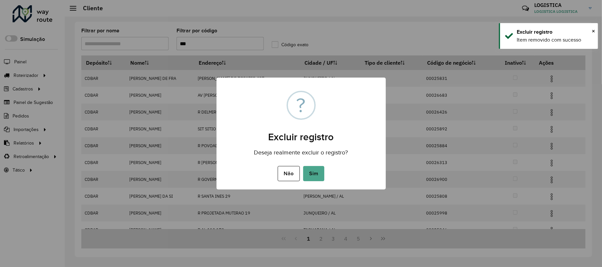
click at [303, 166] on button "Sim" at bounding box center [313, 173] width 21 height 15
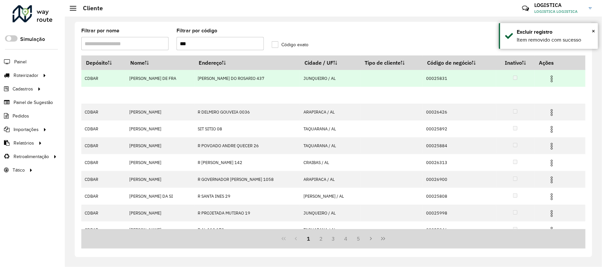
click at [553, 77] on hb-app "Aguarde... Pop-up bloqueado! Seu navegador bloqueou automáticamente a abertura …" at bounding box center [301, 133] width 602 height 267
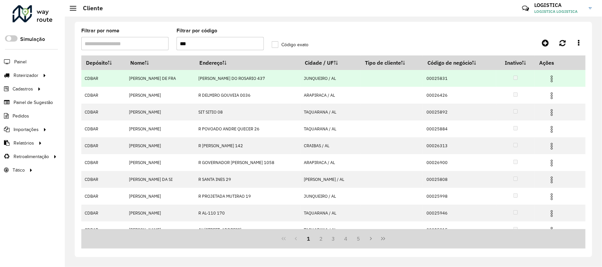
click at [552, 79] on img at bounding box center [552, 79] width 8 height 8
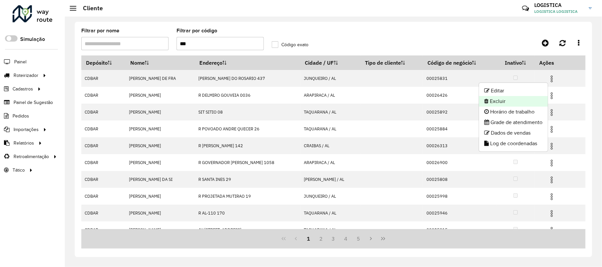
click at [524, 101] on li "Excluir" at bounding box center [513, 101] width 69 height 11
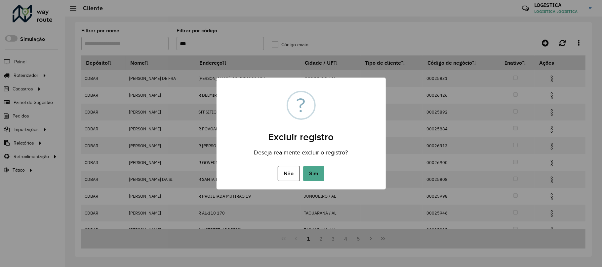
click at [303, 166] on button "Sim" at bounding box center [313, 173] width 21 height 15
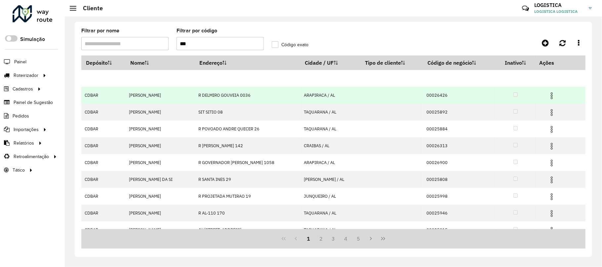
click at [559, 95] on td at bounding box center [555, 95] width 40 height 17
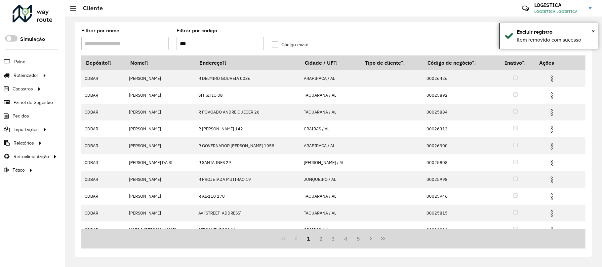
click at [553, 95] on img at bounding box center [552, 96] width 8 height 8
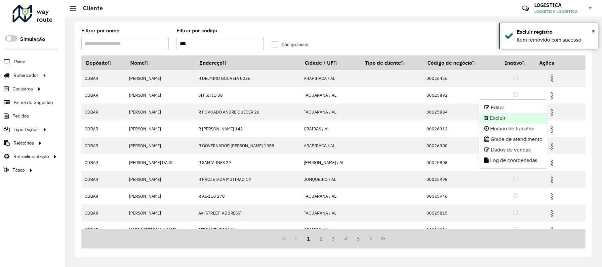
click at [515, 118] on li "Excluir" at bounding box center [513, 118] width 69 height 11
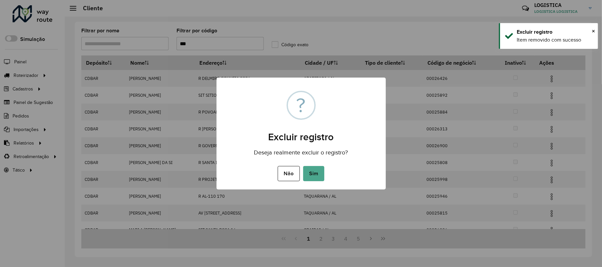
click at [303, 166] on button "Sim" at bounding box center [313, 173] width 21 height 15
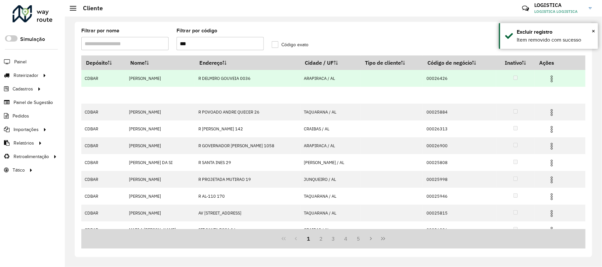
click at [549, 83] on img at bounding box center [552, 79] width 8 height 8
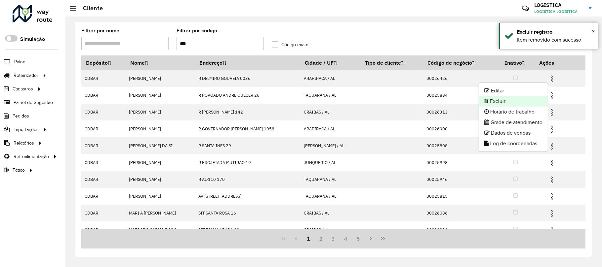
click at [493, 102] on li "Excluir" at bounding box center [513, 101] width 69 height 11
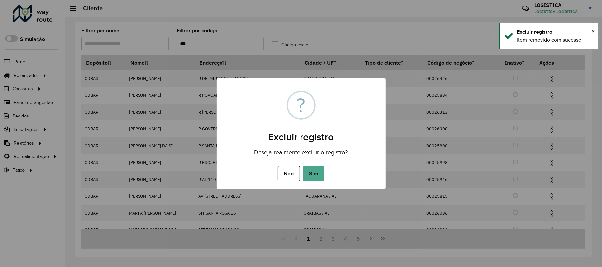
click at [303, 166] on button "Sim" at bounding box center [313, 173] width 21 height 15
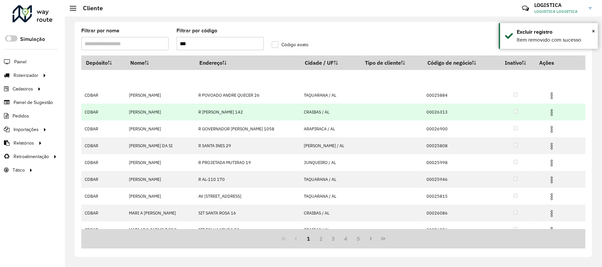
click at [551, 116] on img at bounding box center [552, 113] width 8 height 8
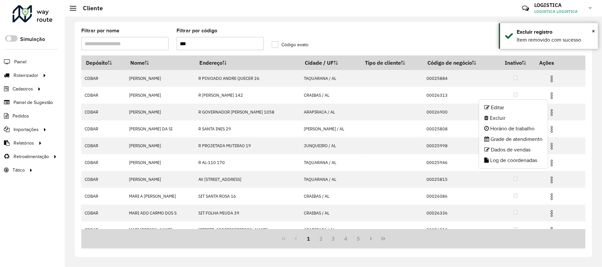
click at [502, 121] on li "Excluir" at bounding box center [513, 118] width 69 height 11
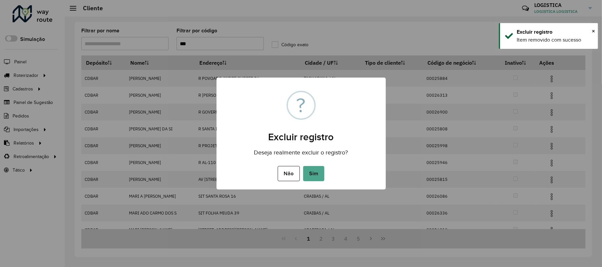
click at [303, 166] on button "Sim" at bounding box center [313, 173] width 21 height 15
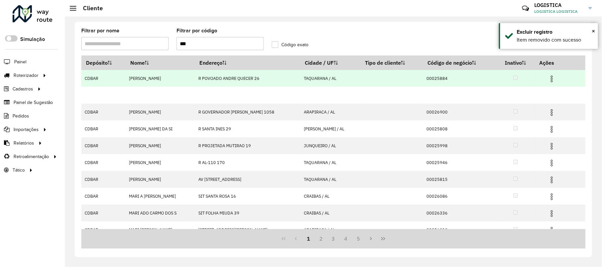
click at [550, 85] on td at bounding box center [555, 78] width 40 height 17
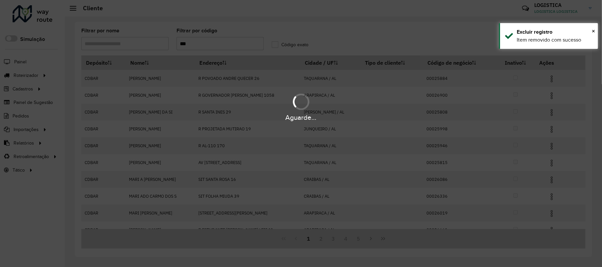
click at [552, 81] on div "Aguarde..." at bounding box center [301, 133] width 602 height 267
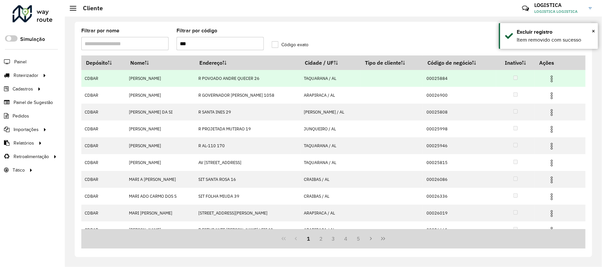
click at [552, 79] on img at bounding box center [552, 79] width 8 height 8
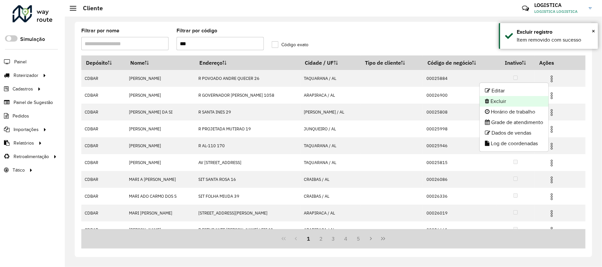
click at [525, 99] on li "Excluir" at bounding box center [514, 101] width 69 height 11
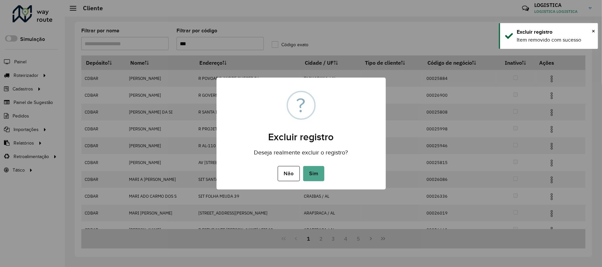
click at [303, 166] on button "Sim" at bounding box center [313, 173] width 21 height 15
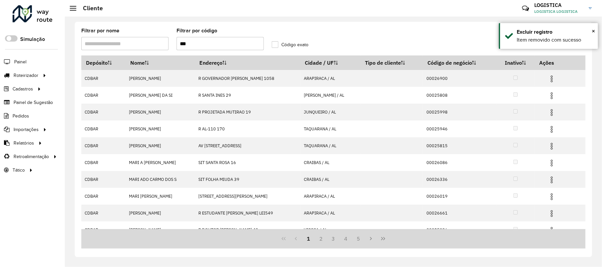
click at [553, 96] on img at bounding box center [552, 96] width 8 height 8
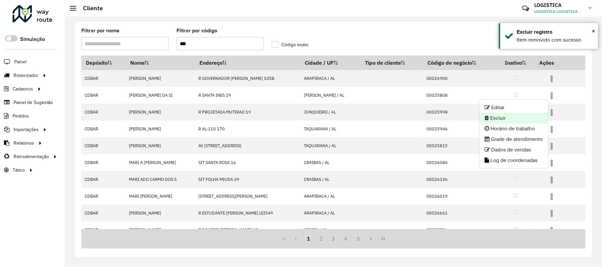
click at [512, 118] on li "Excluir" at bounding box center [513, 118] width 69 height 11
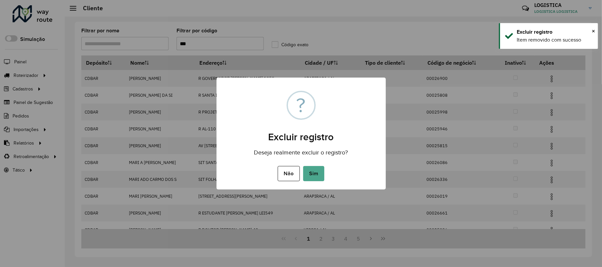
click at [303, 166] on button "Sim" at bounding box center [313, 173] width 21 height 15
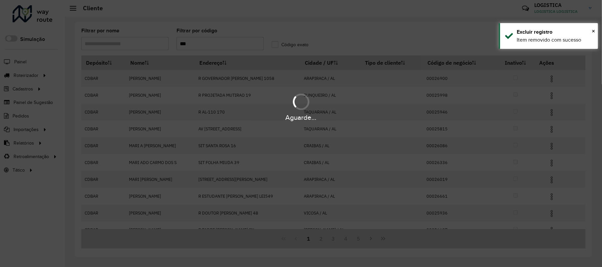
click at [553, 80] on div "Aguarde..." at bounding box center [301, 133] width 602 height 267
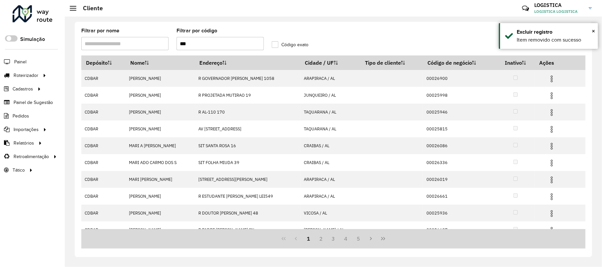
click at [553, 80] on img at bounding box center [552, 79] width 8 height 8
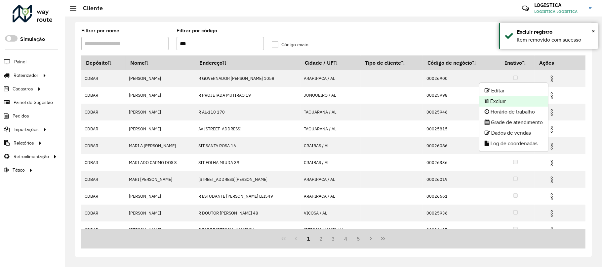
click at [531, 104] on li "Excluir" at bounding box center [513, 101] width 69 height 11
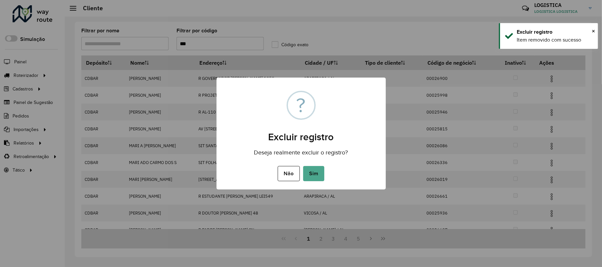
click at [303, 166] on button "Sim" at bounding box center [313, 173] width 21 height 15
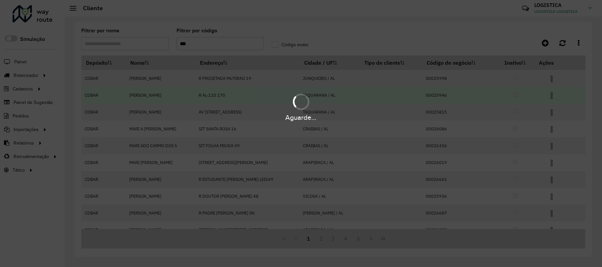
click at [553, 111] on div "Aguarde..." at bounding box center [301, 106] width 602 height 31
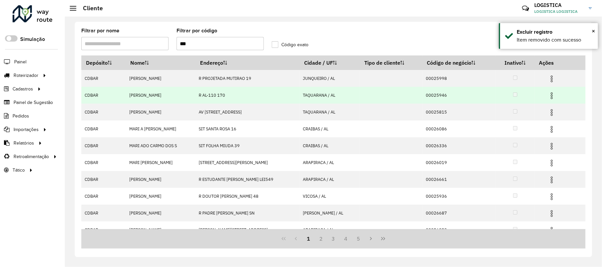
click at [553, 111] on img at bounding box center [552, 113] width 8 height 8
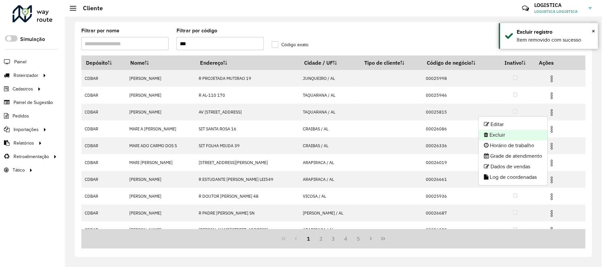
click at [517, 134] on li "Excluir" at bounding box center [513, 135] width 69 height 11
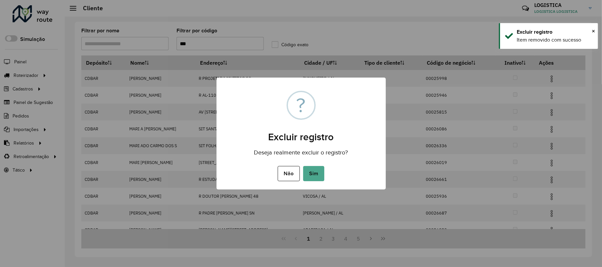
click at [303, 166] on button "Sim" at bounding box center [313, 173] width 21 height 15
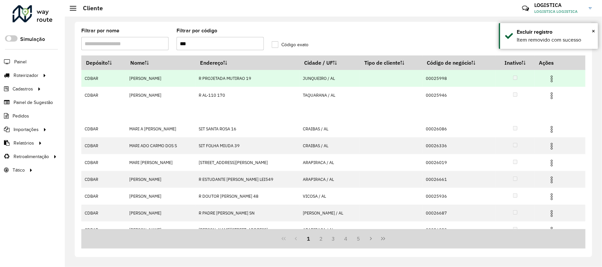
click at [553, 80] on hb-app "Aguarde... Pop-up bloqueado! Seu navegador bloqueou automáticamente a abertura …" at bounding box center [301, 133] width 602 height 267
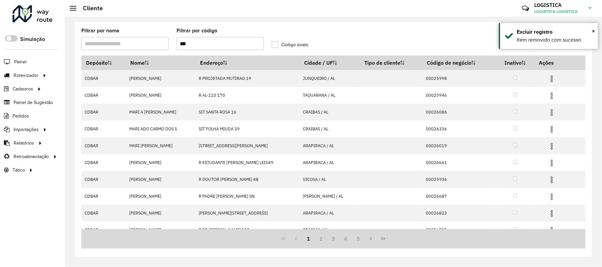
click at [549, 81] on img at bounding box center [552, 79] width 8 height 8
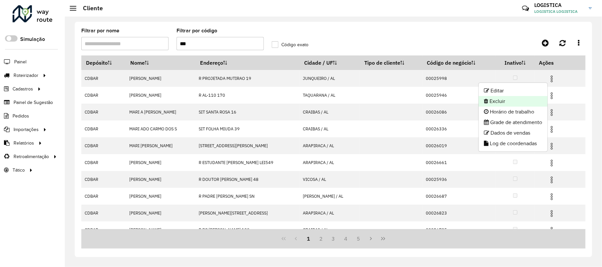
click at [516, 104] on li "Excluir" at bounding box center [513, 101] width 69 height 11
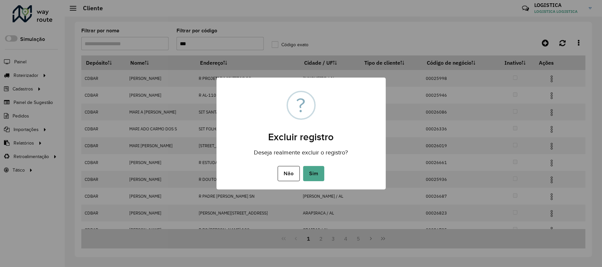
click at [303, 166] on button "Sim" at bounding box center [313, 173] width 21 height 15
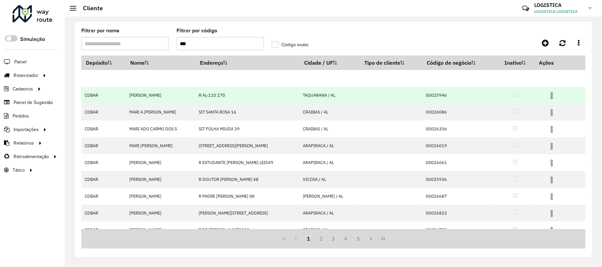
click at [553, 89] on td at bounding box center [554, 95] width 40 height 17
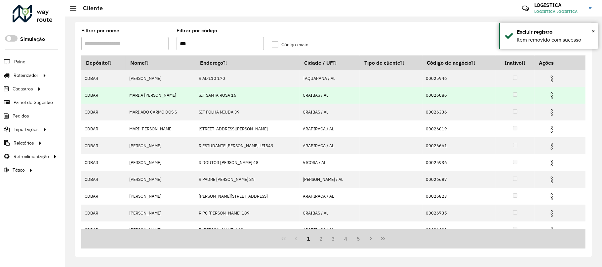
click at [552, 99] on img at bounding box center [552, 96] width 8 height 8
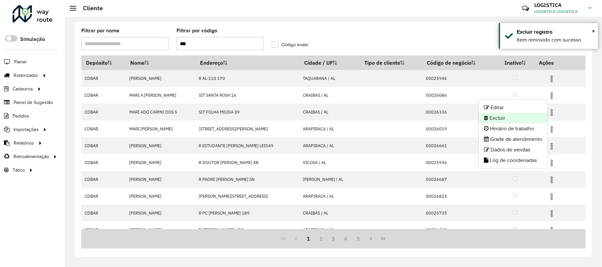
click at [518, 122] on li "Excluir" at bounding box center [513, 118] width 69 height 11
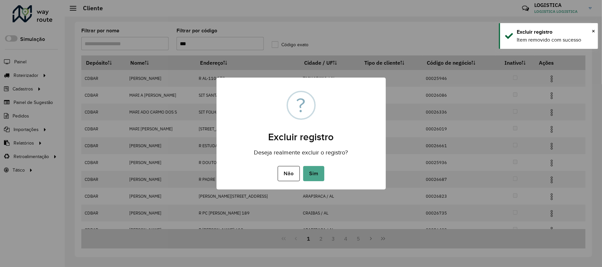
click at [303, 166] on button "Sim" at bounding box center [313, 173] width 21 height 15
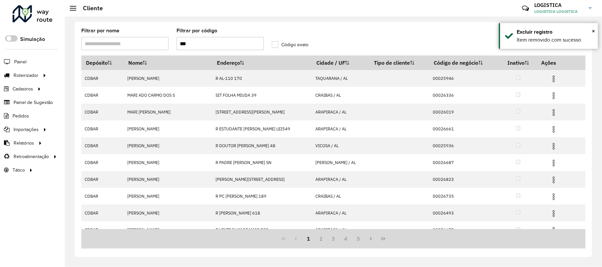
click at [552, 80] on img at bounding box center [554, 79] width 8 height 8
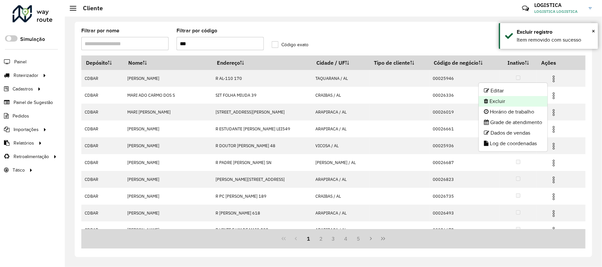
click at [532, 104] on li "Excluir" at bounding box center [513, 101] width 69 height 11
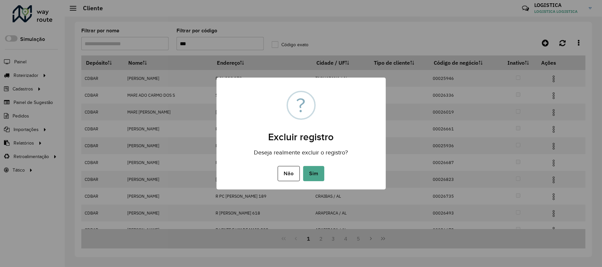
click at [303, 166] on button "Sim" at bounding box center [313, 173] width 21 height 15
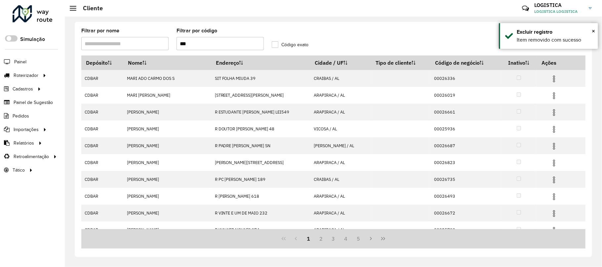
click at [552, 114] on img at bounding box center [554, 113] width 8 height 8
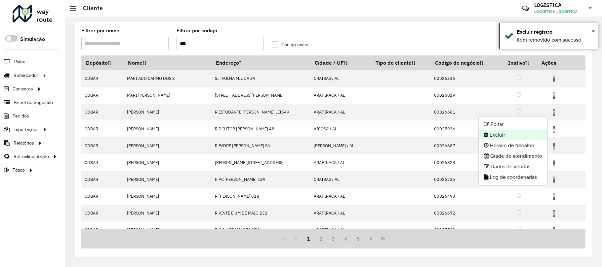
click at [514, 133] on li "Excluir" at bounding box center [513, 135] width 69 height 11
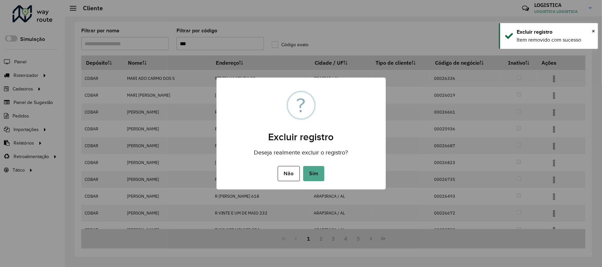
click at [303, 166] on button "Sim" at bounding box center [313, 173] width 21 height 15
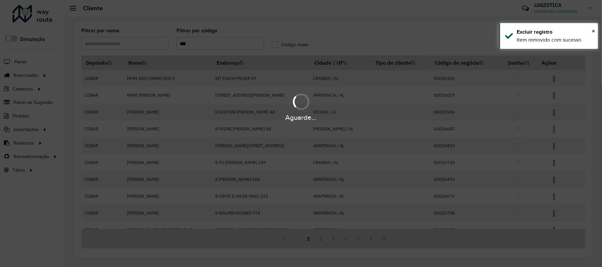
click at [552, 77] on div "Aguarde..." at bounding box center [301, 133] width 602 height 267
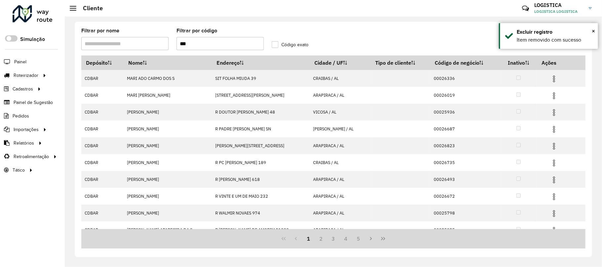
click at [552, 77] on img at bounding box center [554, 79] width 8 height 8
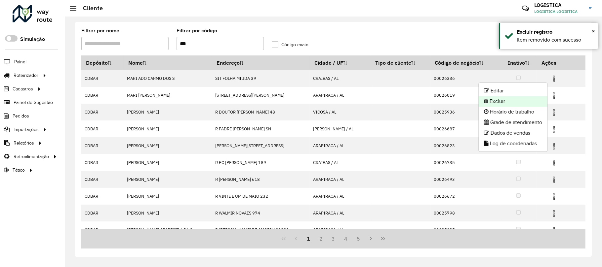
click at [515, 105] on li "Excluir" at bounding box center [513, 101] width 69 height 11
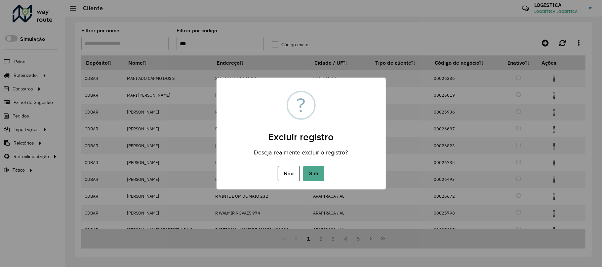
click at [303, 166] on button "Sim" at bounding box center [313, 173] width 21 height 15
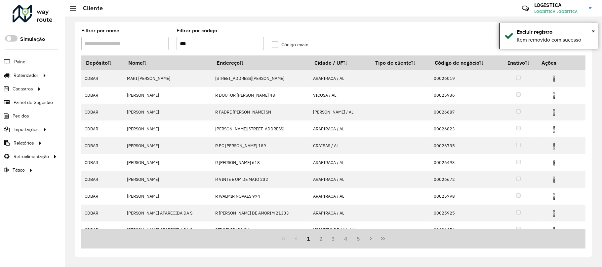
click at [551, 97] on img at bounding box center [554, 96] width 8 height 8
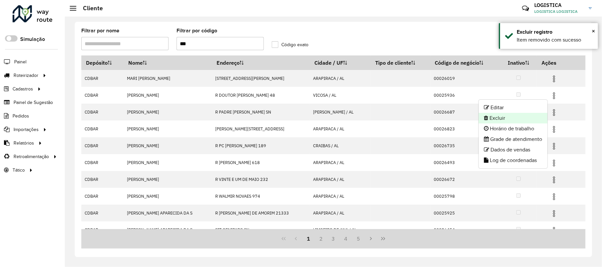
click at [527, 120] on li "Excluir" at bounding box center [513, 118] width 69 height 11
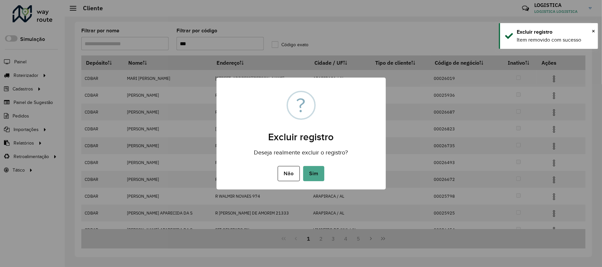
click at [303, 166] on button "Sim" at bounding box center [313, 173] width 21 height 15
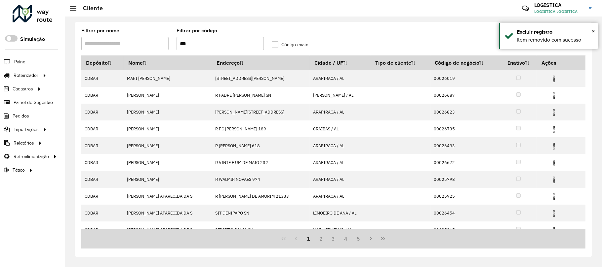
click at [551, 80] on img at bounding box center [554, 79] width 8 height 8
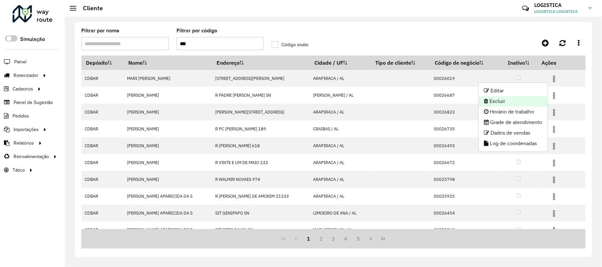
click at [515, 99] on li "Excluir" at bounding box center [513, 101] width 69 height 11
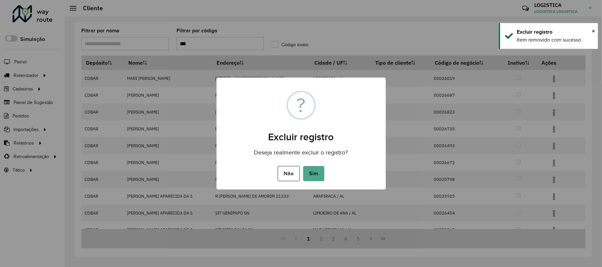
click at [303, 166] on button "Sim" at bounding box center [313, 173] width 21 height 15
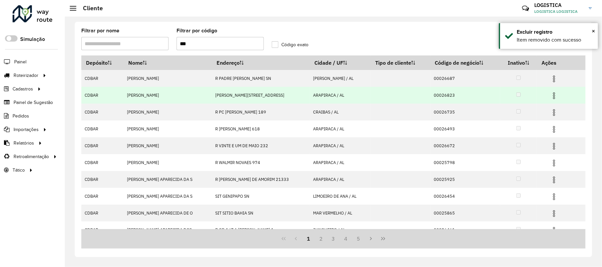
click at [554, 96] on img at bounding box center [554, 96] width 8 height 8
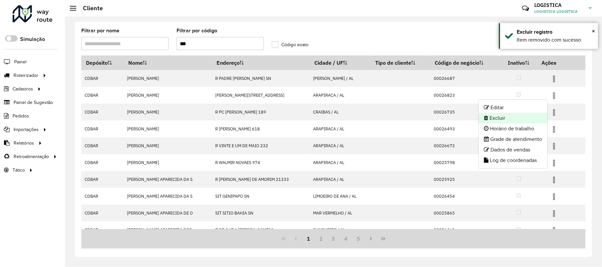
click at [514, 118] on li "Excluir" at bounding box center [513, 118] width 69 height 11
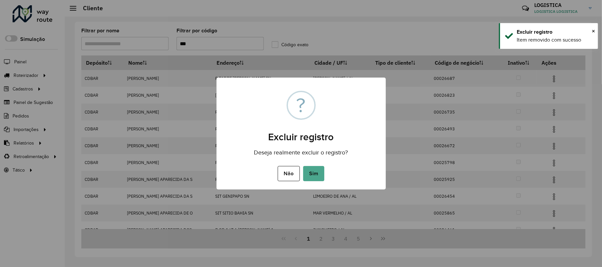
click at [303, 166] on button "Sim" at bounding box center [313, 173] width 21 height 15
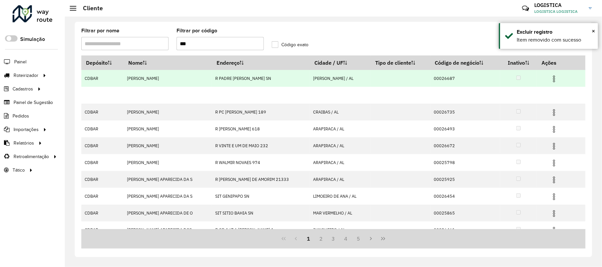
click at [553, 81] on img at bounding box center [554, 79] width 8 height 8
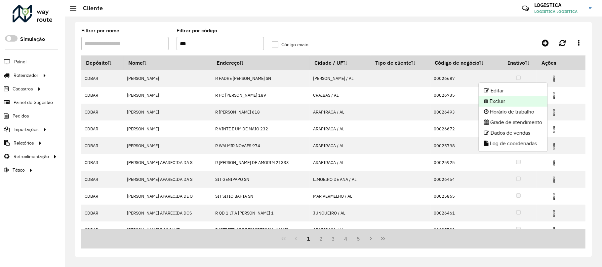
click at [500, 103] on li "Excluir" at bounding box center [513, 101] width 69 height 11
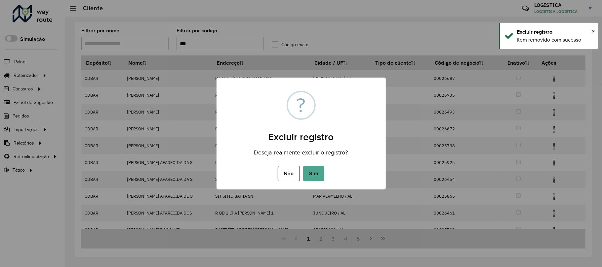
click at [303, 166] on button "Sim" at bounding box center [313, 173] width 21 height 15
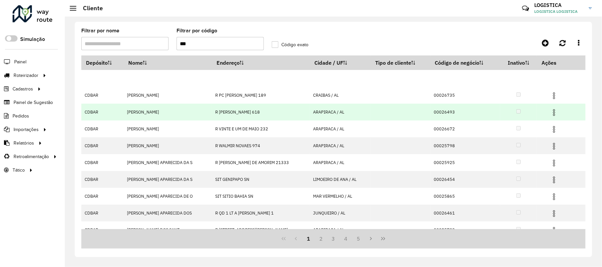
click at [550, 114] on img at bounding box center [554, 113] width 8 height 8
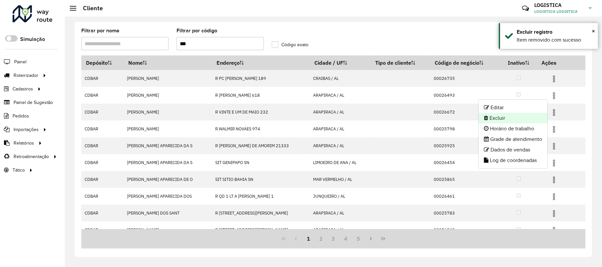
click at [509, 120] on li "Excluir" at bounding box center [513, 118] width 69 height 11
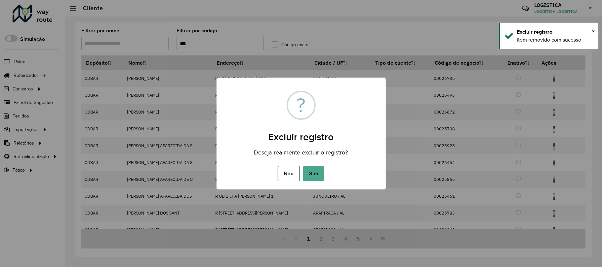
click at [303, 166] on button "Sim" at bounding box center [313, 173] width 21 height 15
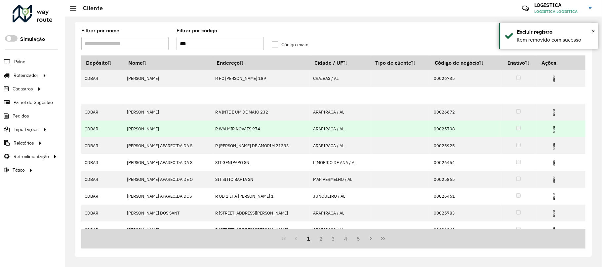
click at [550, 126] on img at bounding box center [554, 130] width 8 height 8
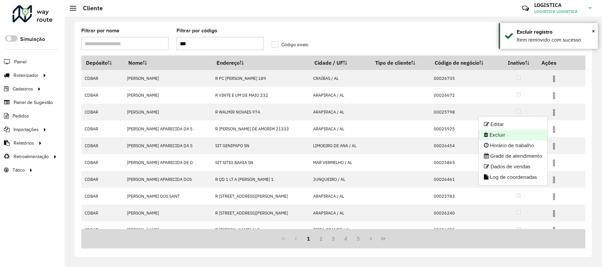
click at [515, 135] on li "Excluir" at bounding box center [513, 135] width 69 height 11
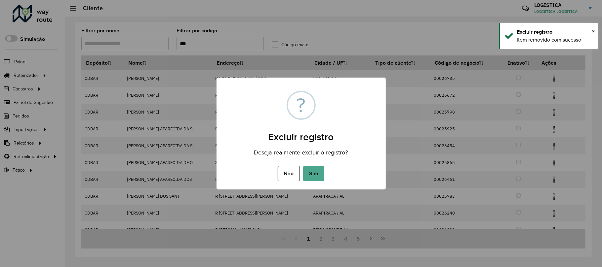
click at [303, 166] on button "Sim" at bounding box center [313, 173] width 21 height 15
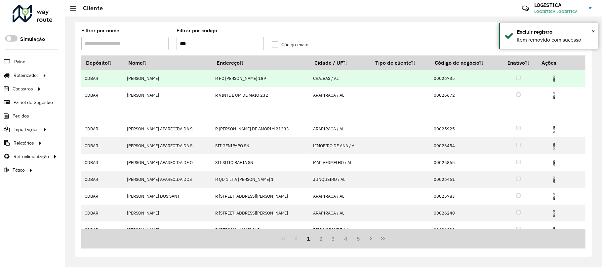
click at [555, 73] on td at bounding box center [557, 78] width 40 height 17
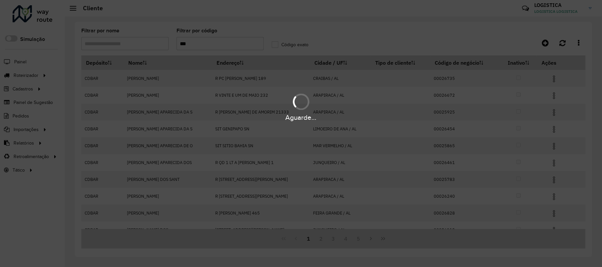
click at [551, 78] on div "Aguarde..." at bounding box center [301, 133] width 602 height 267
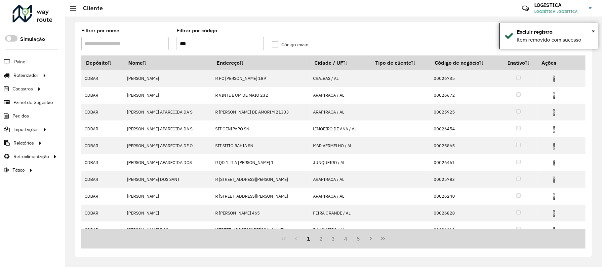
click at [551, 78] on img at bounding box center [554, 79] width 8 height 8
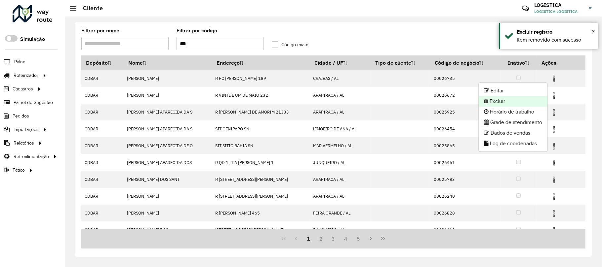
click at [513, 102] on li "Excluir" at bounding box center [513, 101] width 69 height 11
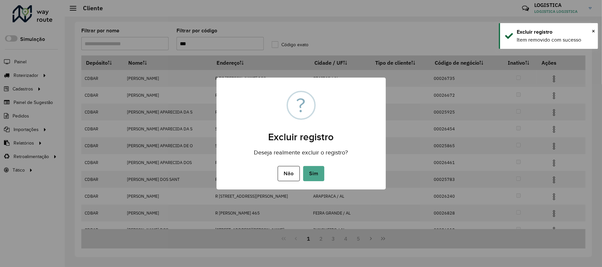
click at [303, 166] on button "Sim" at bounding box center [313, 173] width 21 height 15
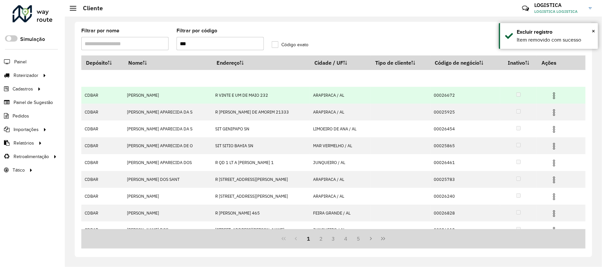
click at [555, 93] on img at bounding box center [554, 96] width 8 height 8
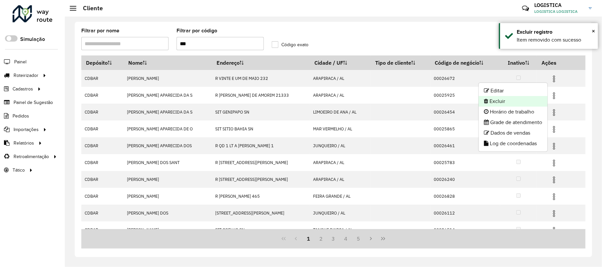
click at [521, 104] on li "Excluir" at bounding box center [513, 101] width 69 height 11
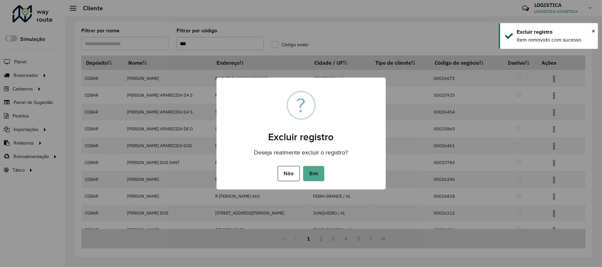
click at [303, 166] on button "Sim" at bounding box center [313, 173] width 21 height 15
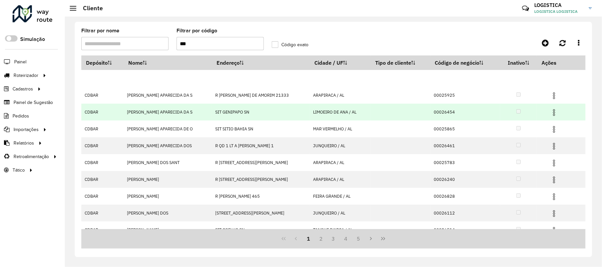
click at [554, 111] on img at bounding box center [554, 113] width 8 height 8
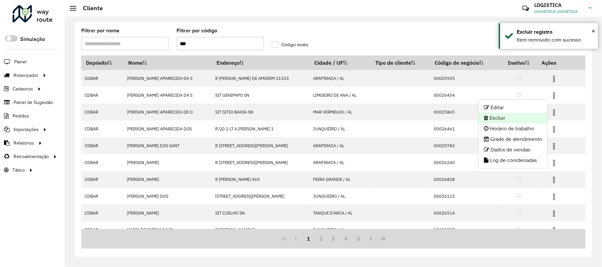
click at [509, 117] on li "Excluir" at bounding box center [513, 118] width 69 height 11
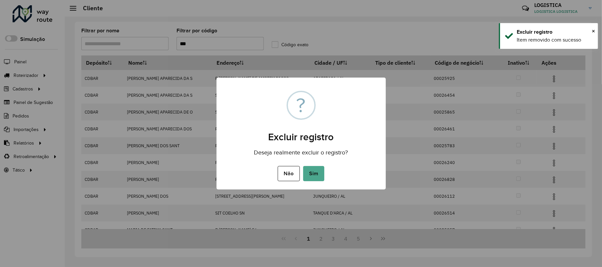
click at [303, 166] on button "Sim" at bounding box center [313, 173] width 21 height 15
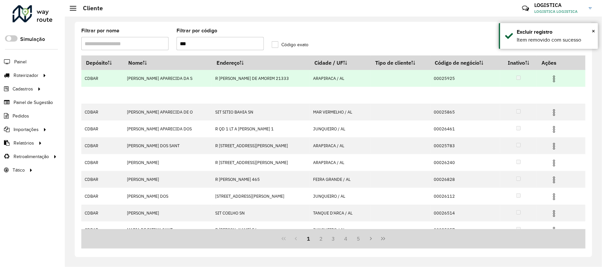
click at [554, 77] on img at bounding box center [554, 79] width 8 height 8
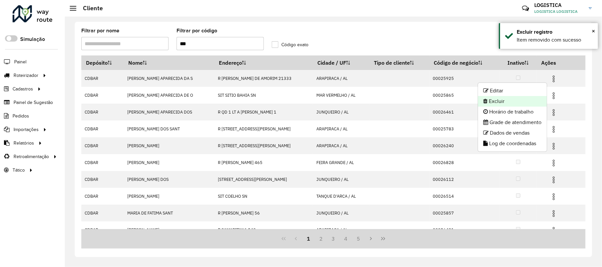
click at [497, 100] on li "Excluir" at bounding box center [512, 101] width 69 height 11
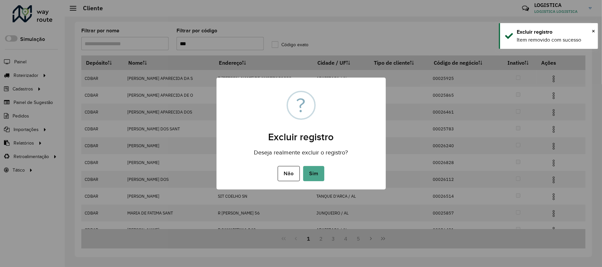
click at [303, 166] on button "Sim" at bounding box center [313, 173] width 21 height 15
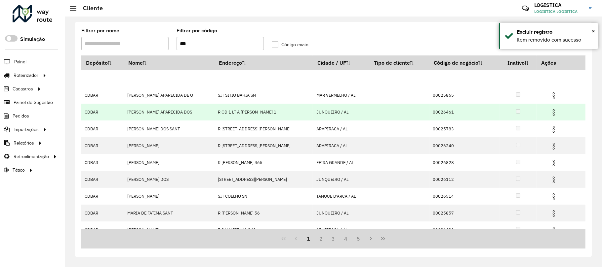
click at [550, 104] on td at bounding box center [557, 112] width 40 height 17
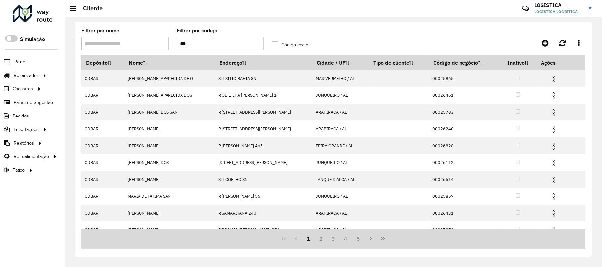
click at [550, 112] on img at bounding box center [554, 113] width 8 height 8
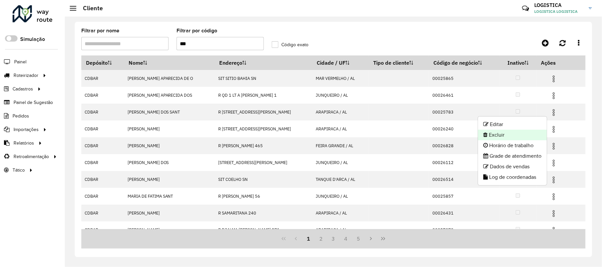
click at [511, 136] on li "Excluir" at bounding box center [512, 135] width 69 height 11
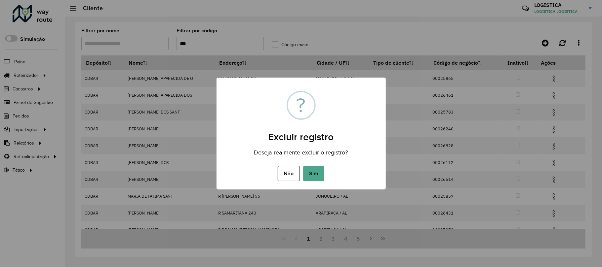
click at [303, 166] on button "Sim" at bounding box center [313, 173] width 21 height 15
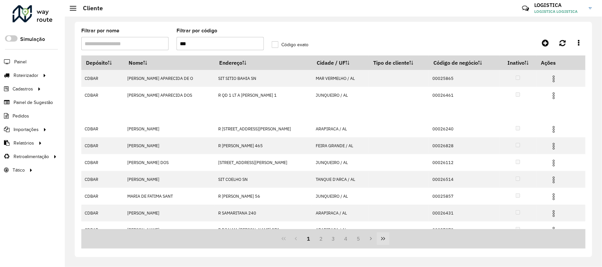
click at [0, 0] on div "Aguarde..." at bounding box center [0, 0] width 0 height 0
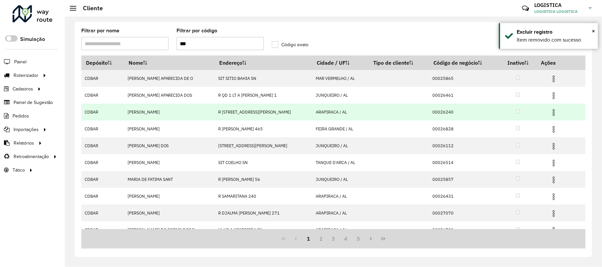
click at [551, 111] on img at bounding box center [554, 113] width 8 height 8
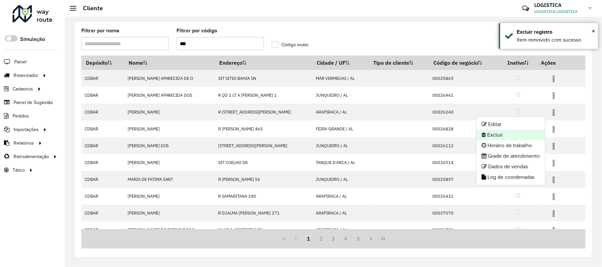
click at [523, 136] on li "Excluir" at bounding box center [510, 135] width 69 height 11
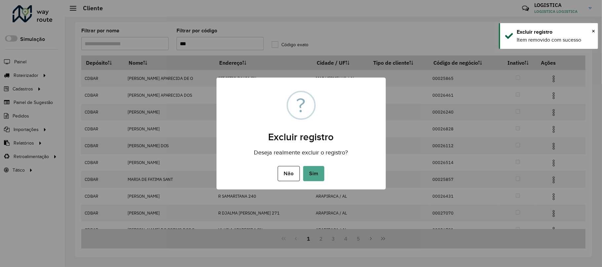
click at [303, 166] on button "Sim" at bounding box center [313, 173] width 21 height 15
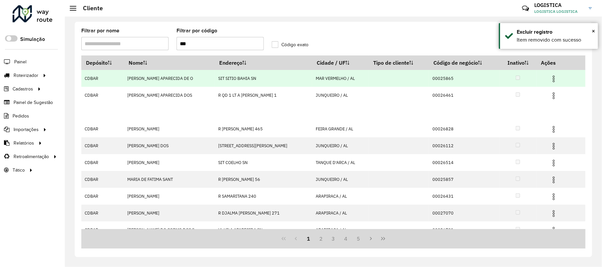
click at [550, 77] on img at bounding box center [554, 79] width 8 height 8
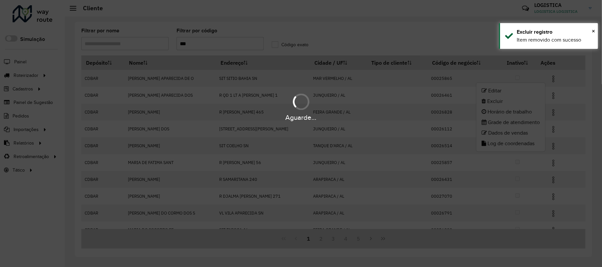
click at [527, 104] on li "Excluir" at bounding box center [510, 101] width 69 height 11
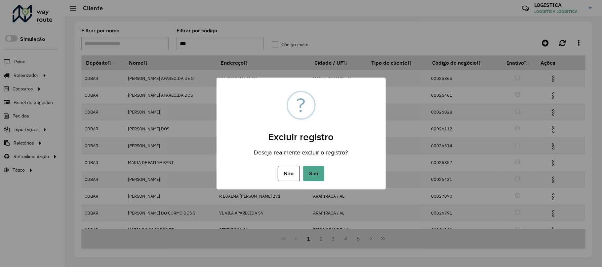
click at [303, 166] on button "Sim" at bounding box center [313, 173] width 21 height 15
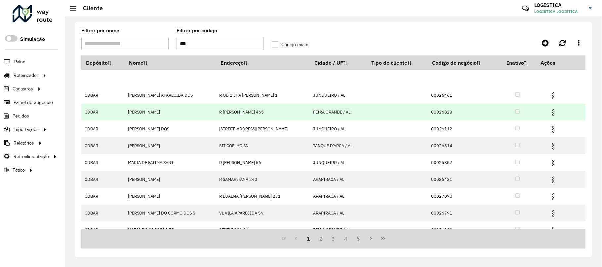
click at [549, 112] on img at bounding box center [553, 113] width 8 height 8
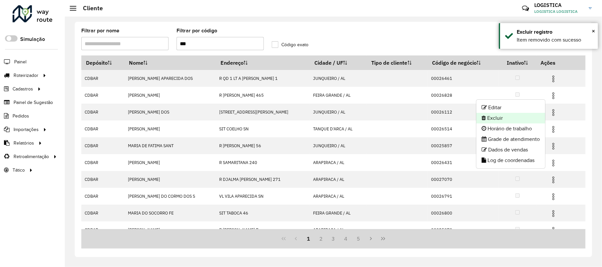
click at [502, 114] on li "Excluir" at bounding box center [510, 118] width 69 height 11
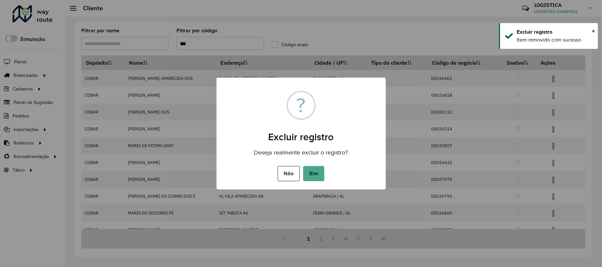
click at [303, 166] on button "Sim" at bounding box center [313, 173] width 21 height 15
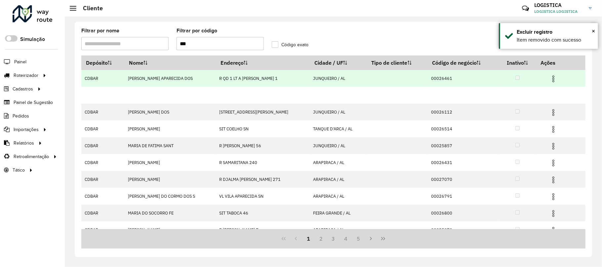
click at [549, 80] on hb-app "Aguarde... Pop-up bloqueado! Seu navegador bloqueou automáticamente a abertura …" at bounding box center [301, 133] width 602 height 267
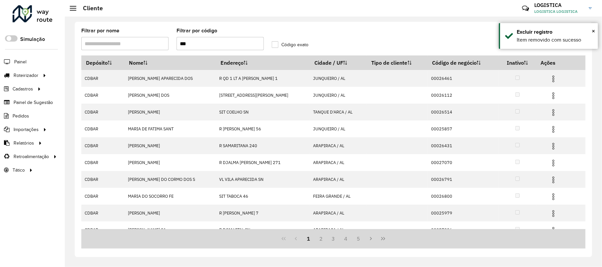
click at [549, 79] on img at bounding box center [553, 79] width 8 height 8
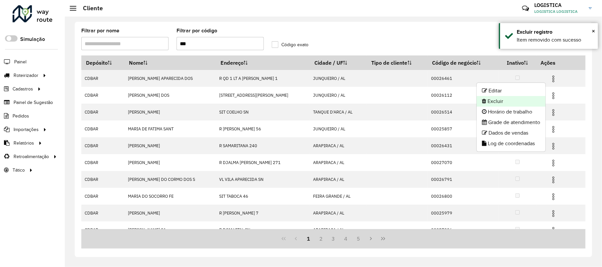
click at [531, 106] on li "Excluir" at bounding box center [511, 101] width 69 height 11
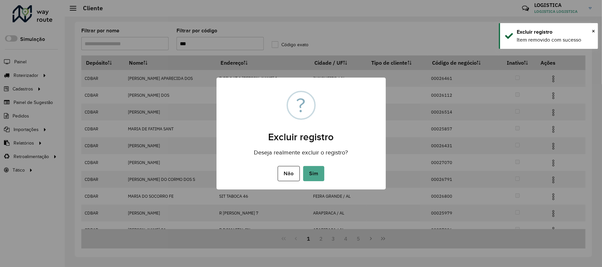
click at [303, 166] on button "Sim" at bounding box center [313, 173] width 21 height 15
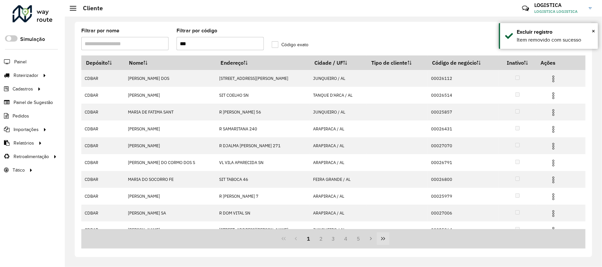
click at [381, 239] on icon "Last Page" at bounding box center [382, 238] width 5 height 5
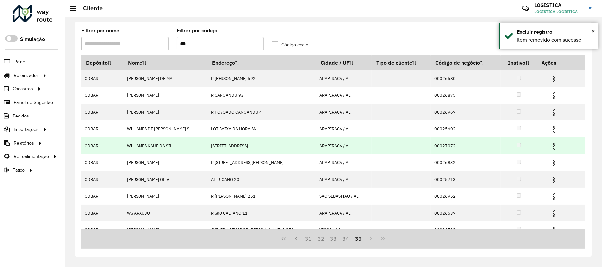
click at [551, 148] on img at bounding box center [554, 146] width 8 height 8
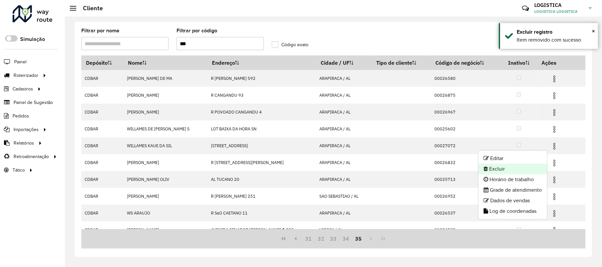
click at [508, 173] on li "Excluir" at bounding box center [512, 169] width 69 height 11
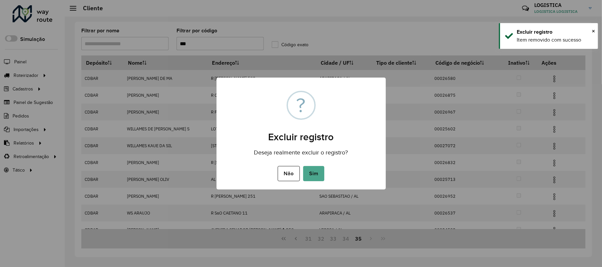
click at [303, 166] on button "Sim" at bounding box center [313, 173] width 21 height 15
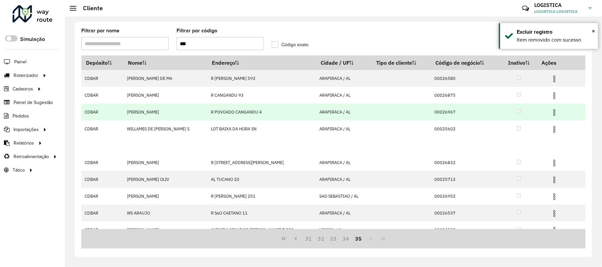
click at [550, 112] on img at bounding box center [554, 113] width 8 height 8
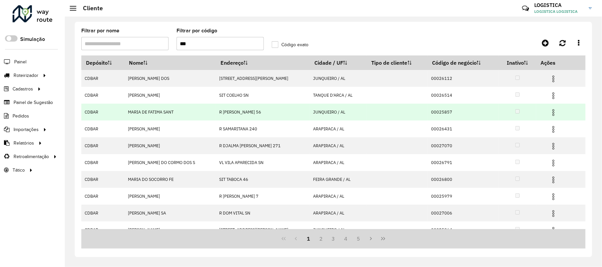
click at [549, 115] on img at bounding box center [553, 113] width 8 height 8
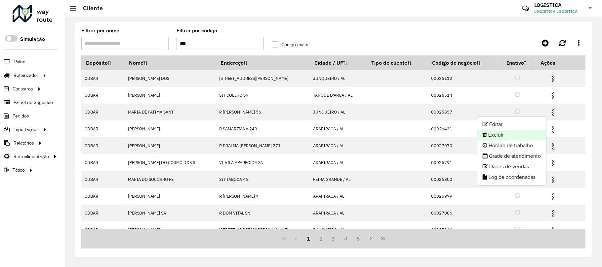
click at [504, 134] on li "Excluir" at bounding box center [511, 135] width 69 height 11
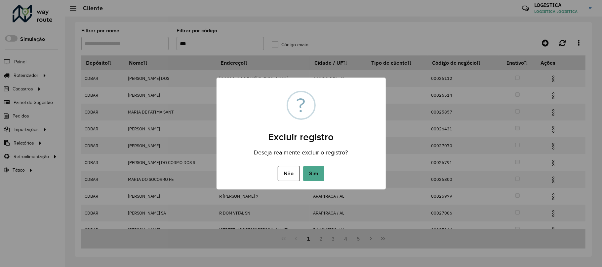
click at [303, 166] on button "Sim" at bounding box center [313, 173] width 21 height 15
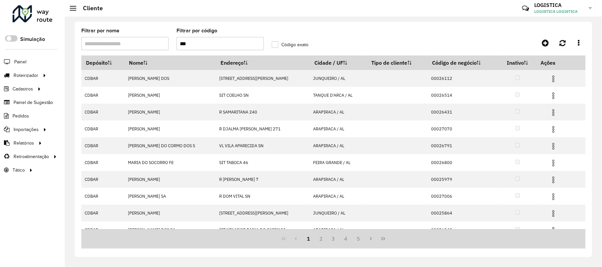
click at [0, 0] on div "Aguarde..." at bounding box center [0, 0] width 0 height 0
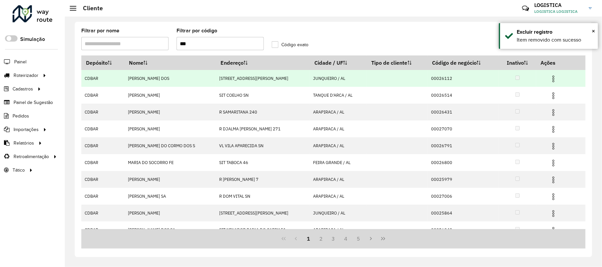
click at [550, 79] on img at bounding box center [553, 79] width 8 height 8
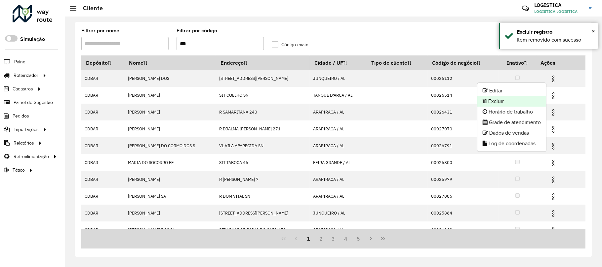
click at [520, 101] on li "Excluir" at bounding box center [511, 101] width 69 height 11
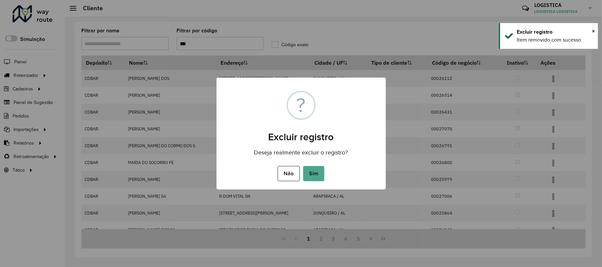
click at [303, 166] on button "Sim" at bounding box center [313, 173] width 21 height 15
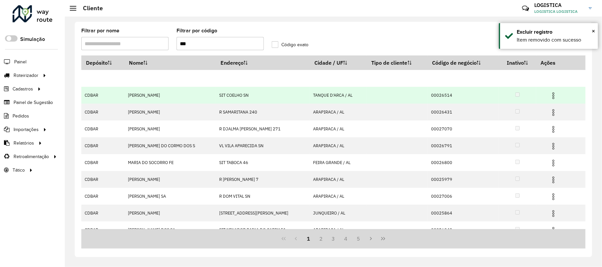
click at [551, 95] on img at bounding box center [553, 96] width 8 height 8
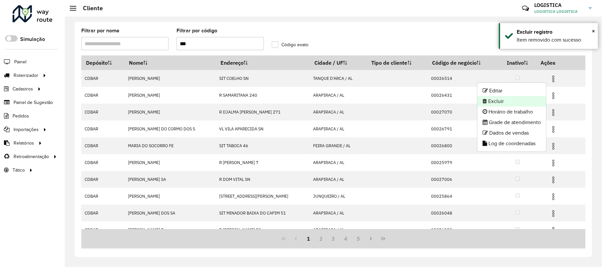
click at [521, 102] on li "Excluir" at bounding box center [511, 101] width 69 height 11
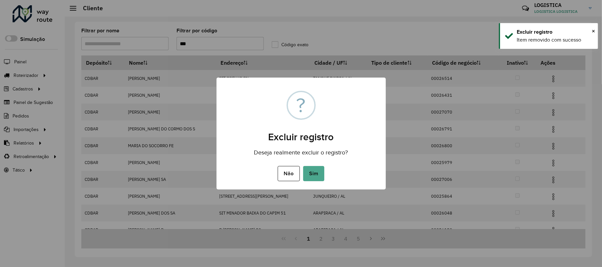
click at [303, 166] on button "Sim" at bounding box center [313, 173] width 21 height 15
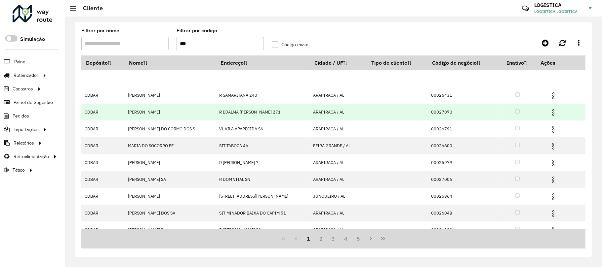
click at [549, 110] on img at bounding box center [553, 113] width 8 height 8
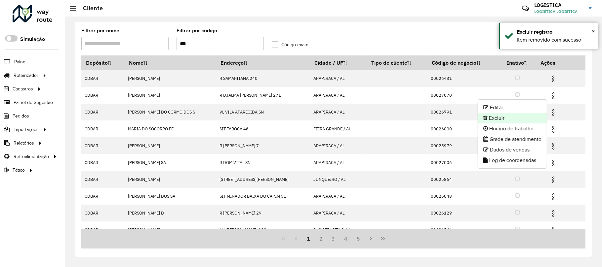
click at [508, 119] on li "Excluir" at bounding box center [512, 118] width 69 height 11
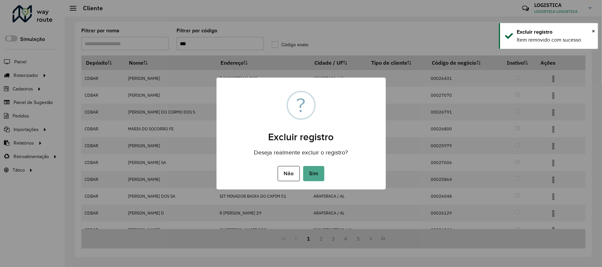
click at [303, 166] on button "Sim" at bounding box center [313, 173] width 21 height 15
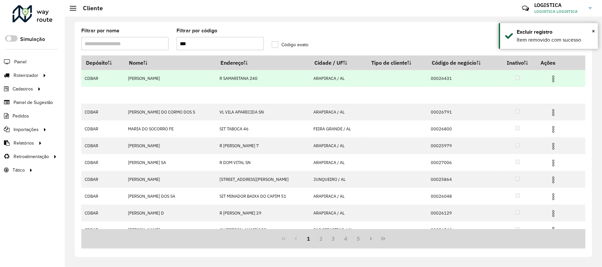
click at [549, 76] on img at bounding box center [553, 79] width 8 height 8
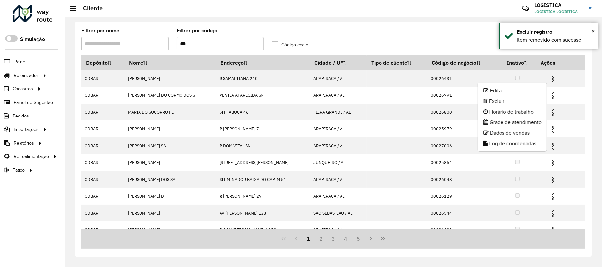
click at [497, 103] on li "Excluir" at bounding box center [512, 101] width 69 height 11
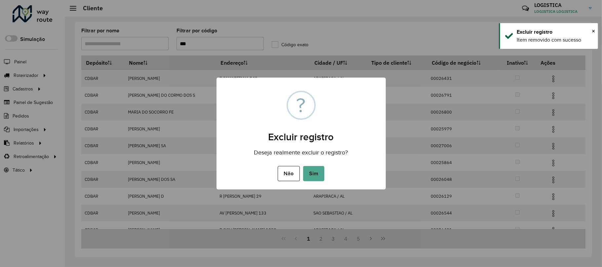
click at [303, 166] on button "Sim" at bounding box center [313, 173] width 21 height 15
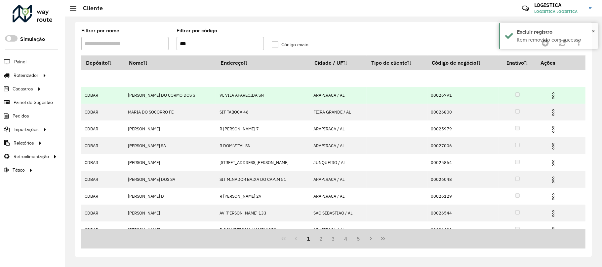
click at [553, 93] on img at bounding box center [553, 96] width 8 height 8
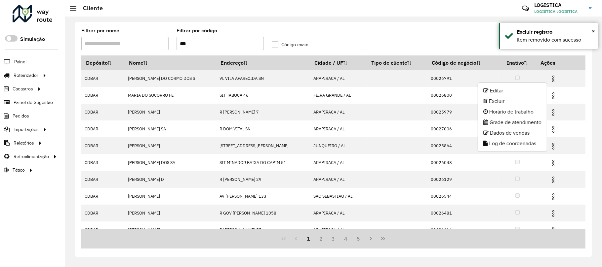
click at [499, 98] on li "Excluir" at bounding box center [512, 101] width 69 height 11
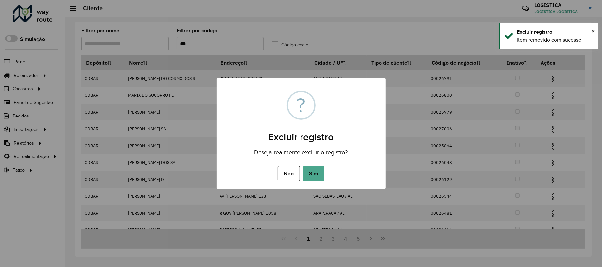
click at [303, 166] on button "Sim" at bounding box center [313, 173] width 21 height 15
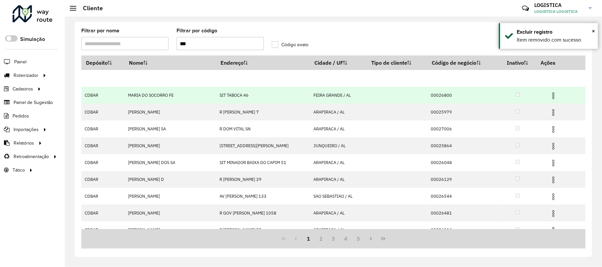
click at [551, 97] on img at bounding box center [553, 96] width 8 height 8
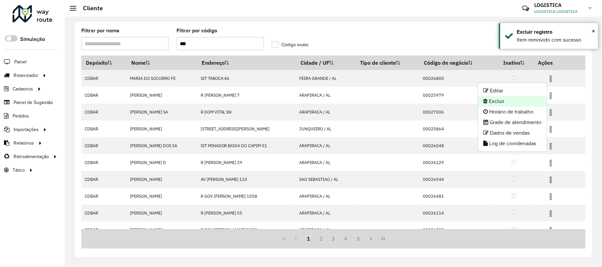
click at [516, 101] on li "Excluir" at bounding box center [512, 101] width 69 height 11
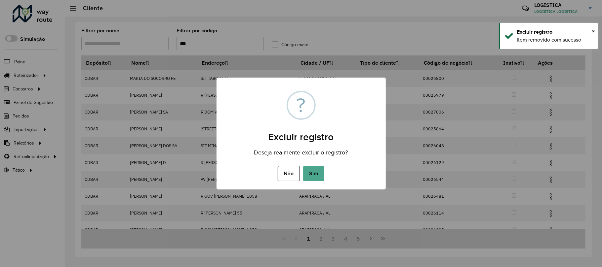
click at [303, 166] on button "Sim" at bounding box center [313, 173] width 21 height 15
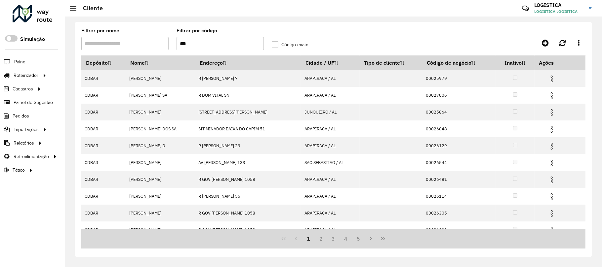
click at [552, 114] on img at bounding box center [552, 113] width 8 height 8
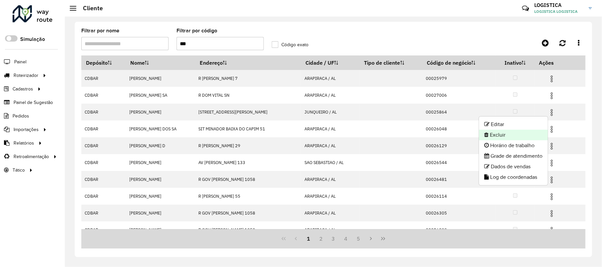
click at [506, 139] on li "Excluir" at bounding box center [513, 135] width 69 height 11
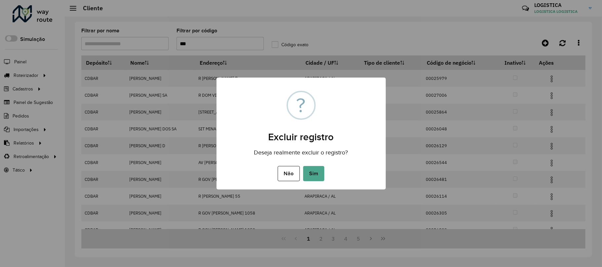
click at [303, 166] on button "Sim" at bounding box center [313, 173] width 21 height 15
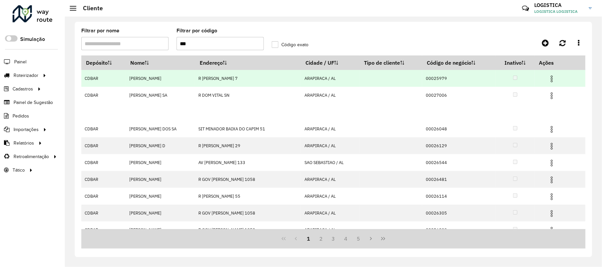
click at [552, 81] on img at bounding box center [552, 79] width 8 height 8
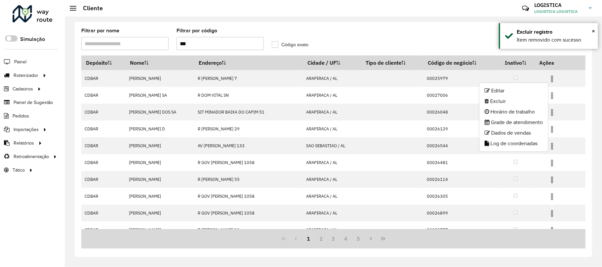
click at [510, 101] on li "Excluir" at bounding box center [513, 101] width 69 height 11
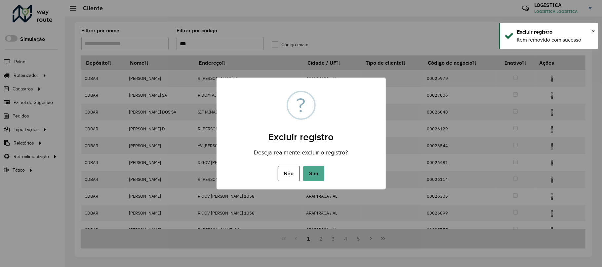
click at [303, 166] on button "Sim" at bounding box center [313, 173] width 21 height 15
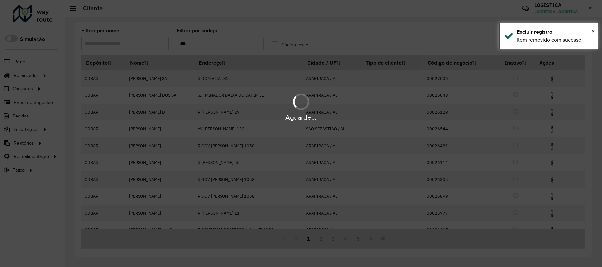
click at [553, 96] on div "Aguarde..." at bounding box center [301, 106] width 602 height 31
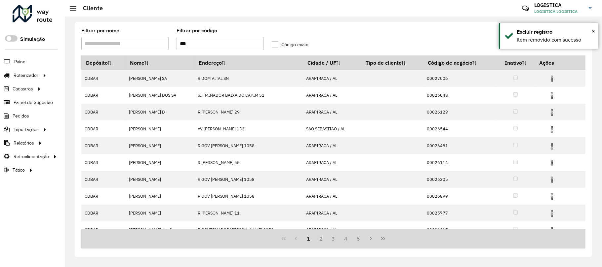
click at [553, 96] on img at bounding box center [552, 96] width 8 height 8
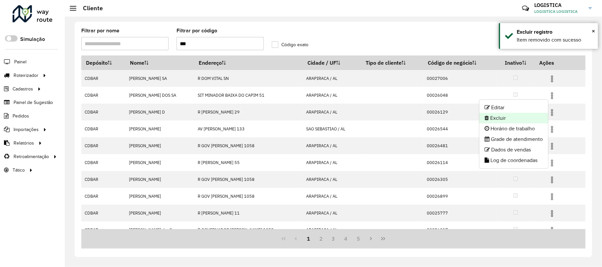
click at [521, 117] on li "Excluir" at bounding box center [513, 118] width 69 height 11
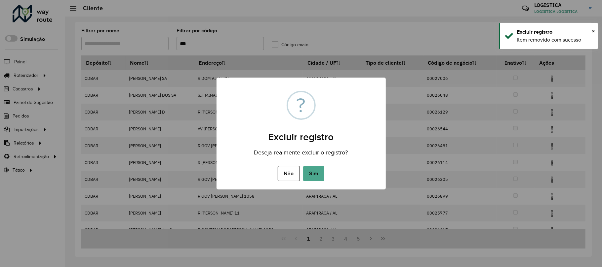
click at [303, 166] on button "Sim" at bounding box center [313, 173] width 21 height 15
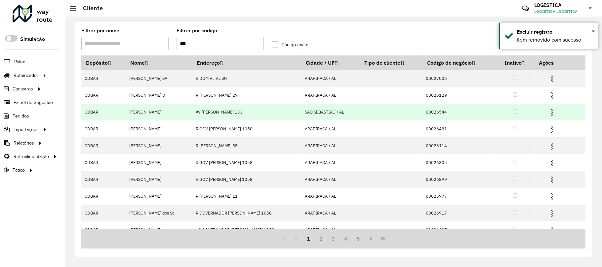
click at [551, 110] on img at bounding box center [552, 113] width 8 height 8
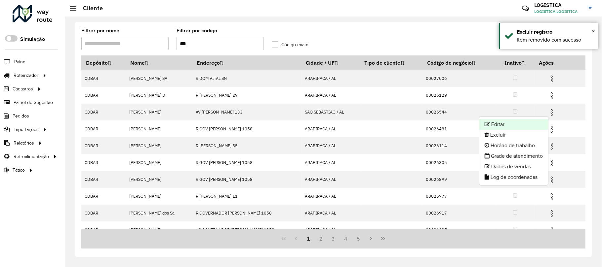
click at [501, 129] on li "Editar" at bounding box center [513, 124] width 69 height 11
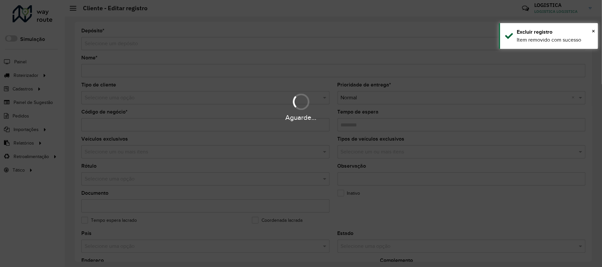
type input "**********"
type input "********"
type input "**********"
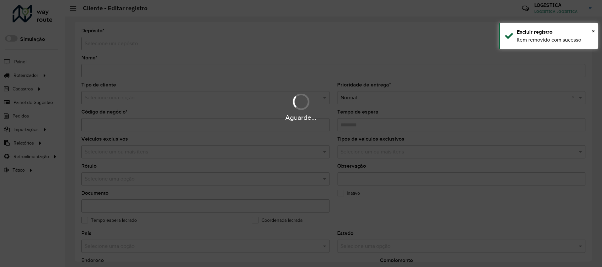
type input "**********"
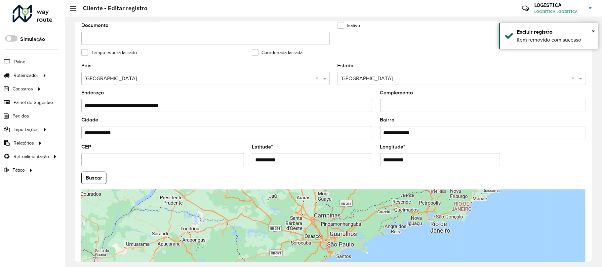
scroll to position [223, 0]
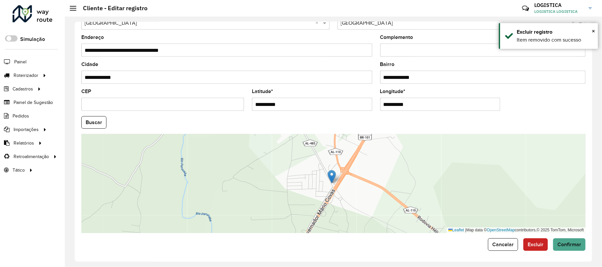
click at [532, 239] on button "Excluir" at bounding box center [535, 245] width 24 height 13
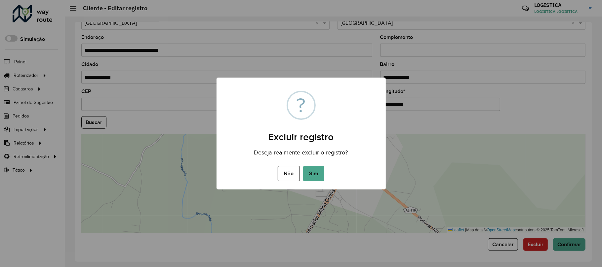
click at [303, 166] on button "Sim" at bounding box center [313, 173] width 21 height 15
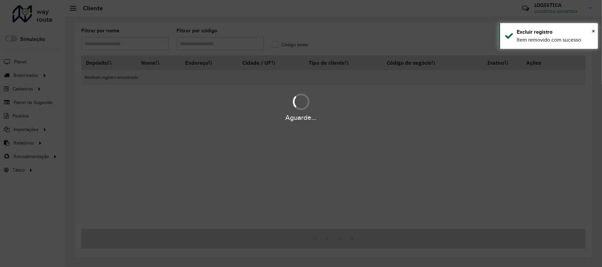
type input "***"
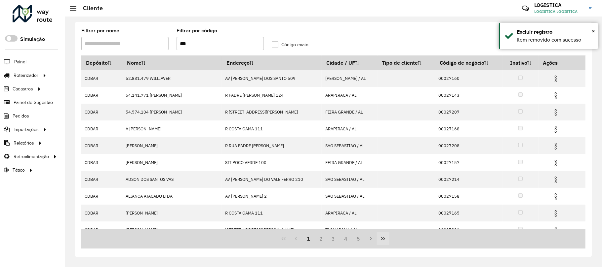
click at [384, 235] on button "Last Page" at bounding box center [383, 239] width 13 height 13
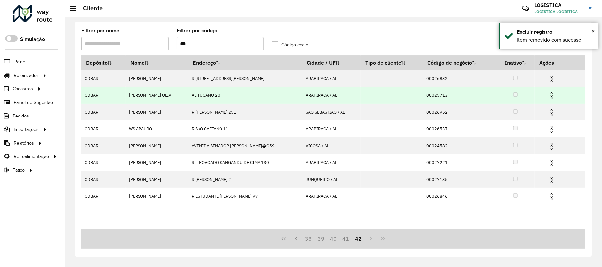
click at [553, 95] on img at bounding box center [552, 96] width 8 height 8
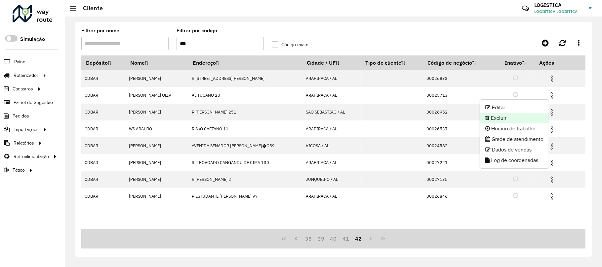
click at [526, 115] on li "Excluir" at bounding box center [514, 118] width 69 height 11
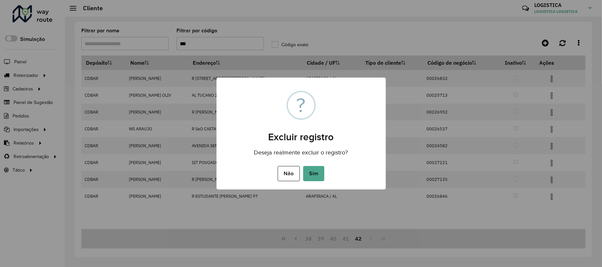
click at [303, 166] on button "Sim" at bounding box center [313, 173] width 21 height 15
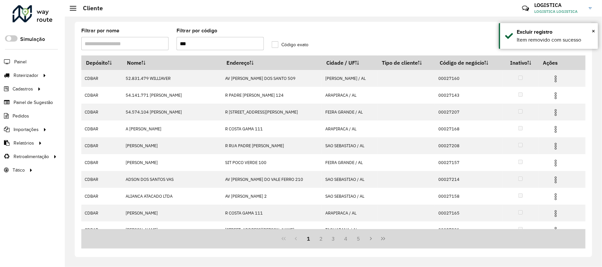
click at [553, 80] on img at bounding box center [556, 79] width 8 height 8
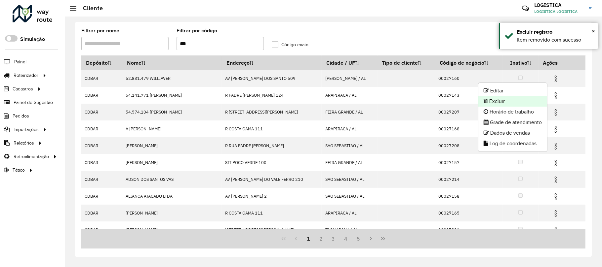
click at [519, 96] on li "Excluir" at bounding box center [512, 101] width 69 height 11
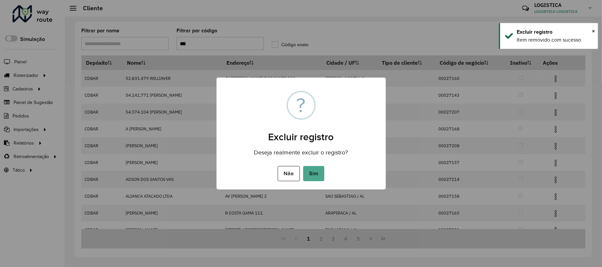
click at [303, 166] on button "Sim" at bounding box center [313, 173] width 21 height 15
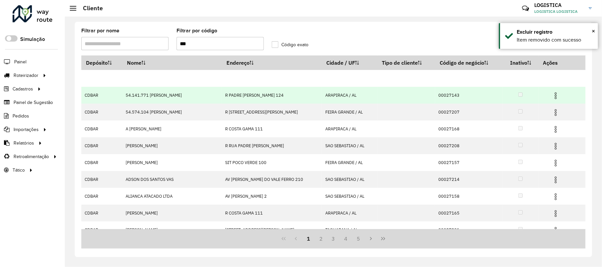
click at [0, 0] on div "Aguarde..." at bounding box center [0, 0] width 0 height 0
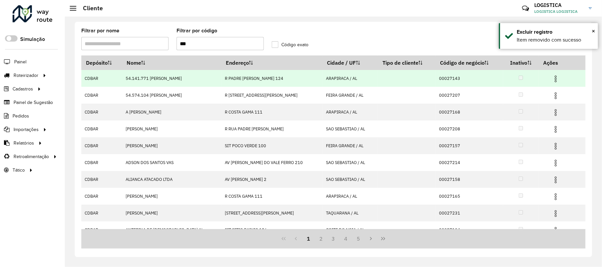
click at [553, 94] on img at bounding box center [556, 96] width 8 height 8
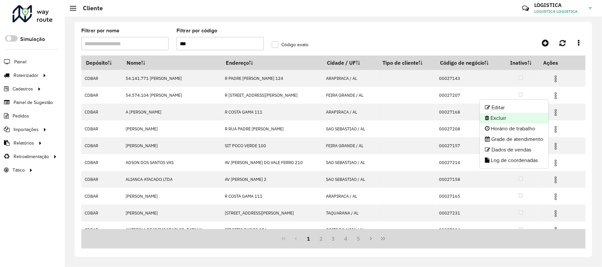
click at [520, 120] on li "Excluir" at bounding box center [514, 118] width 69 height 11
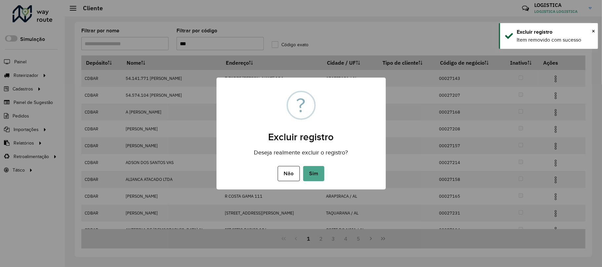
click at [303, 166] on button "Sim" at bounding box center [313, 173] width 21 height 15
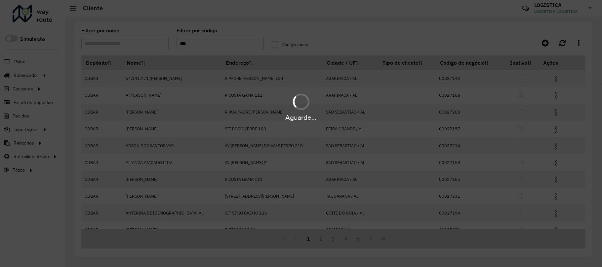
click at [553, 81] on div "Aguarde..." at bounding box center [301, 133] width 602 height 267
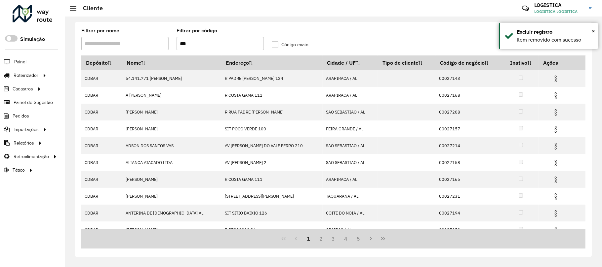
click at [553, 81] on img at bounding box center [556, 79] width 8 height 8
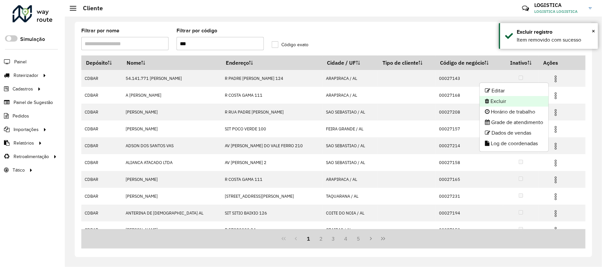
click at [523, 106] on li "Excluir" at bounding box center [514, 101] width 69 height 11
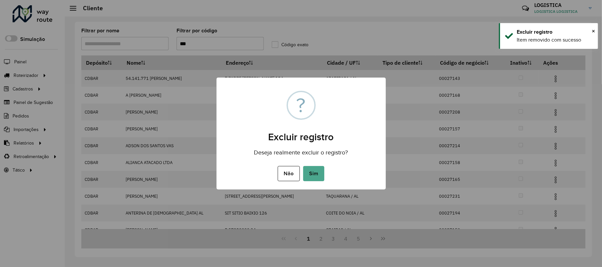
click at [303, 166] on button "Sim" at bounding box center [313, 173] width 21 height 15
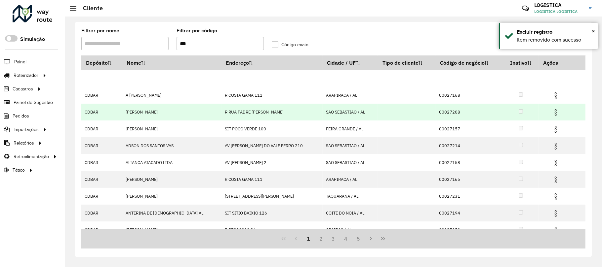
click at [552, 113] on img at bounding box center [556, 113] width 8 height 8
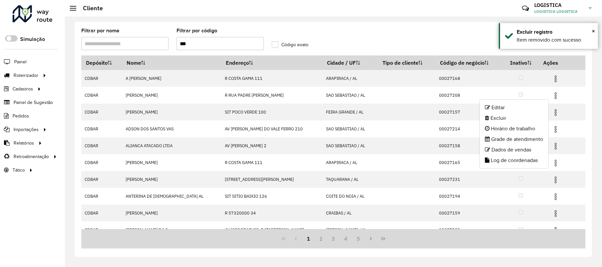
click at [510, 120] on li "Excluir" at bounding box center [514, 118] width 69 height 11
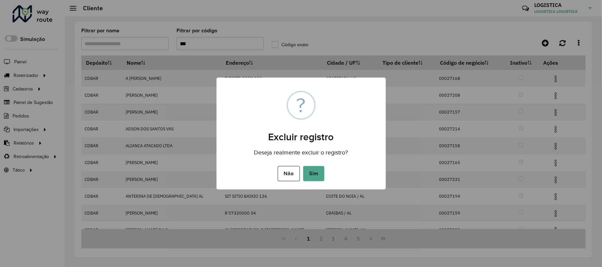
click at [303, 166] on button "Sim" at bounding box center [313, 173] width 21 height 15
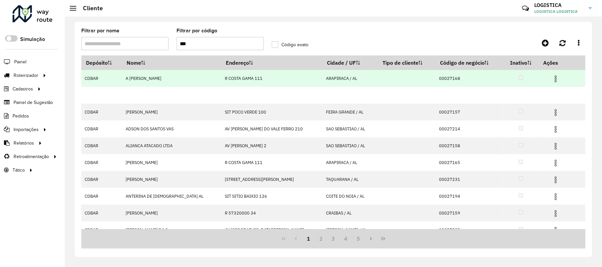
click at [552, 77] on img at bounding box center [556, 79] width 8 height 8
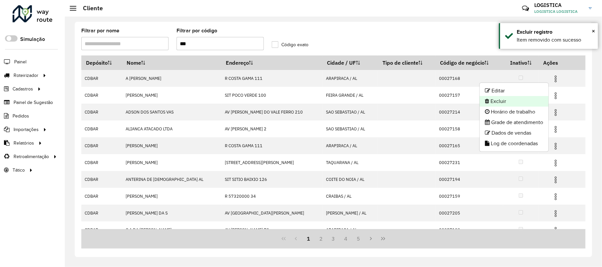
click at [508, 105] on li "Excluir" at bounding box center [514, 101] width 69 height 11
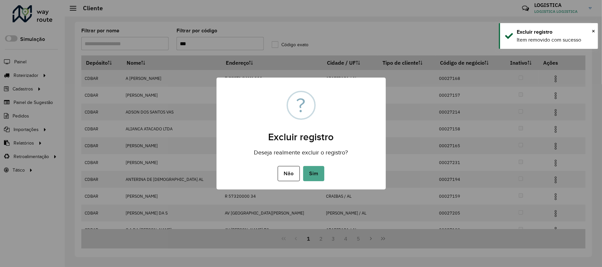
click at [303, 166] on button "Sim" at bounding box center [313, 173] width 21 height 15
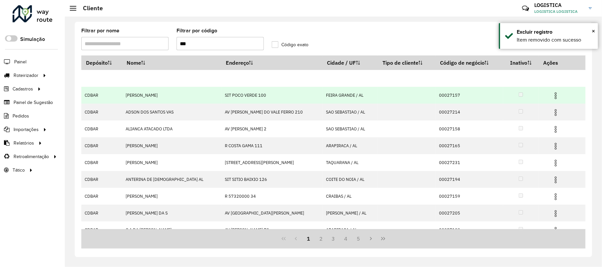
click at [552, 94] on img at bounding box center [556, 96] width 8 height 8
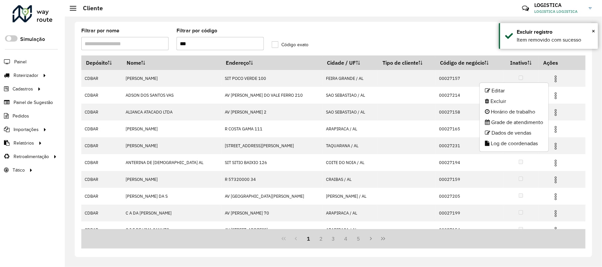
click at [530, 103] on li "Excluir" at bounding box center [514, 101] width 69 height 11
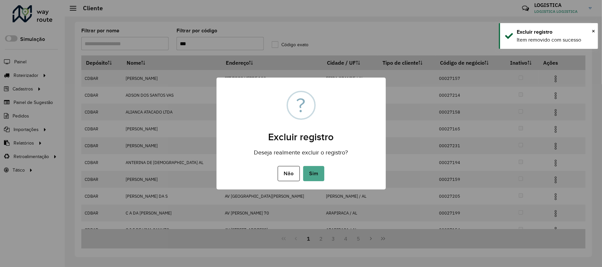
click at [303, 166] on button "Sim" at bounding box center [313, 173] width 21 height 15
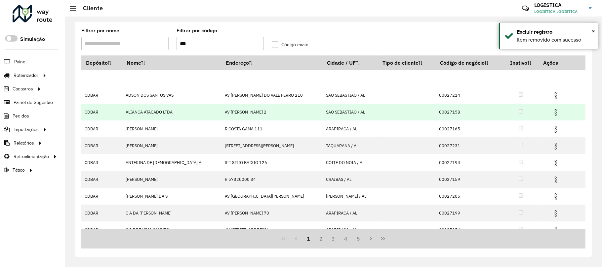
click at [552, 113] on img at bounding box center [556, 113] width 8 height 8
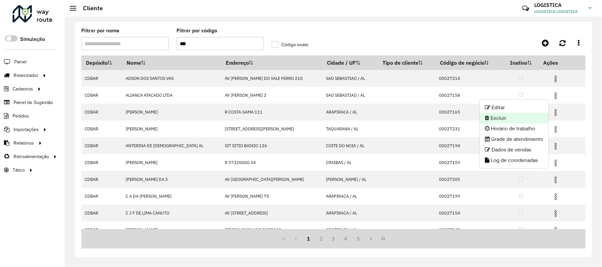
click at [509, 120] on li "Excluir" at bounding box center [514, 118] width 69 height 11
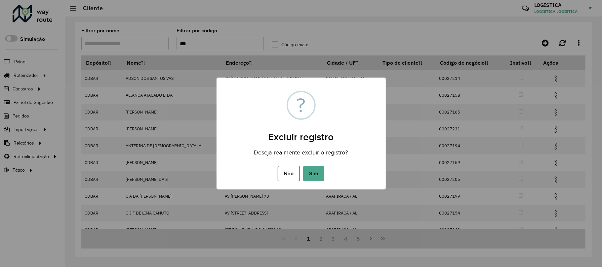
click at [303, 166] on button "Sim" at bounding box center [313, 173] width 21 height 15
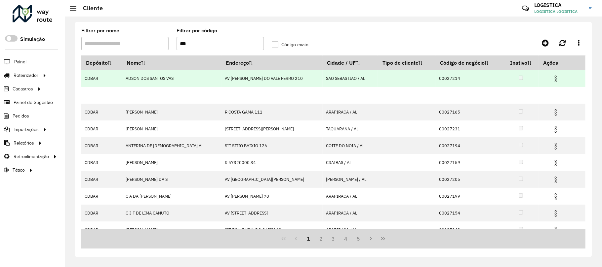
click at [552, 78] on img at bounding box center [556, 79] width 8 height 8
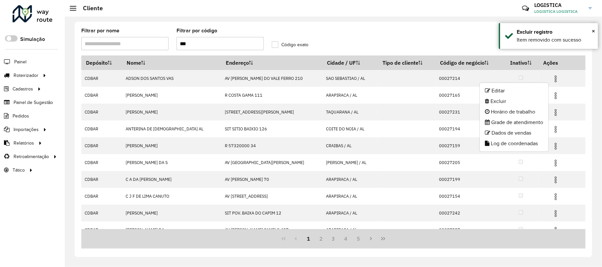
click at [500, 101] on li "Excluir" at bounding box center [514, 101] width 69 height 11
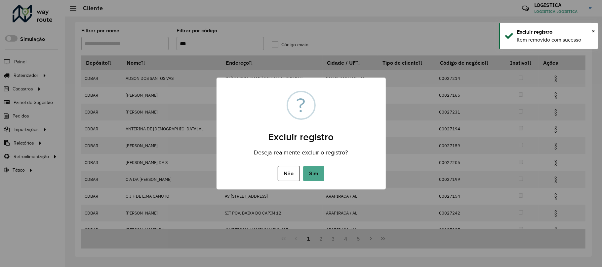
click at [303, 166] on button "Sim" at bounding box center [313, 173] width 21 height 15
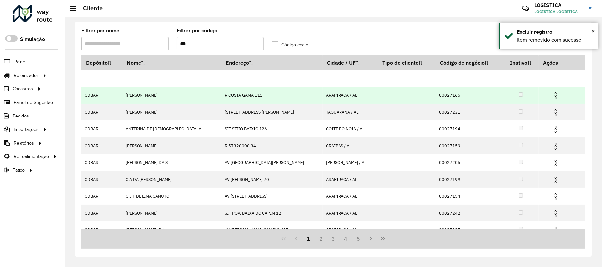
click at [547, 90] on td at bounding box center [559, 95] width 40 height 17
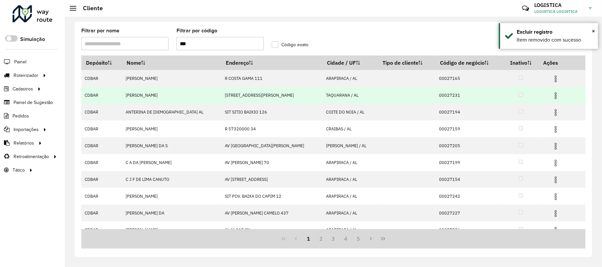
click at [554, 95] on img at bounding box center [556, 96] width 8 height 8
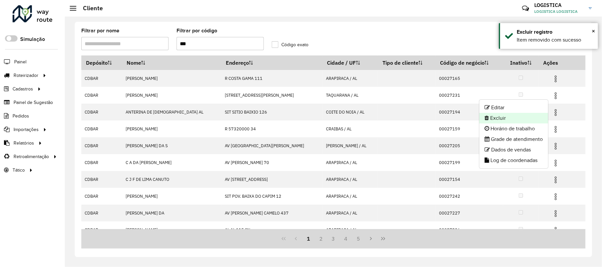
click at [516, 117] on li "Excluir" at bounding box center [513, 118] width 69 height 11
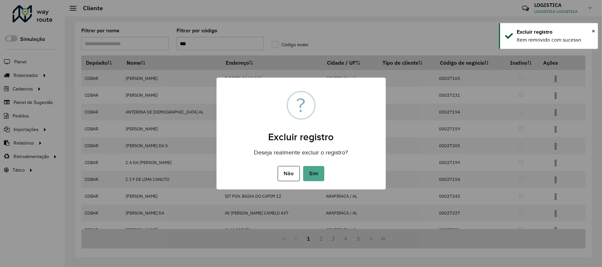
click at [303, 166] on button "Sim" at bounding box center [313, 173] width 21 height 15
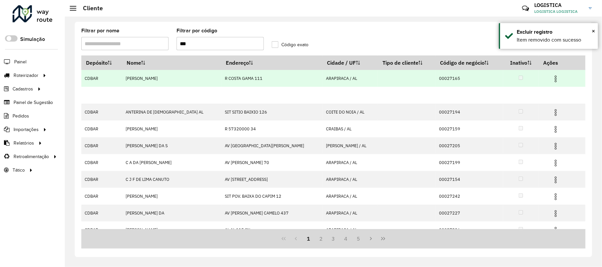
click at [556, 75] on img at bounding box center [556, 79] width 8 height 8
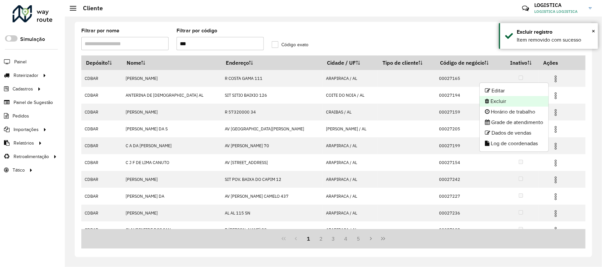
click at [496, 105] on li "Excluir" at bounding box center [514, 101] width 69 height 11
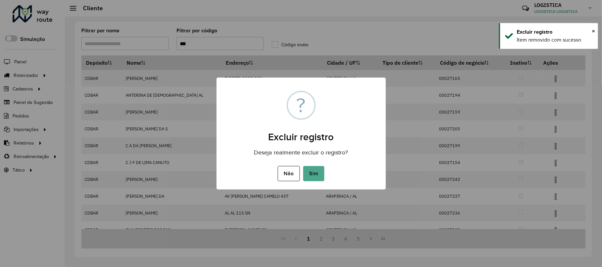
click at [303, 166] on button "Sim" at bounding box center [313, 173] width 21 height 15
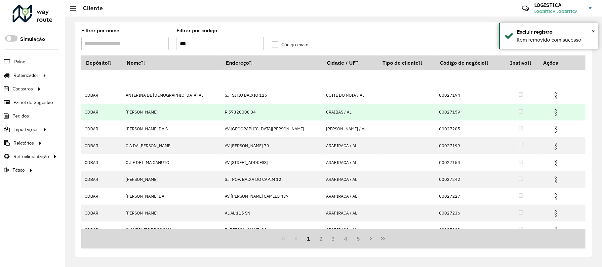
click at [552, 115] on img at bounding box center [556, 113] width 8 height 8
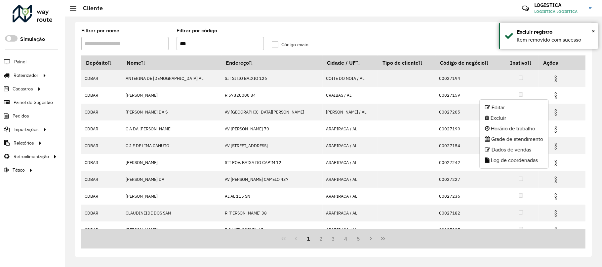
click at [508, 117] on li "Excluir" at bounding box center [514, 118] width 69 height 11
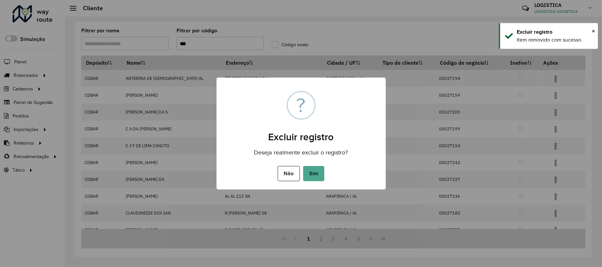
click at [303, 166] on button "Sim" at bounding box center [313, 173] width 21 height 15
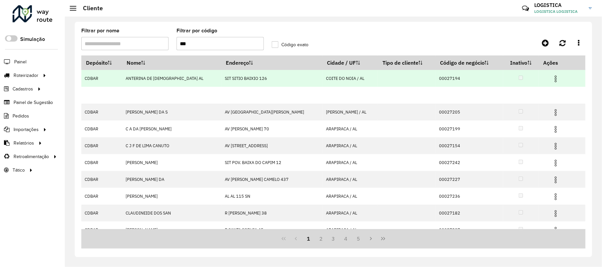
click at [551, 77] on hb-app "Aguarde... Pop-up bloqueado! Seu navegador bloqueou automáticamente a abertura …" at bounding box center [301, 133] width 602 height 267
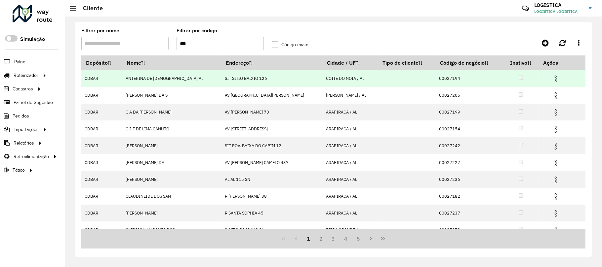
click at [552, 77] on img at bounding box center [556, 79] width 8 height 8
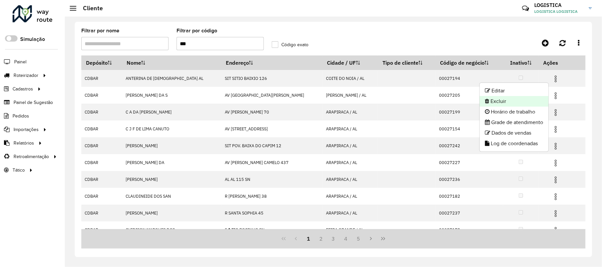
click at [516, 103] on li "Excluir" at bounding box center [514, 101] width 69 height 11
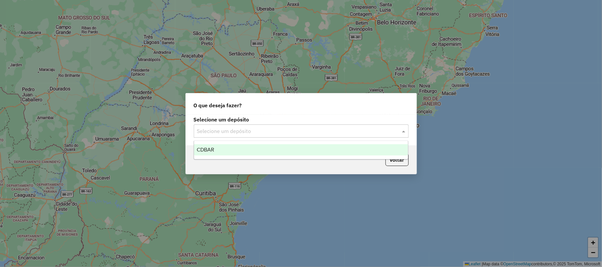
click at [231, 130] on input "text" at bounding box center [294, 132] width 195 height 8
click at [227, 151] on div "CDBAR" at bounding box center [301, 149] width 214 height 11
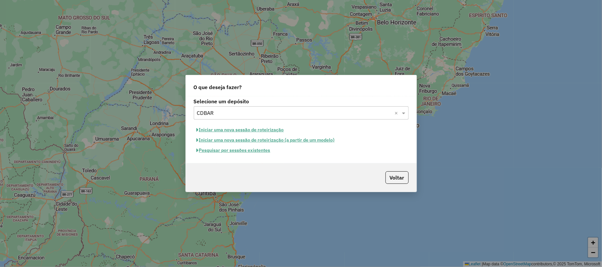
click at [223, 152] on button "Pesquisar por sessões existentes" at bounding box center [234, 150] width 80 height 10
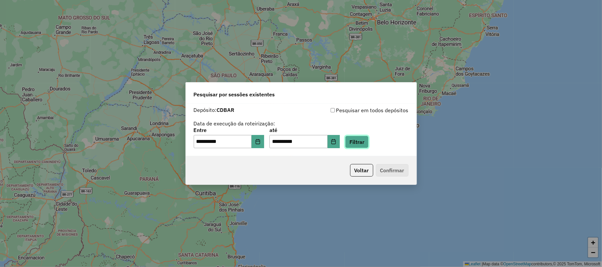
click at [366, 140] on button "Filtrar" at bounding box center [356, 142] width 23 height 13
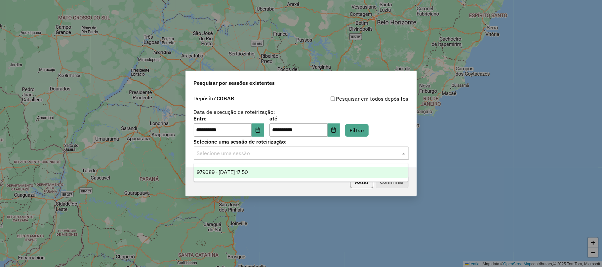
click at [268, 154] on input "text" at bounding box center [294, 154] width 195 height 8
click at [257, 176] on div "979089 - 14/08/2025 17:50" at bounding box center [301, 172] width 214 height 11
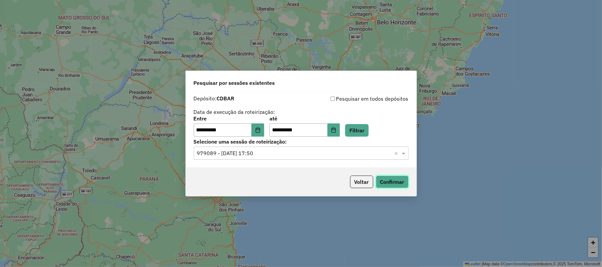
click at [378, 179] on button "Confirmar" at bounding box center [392, 182] width 33 height 13
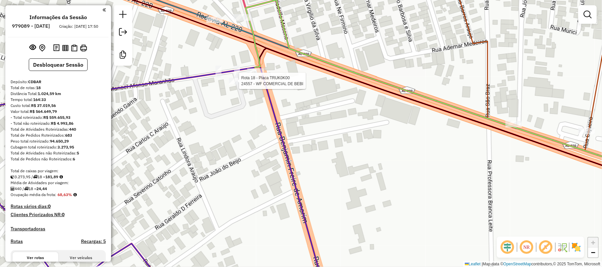
select select "**********"
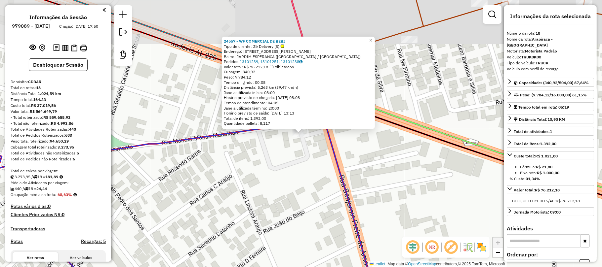
scroll to position [912, 0]
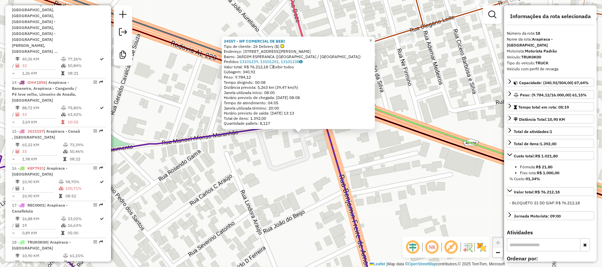
click at [331, 157] on icon at bounding box center [301, 197] width 722 height 194
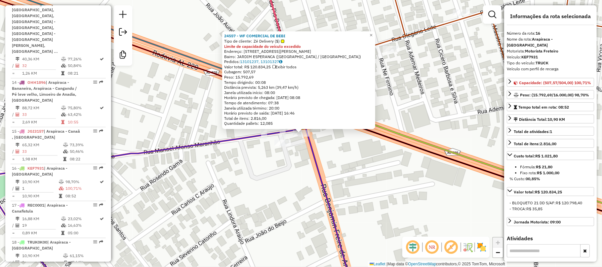
click at [347, 188] on div "24557 - WF COMERCIAL DE BEBI Tipo de cliente: Zé Delivery ($) Limite de capacid…" at bounding box center [301, 133] width 602 height 267
